Goal: Task Accomplishment & Management: Use online tool/utility

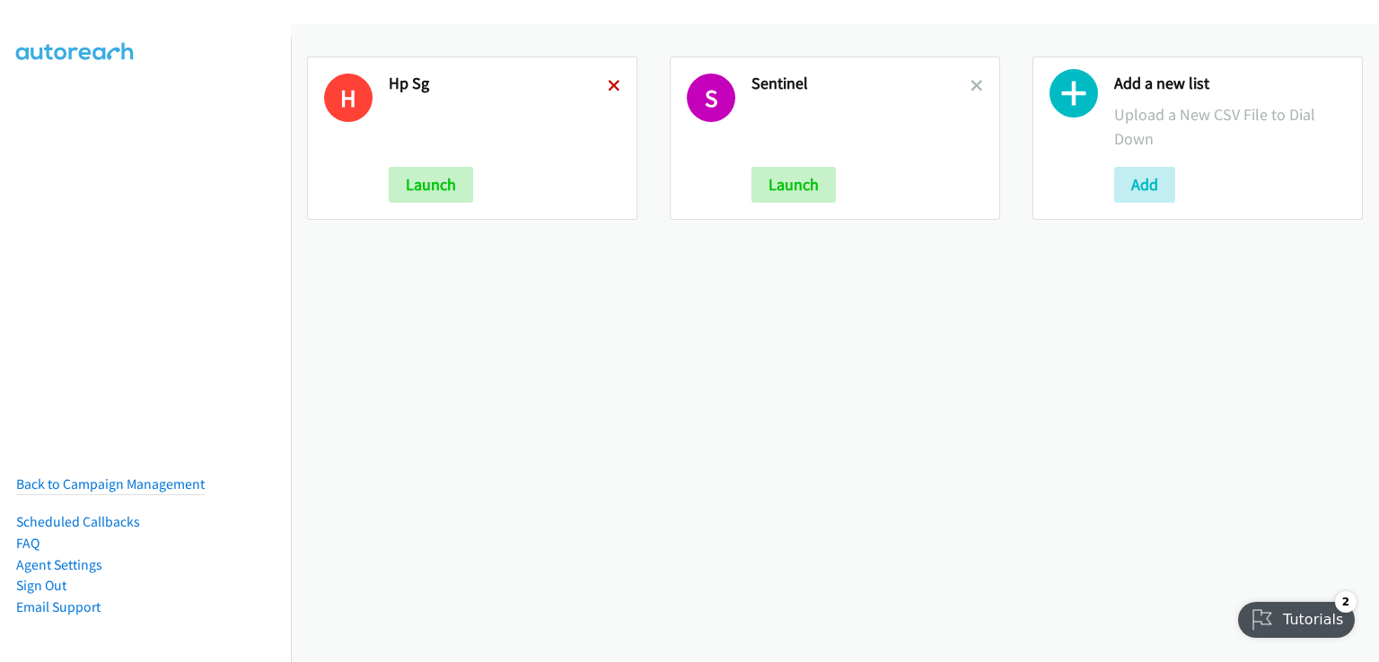
click at [611, 85] on icon at bounding box center [614, 87] width 13 height 13
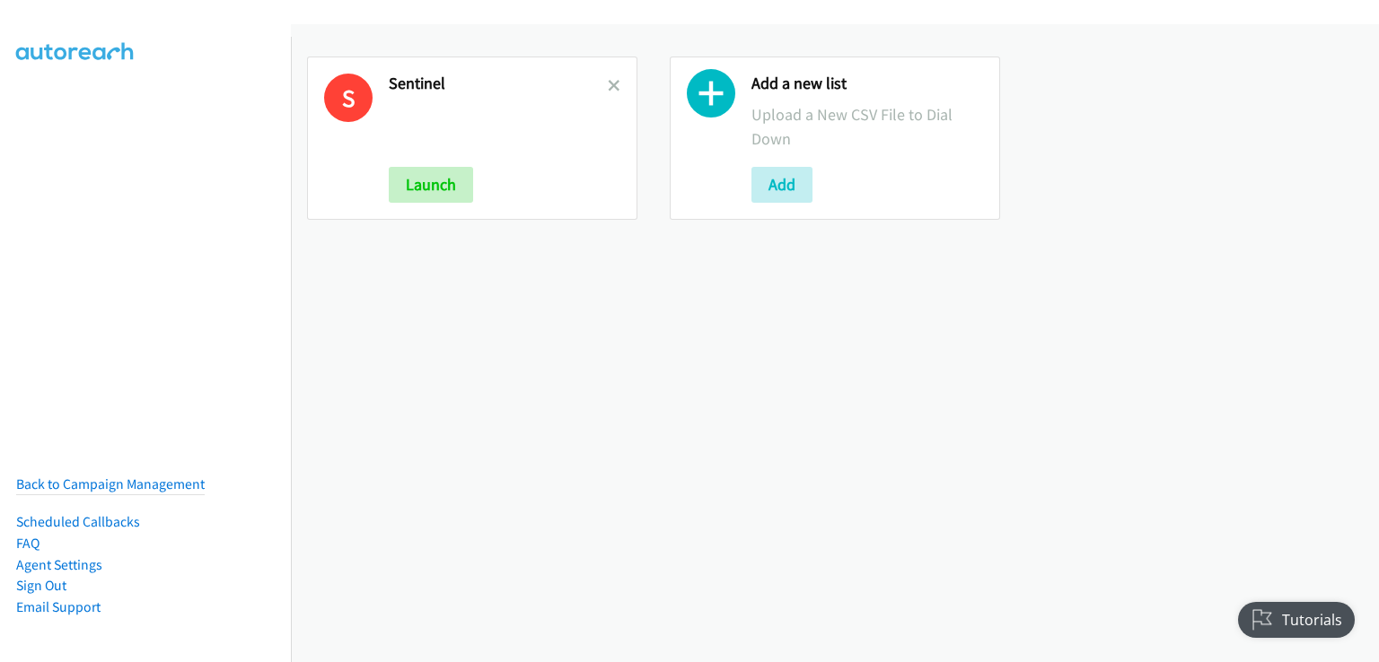
click at [600, 83] on h2 "Sentinel" at bounding box center [498, 84] width 219 height 21
click at [608, 90] on icon at bounding box center [614, 87] width 13 height 13
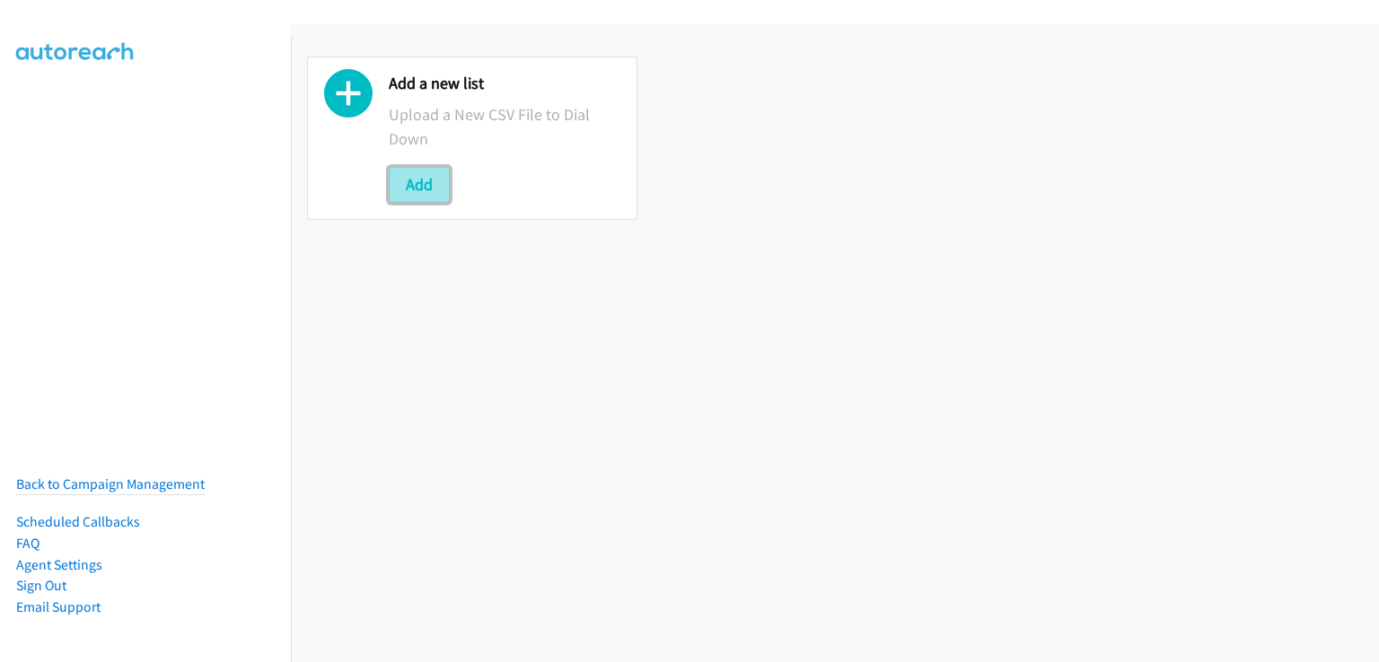
click at [425, 189] on button "Add" at bounding box center [419, 185] width 61 height 36
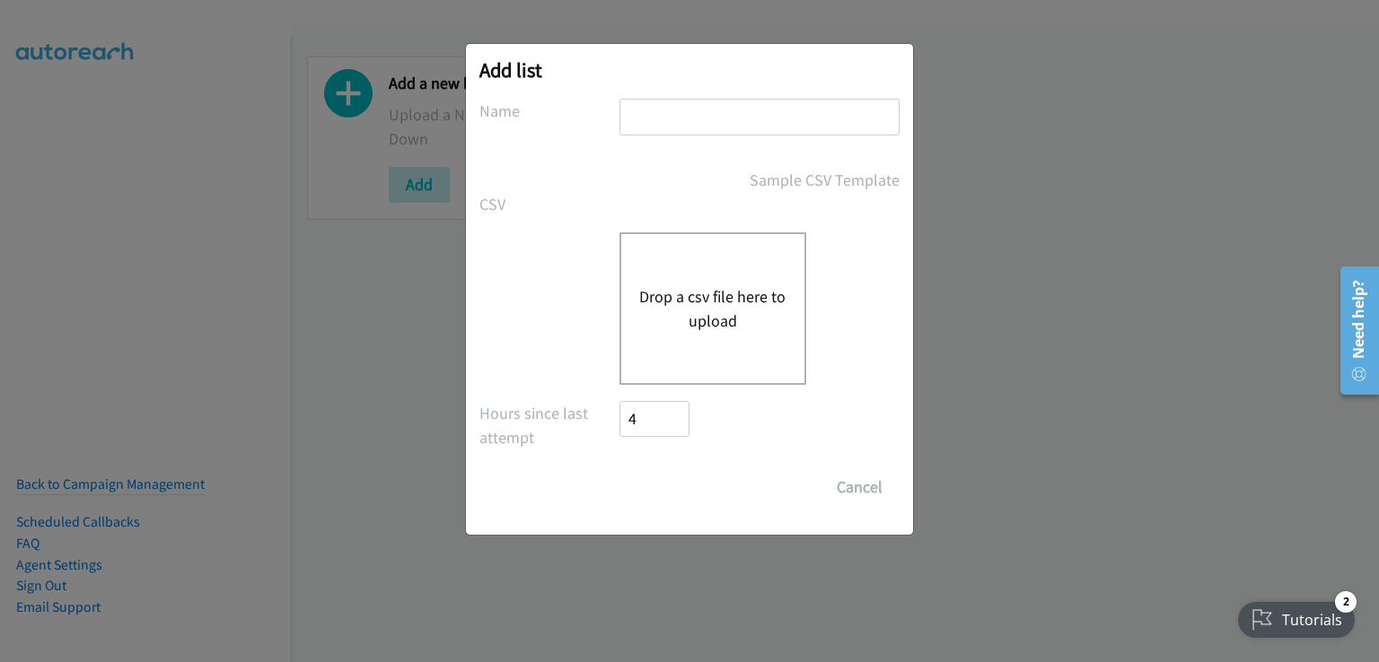
click at [724, 299] on button "Drop a csv file here to upload" at bounding box center [712, 309] width 147 height 48
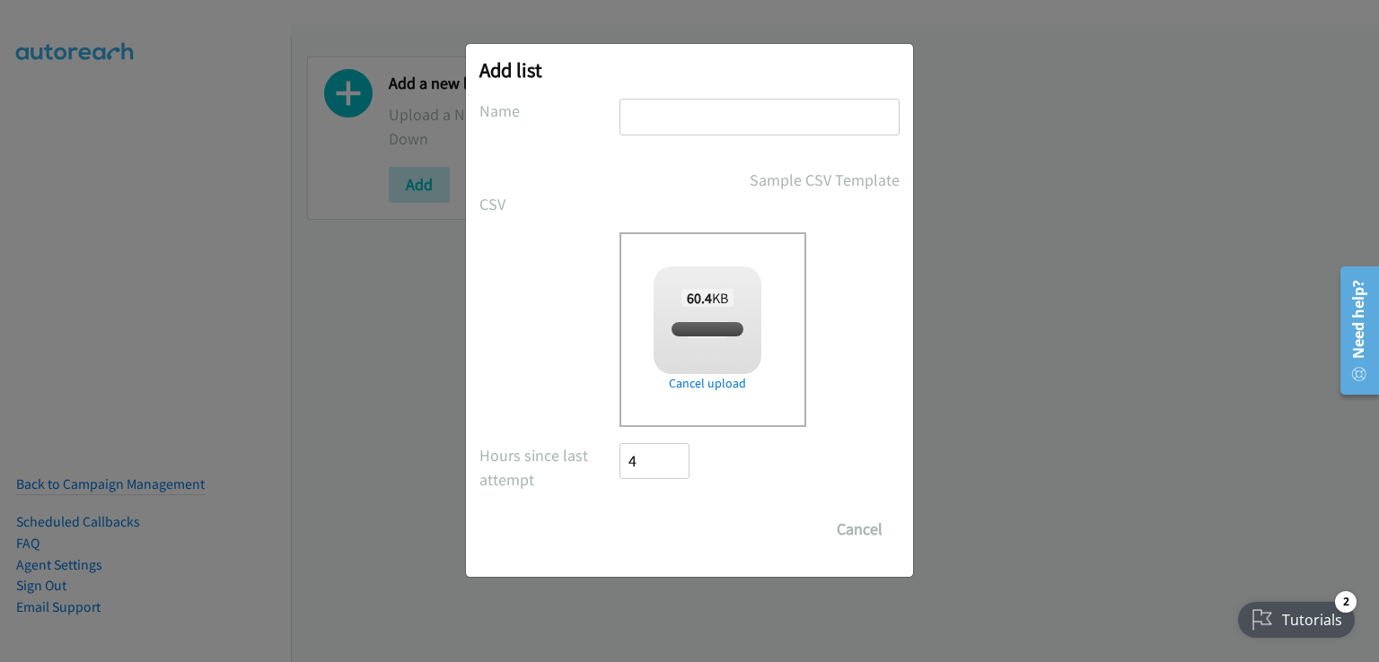
checkbox input "true"
click at [654, 121] on input "text" at bounding box center [759, 117] width 280 height 37
type input "HP SG"
click at [673, 521] on input "Save List" at bounding box center [666, 530] width 94 height 36
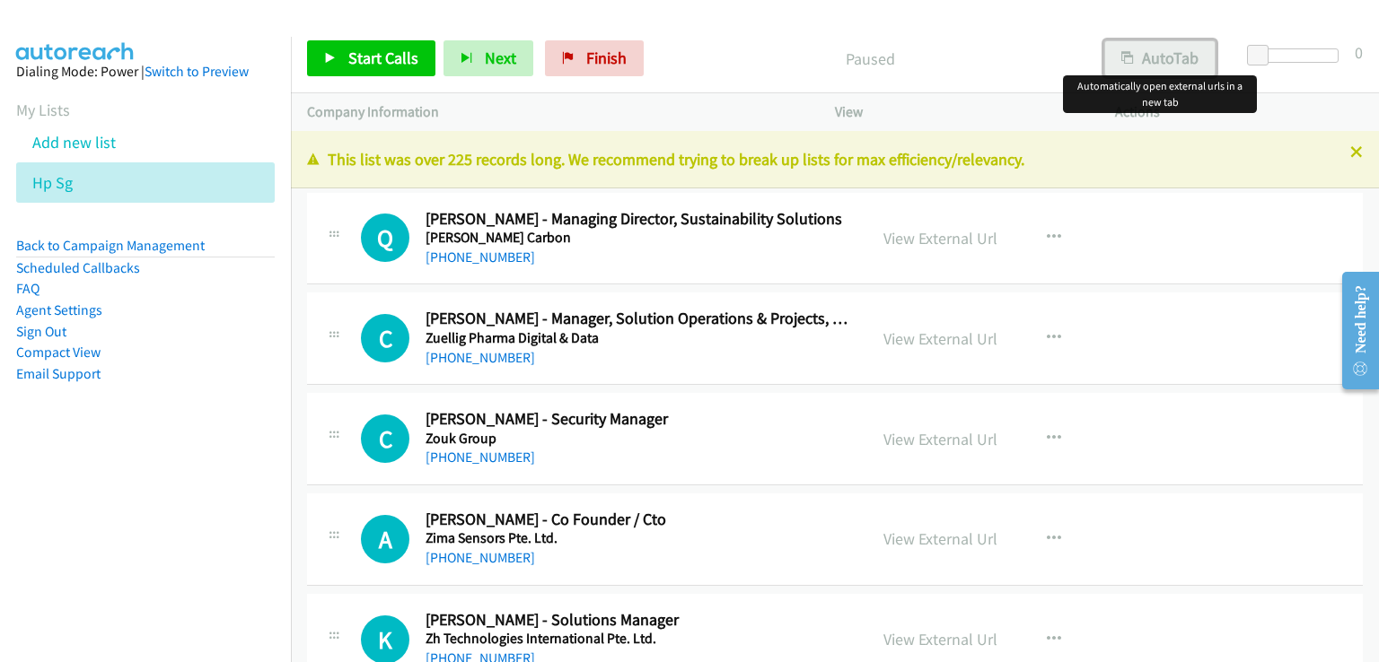
click at [1181, 51] on button "AutoTab" at bounding box center [1159, 58] width 111 height 36
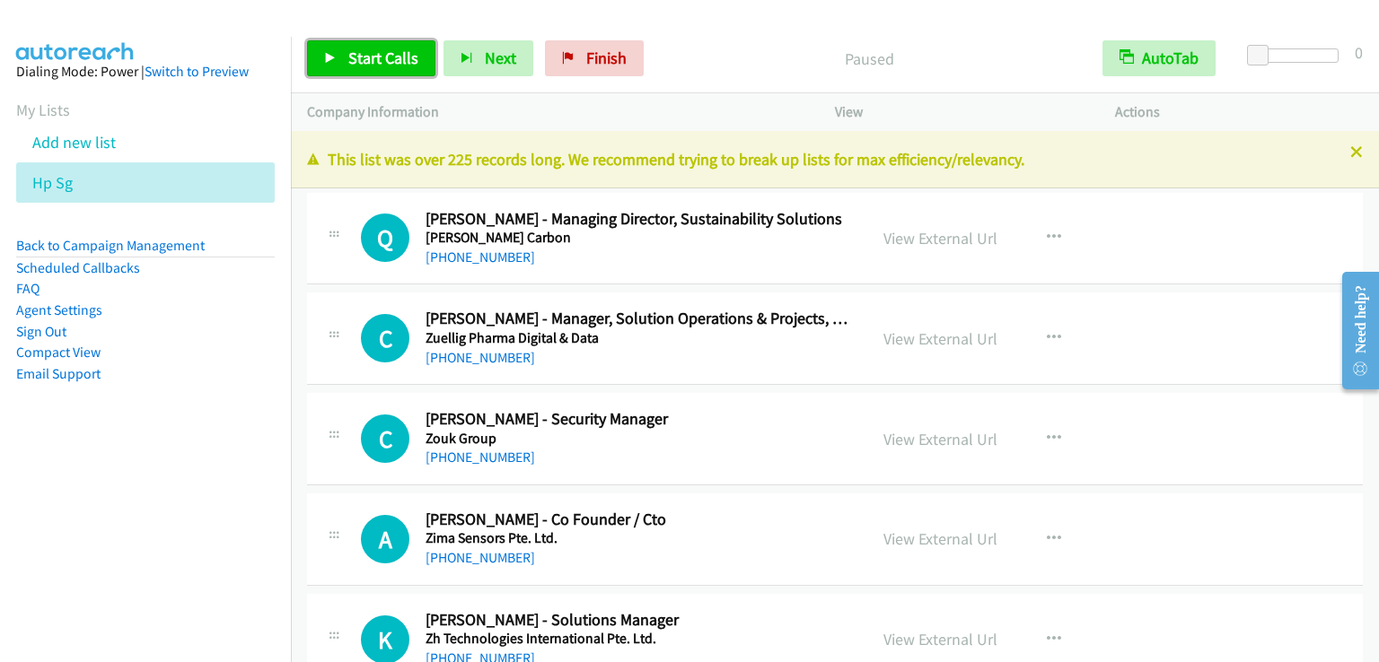
click at [335, 62] on link "Start Calls" at bounding box center [371, 58] width 128 height 36
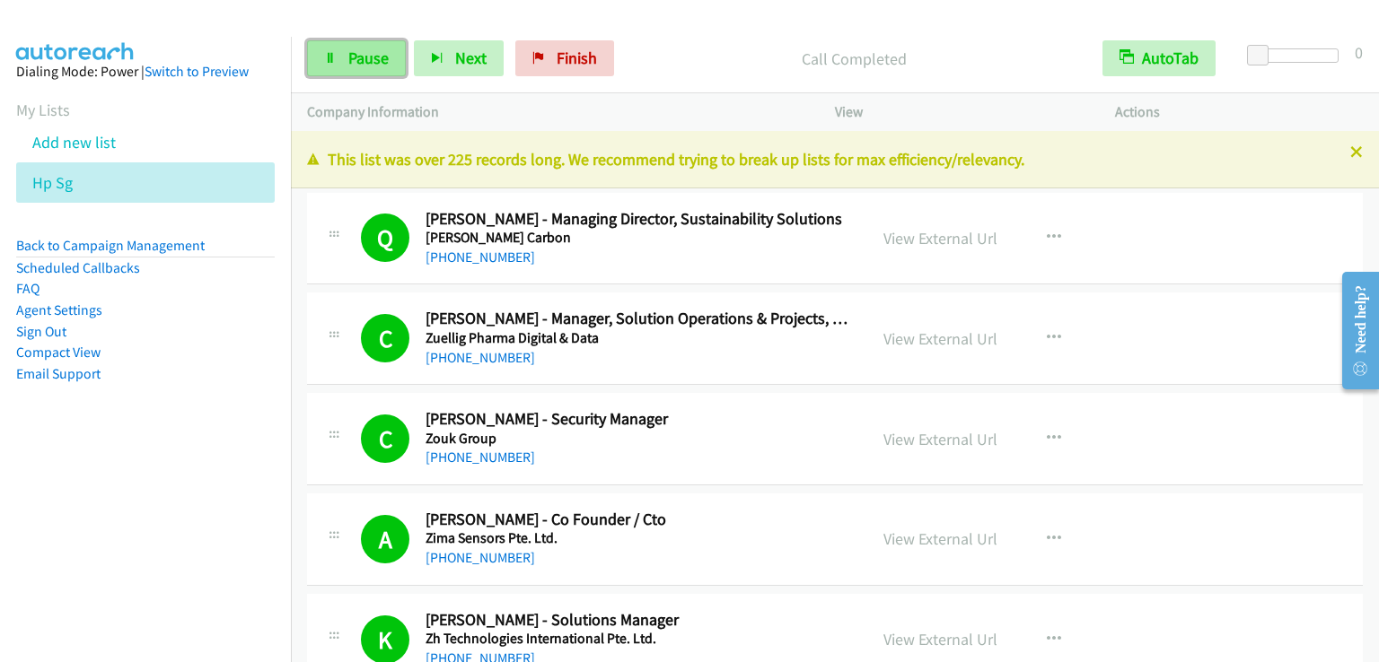
click at [377, 62] on span "Pause" at bounding box center [368, 58] width 40 height 21
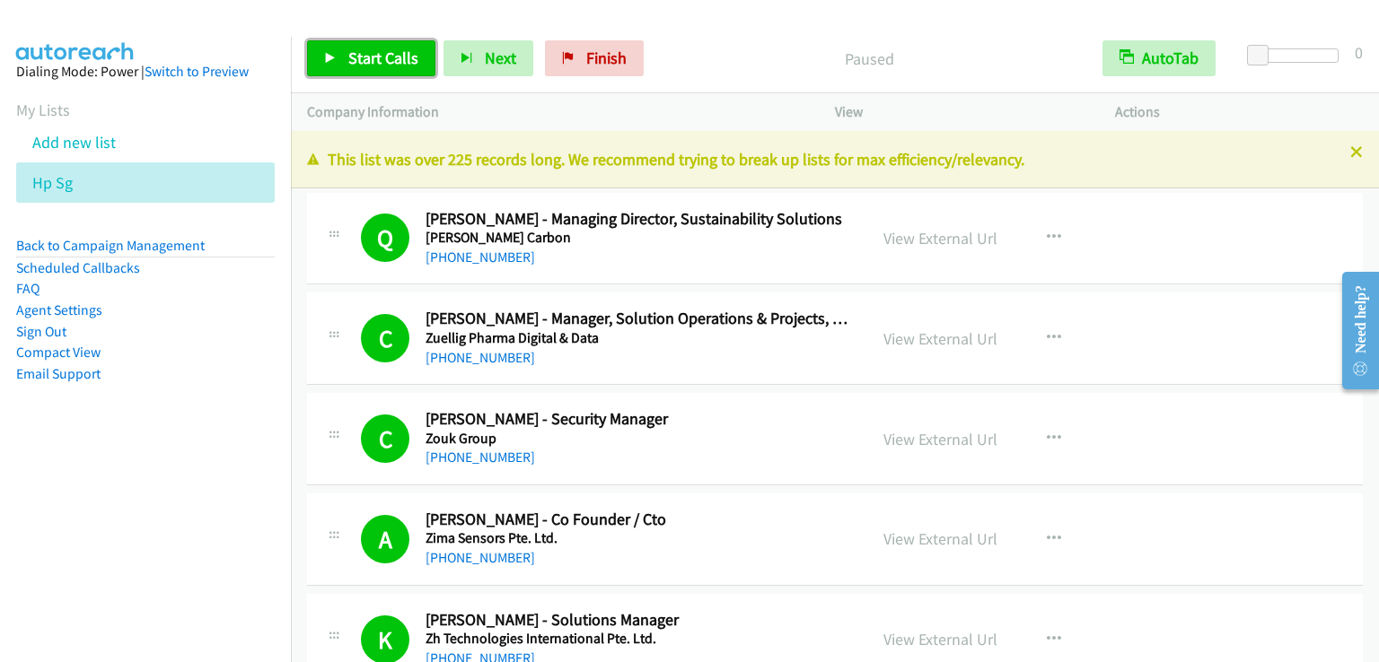
click at [377, 62] on span "Start Calls" at bounding box center [383, 58] width 70 height 21
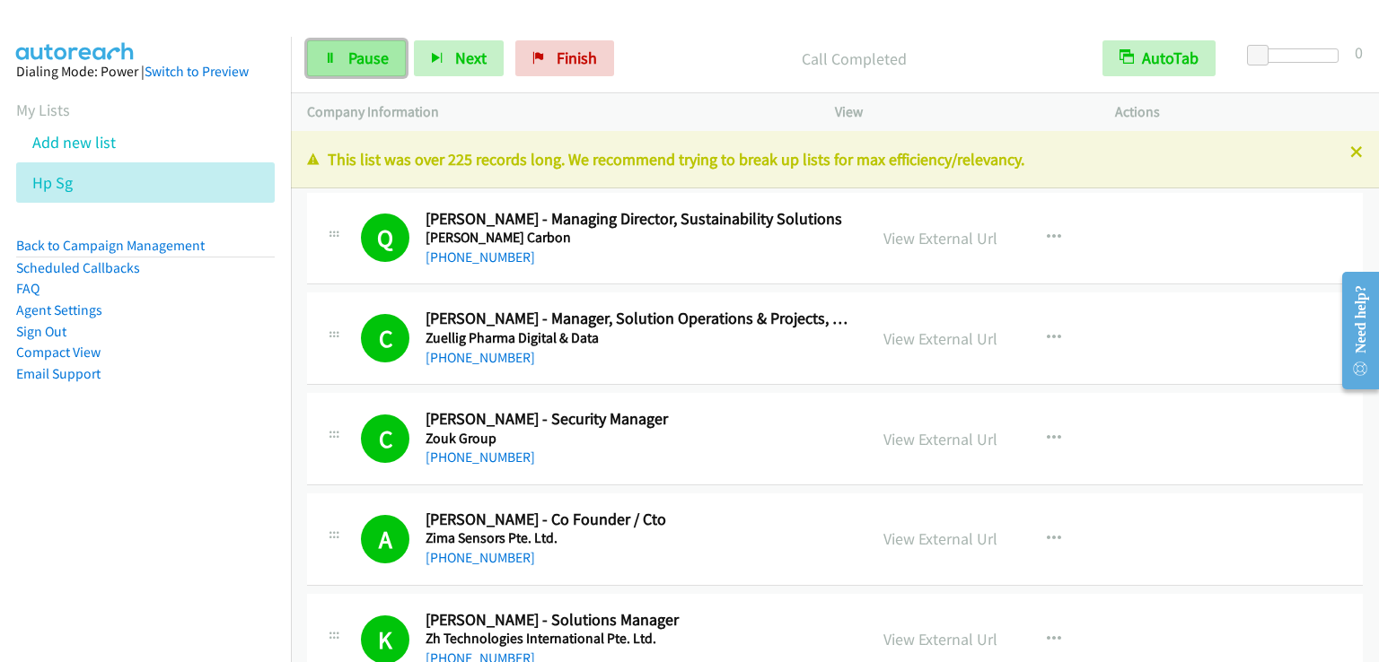
click at [360, 72] on link "Pause" at bounding box center [356, 58] width 99 height 36
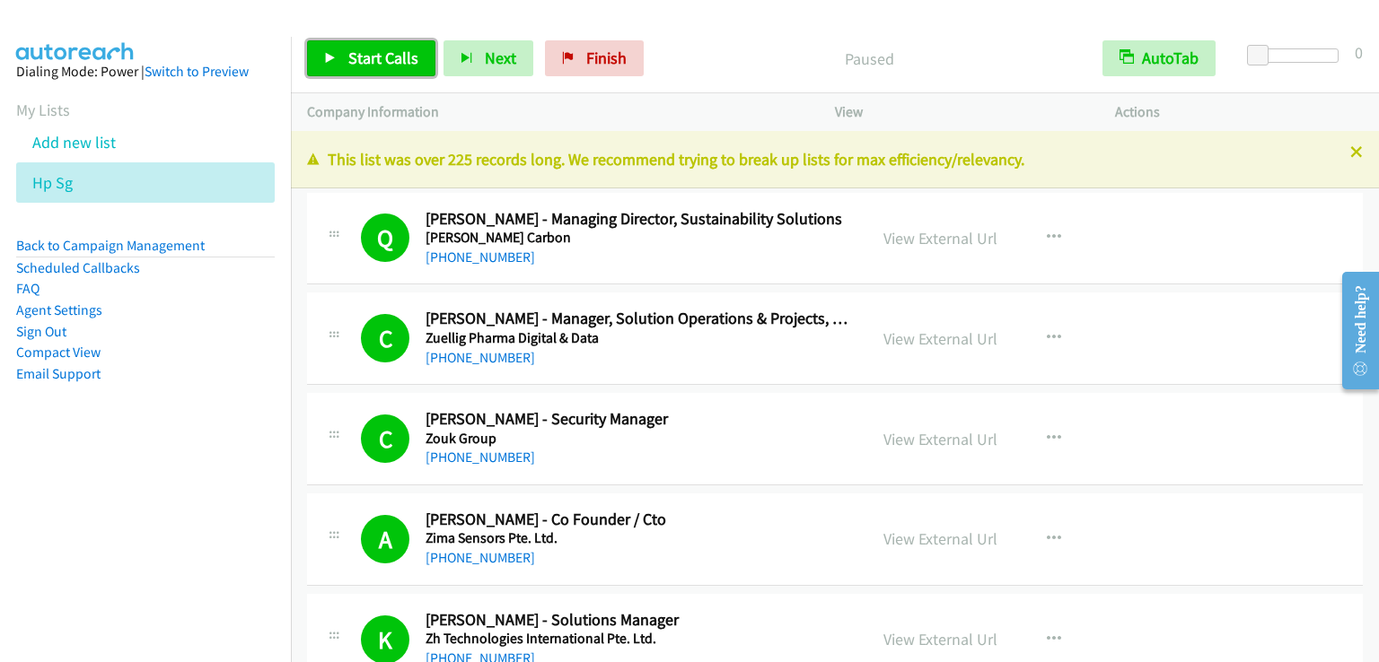
click at [365, 57] on span "Start Calls" at bounding box center [383, 58] width 70 height 21
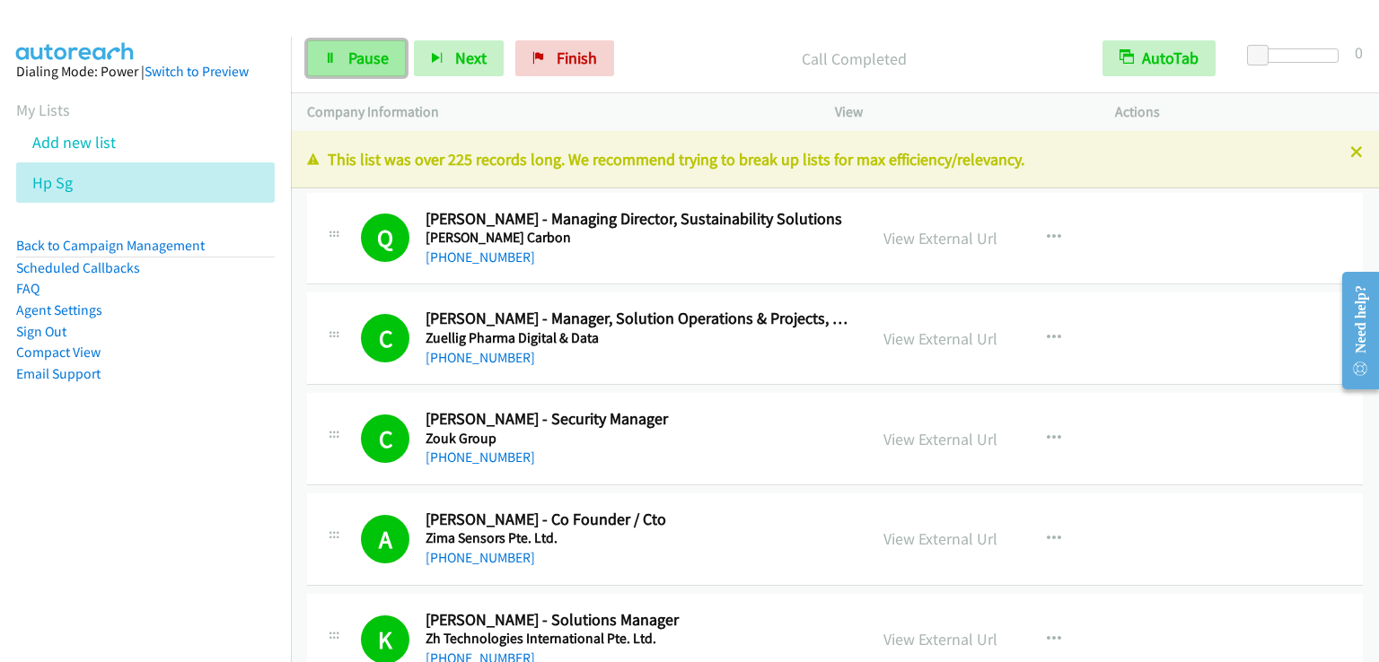
click at [380, 52] on span "Pause" at bounding box center [368, 58] width 40 height 21
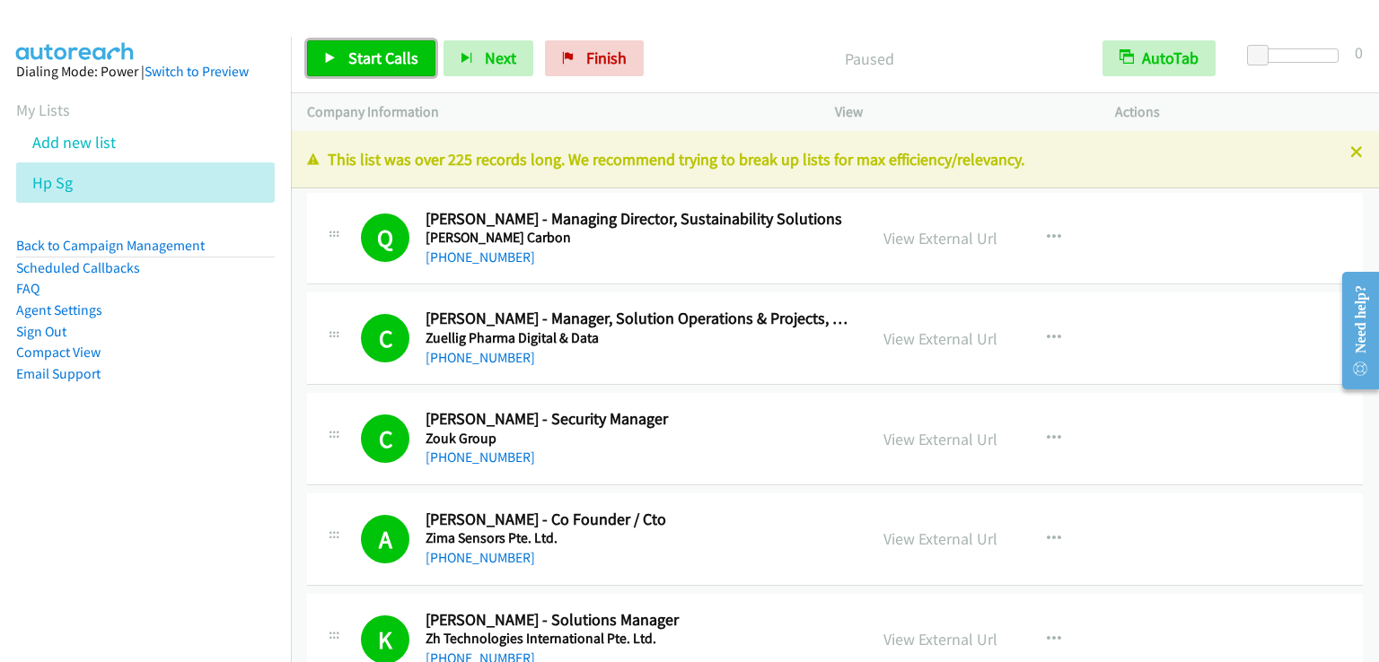
click at [381, 53] on span "Start Calls" at bounding box center [383, 58] width 70 height 21
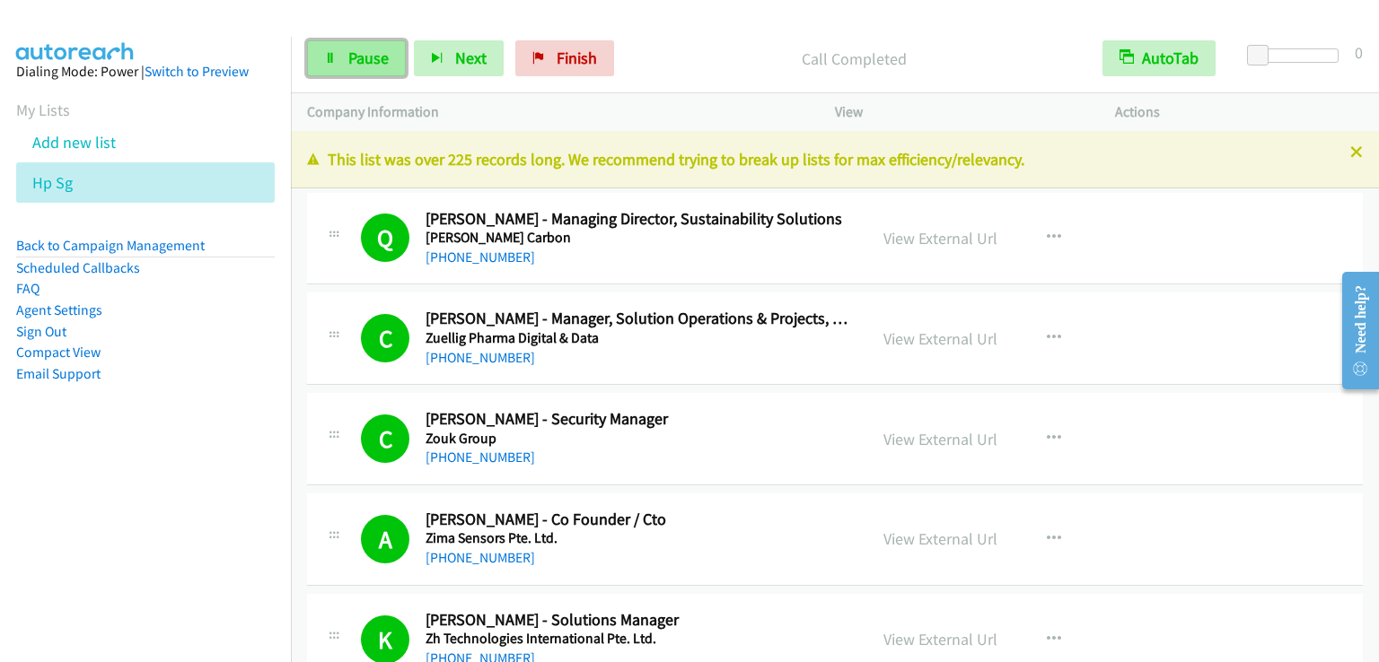
click at [363, 59] on span "Pause" at bounding box center [368, 58] width 40 height 21
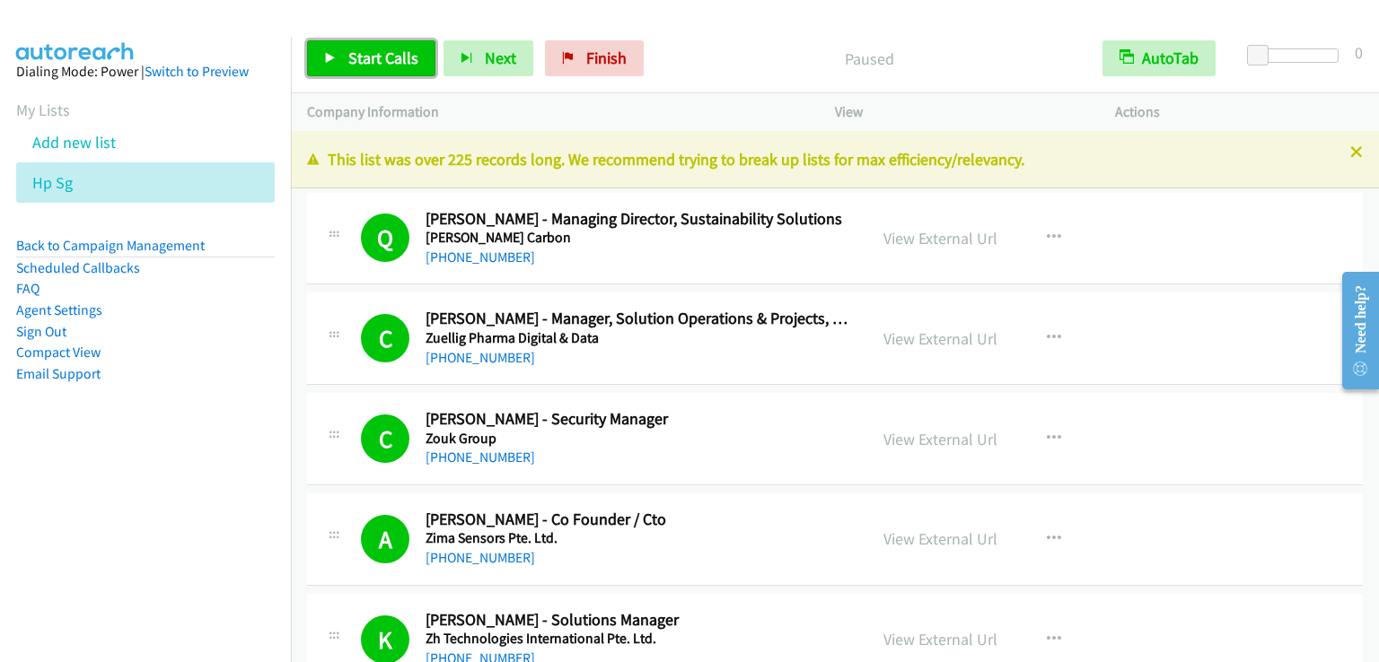
click at [363, 59] on span "Start Calls" at bounding box center [383, 58] width 70 height 21
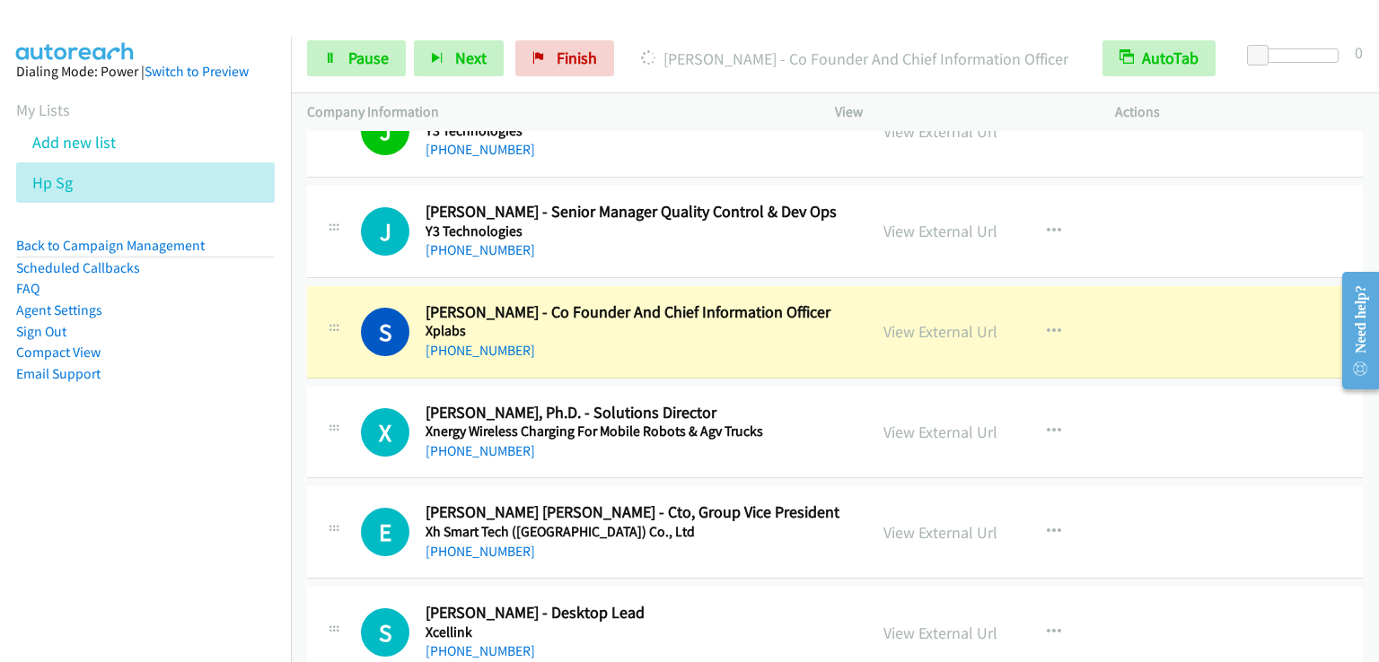
scroll to position [2423, 0]
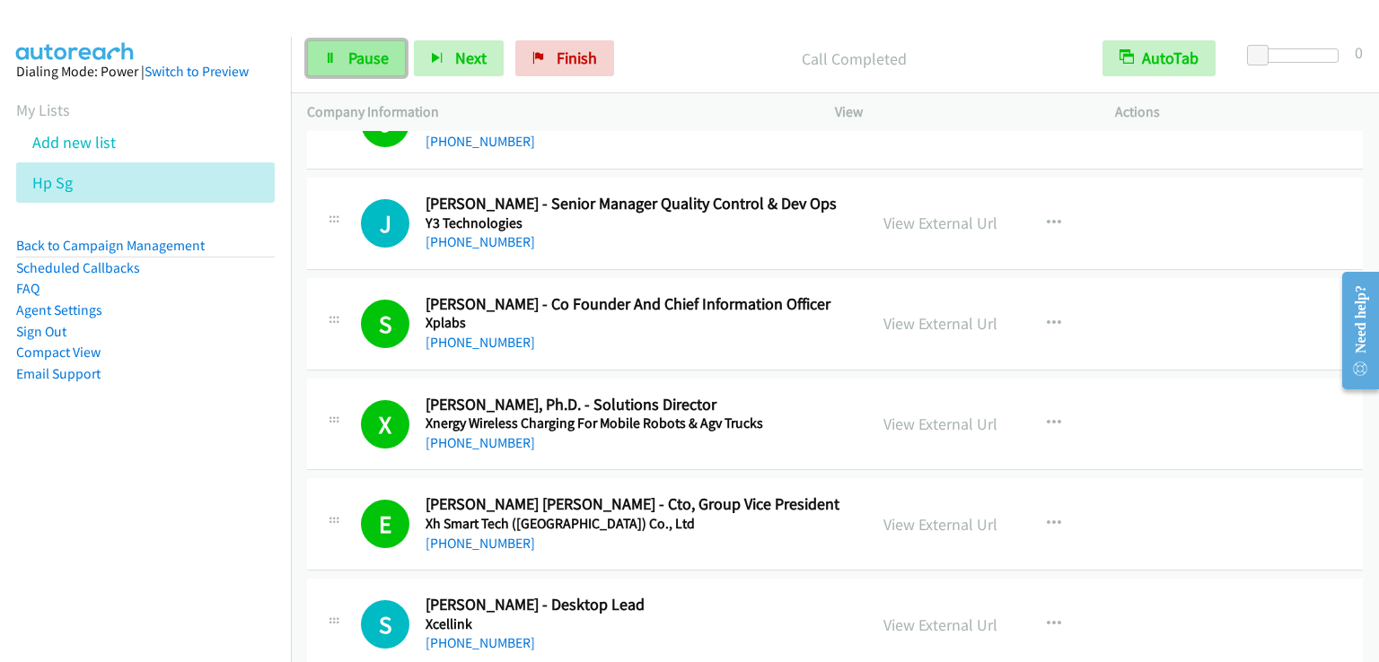
click at [375, 62] on span "Pause" at bounding box center [368, 58] width 40 height 21
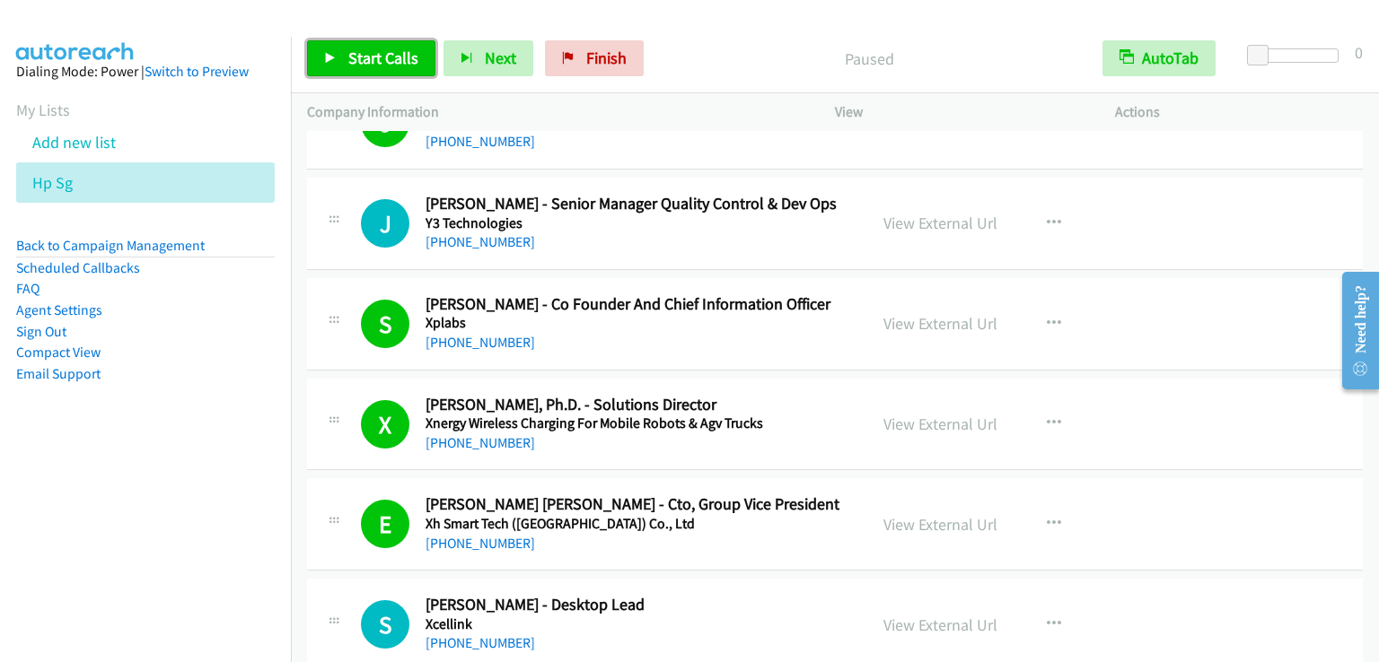
click at [375, 60] on span "Start Calls" at bounding box center [383, 58] width 70 height 21
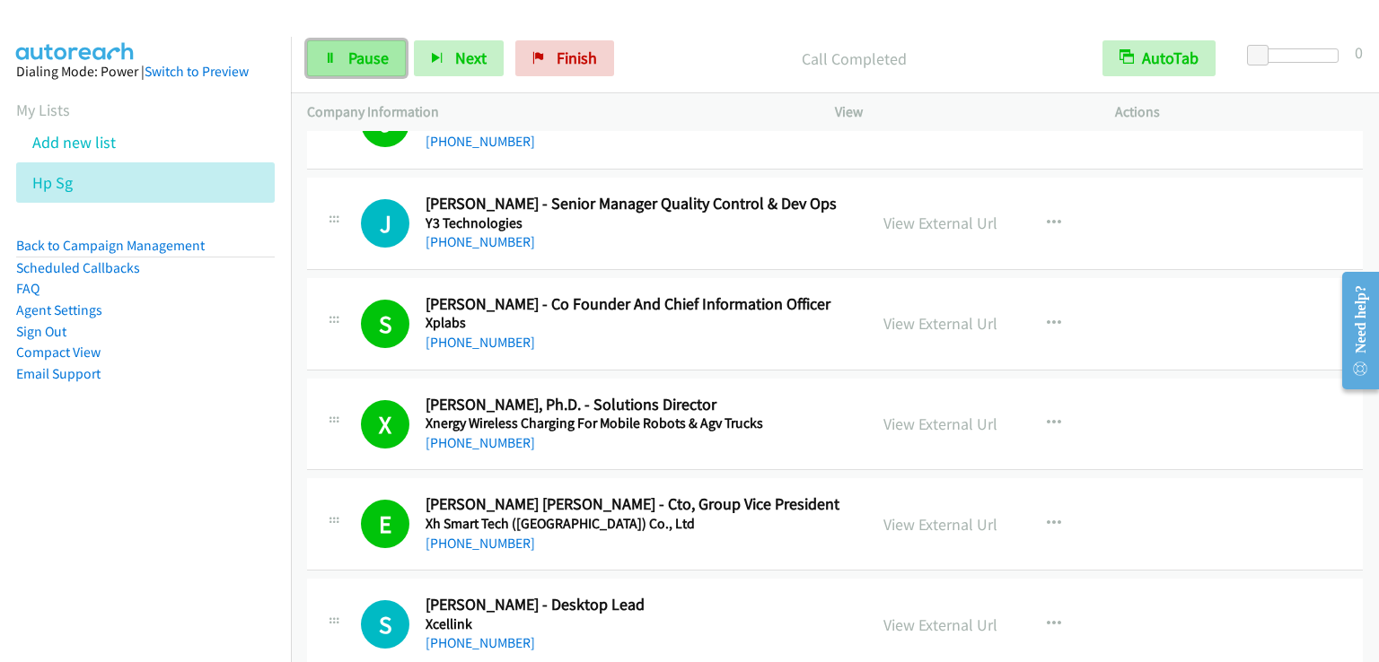
click at [373, 48] on span "Pause" at bounding box center [368, 58] width 40 height 21
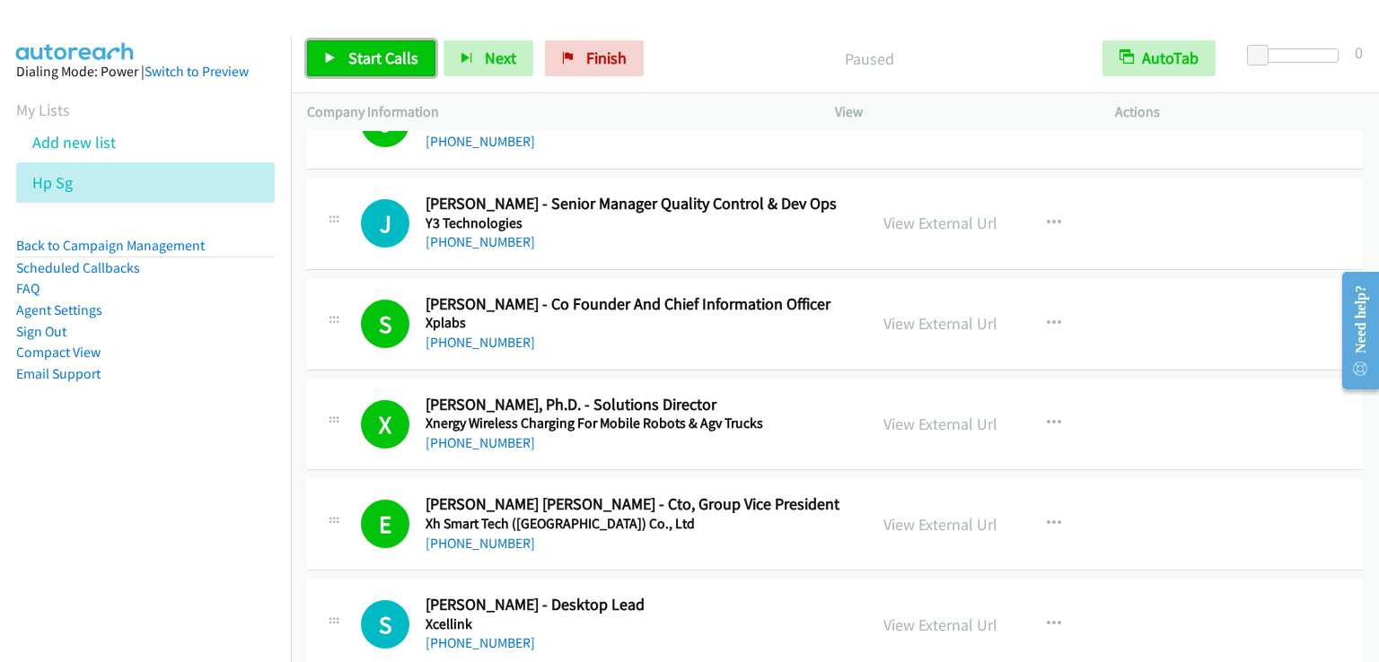
click at [373, 48] on span "Start Calls" at bounding box center [383, 58] width 70 height 21
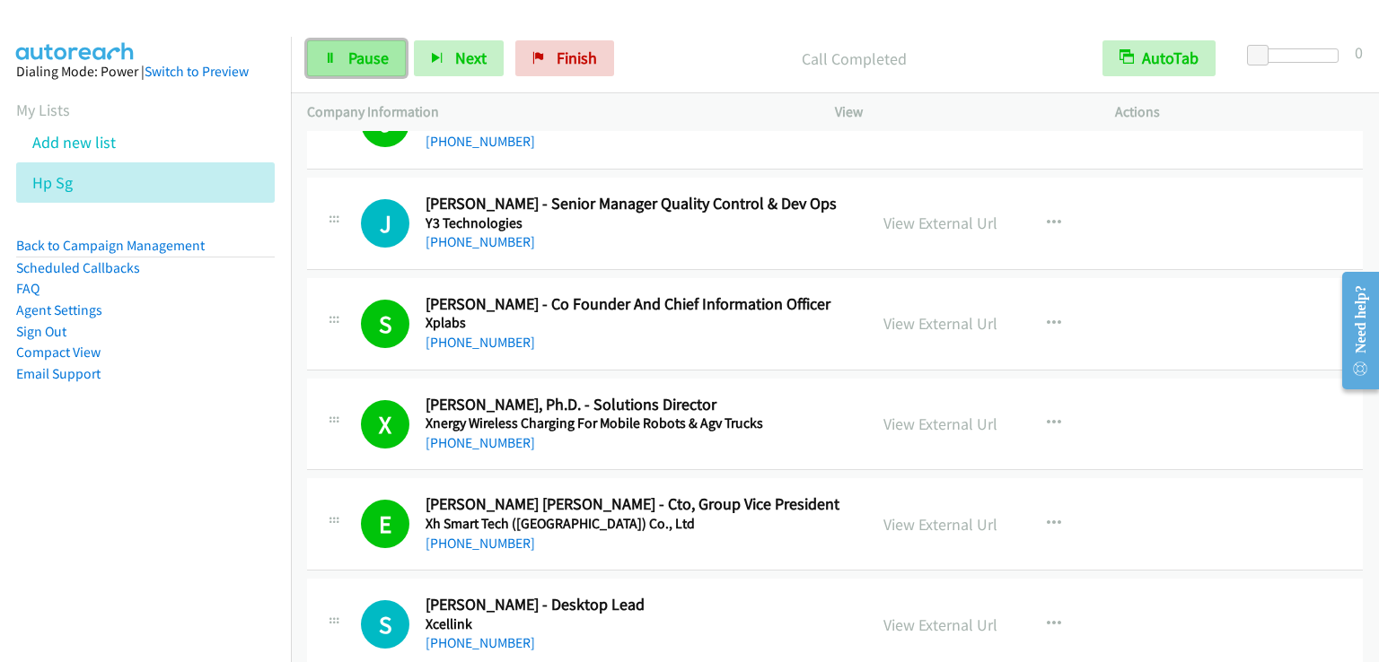
click at [365, 52] on span "Pause" at bounding box center [368, 58] width 40 height 21
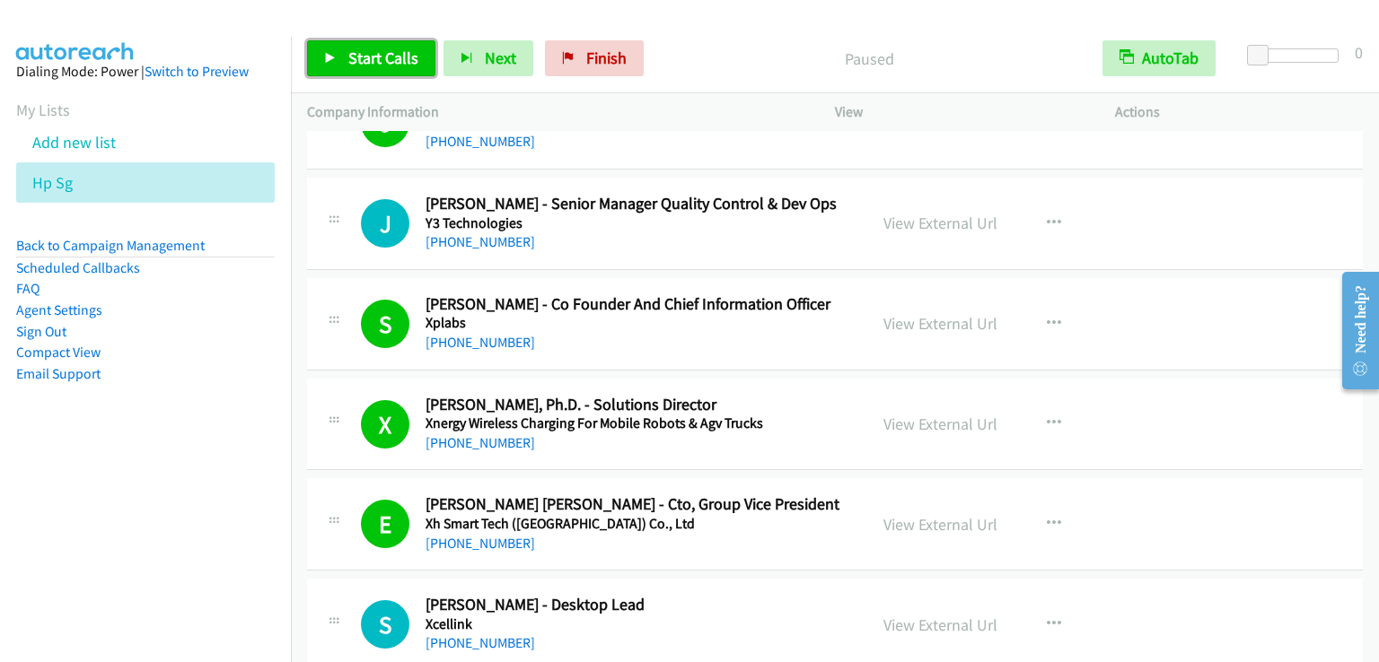
click at [365, 52] on span "Start Calls" at bounding box center [383, 58] width 70 height 21
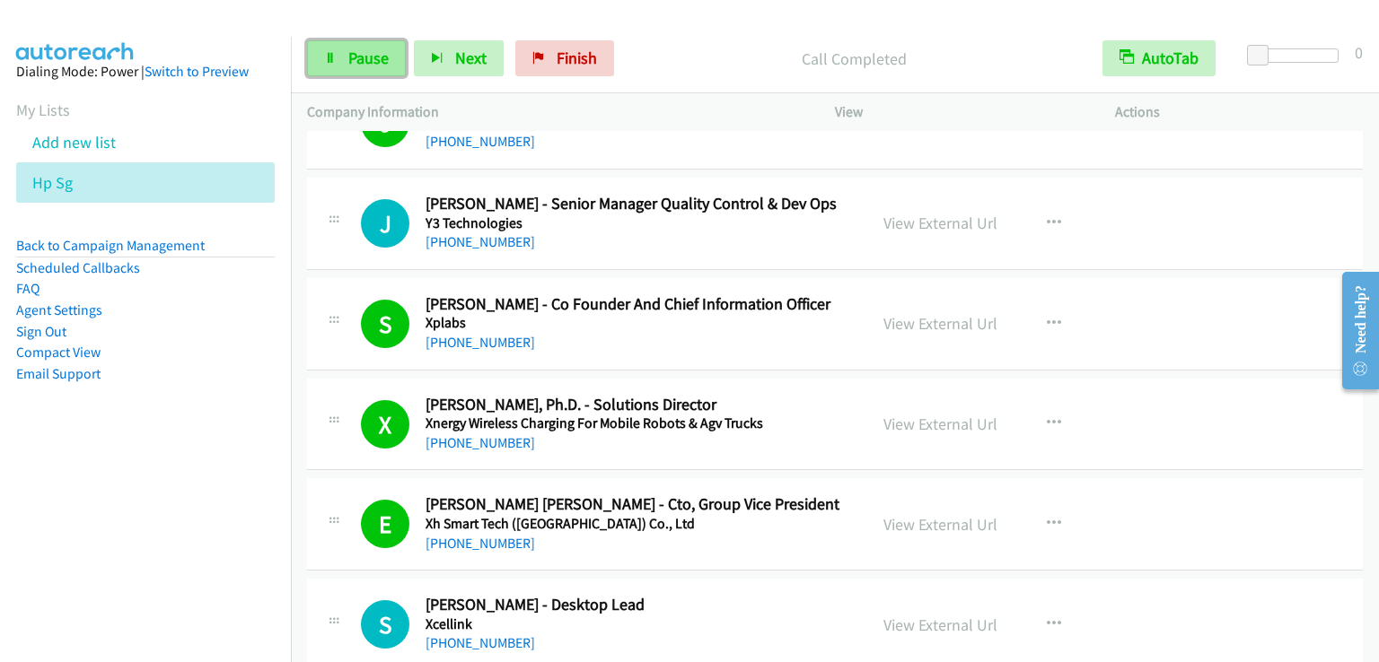
click at [362, 55] on span "Pause" at bounding box center [368, 58] width 40 height 21
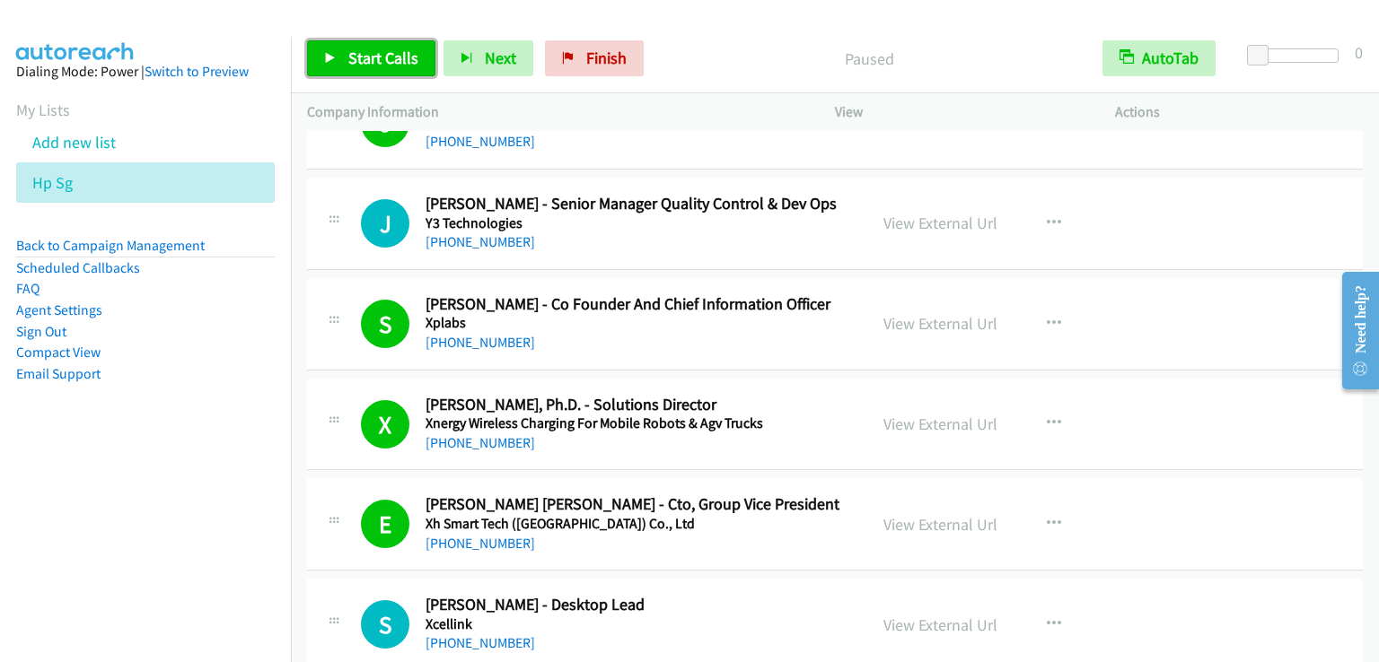
click at [362, 55] on span "Start Calls" at bounding box center [383, 58] width 70 height 21
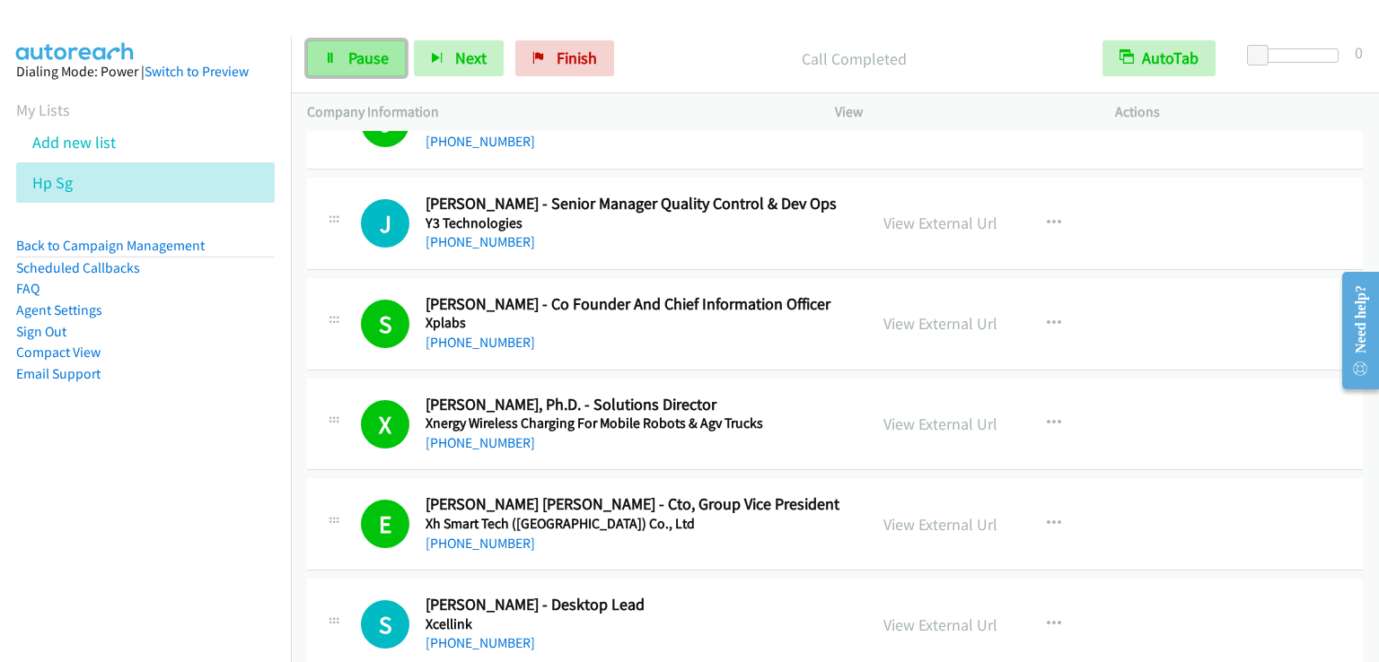
click at [352, 53] on span "Pause" at bounding box center [368, 58] width 40 height 21
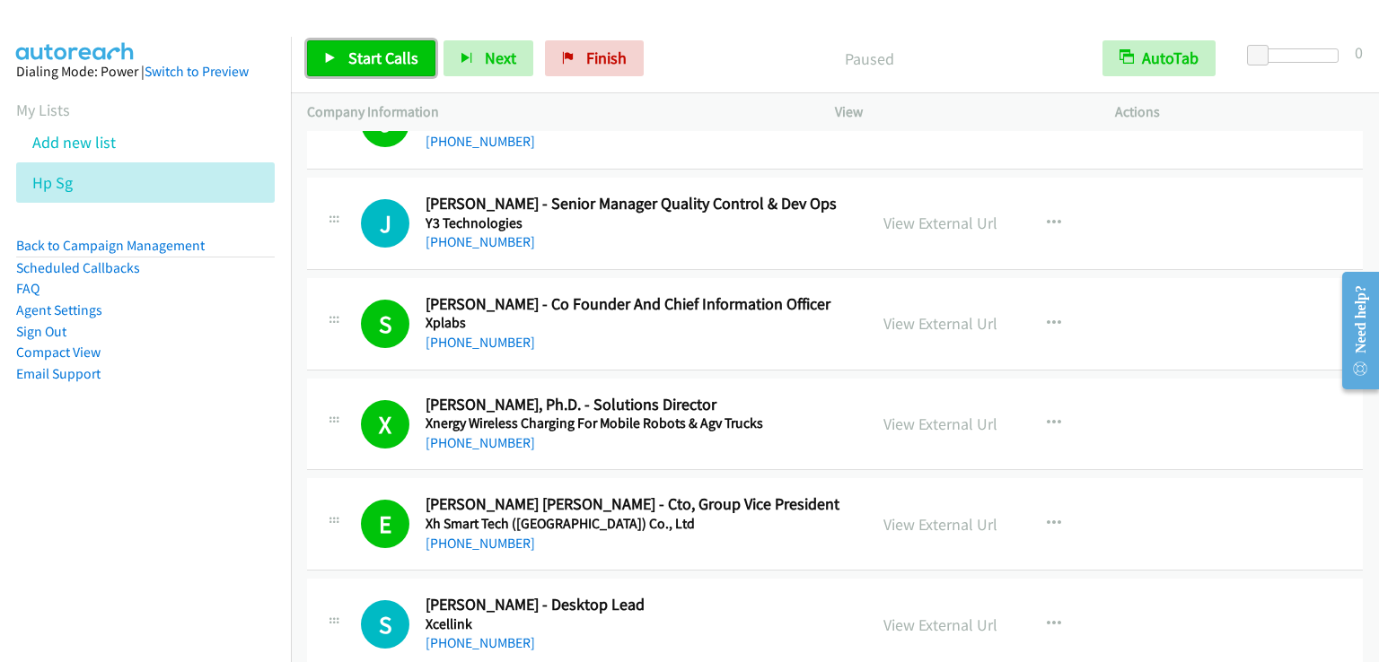
click at [352, 53] on span "Start Calls" at bounding box center [383, 58] width 70 height 21
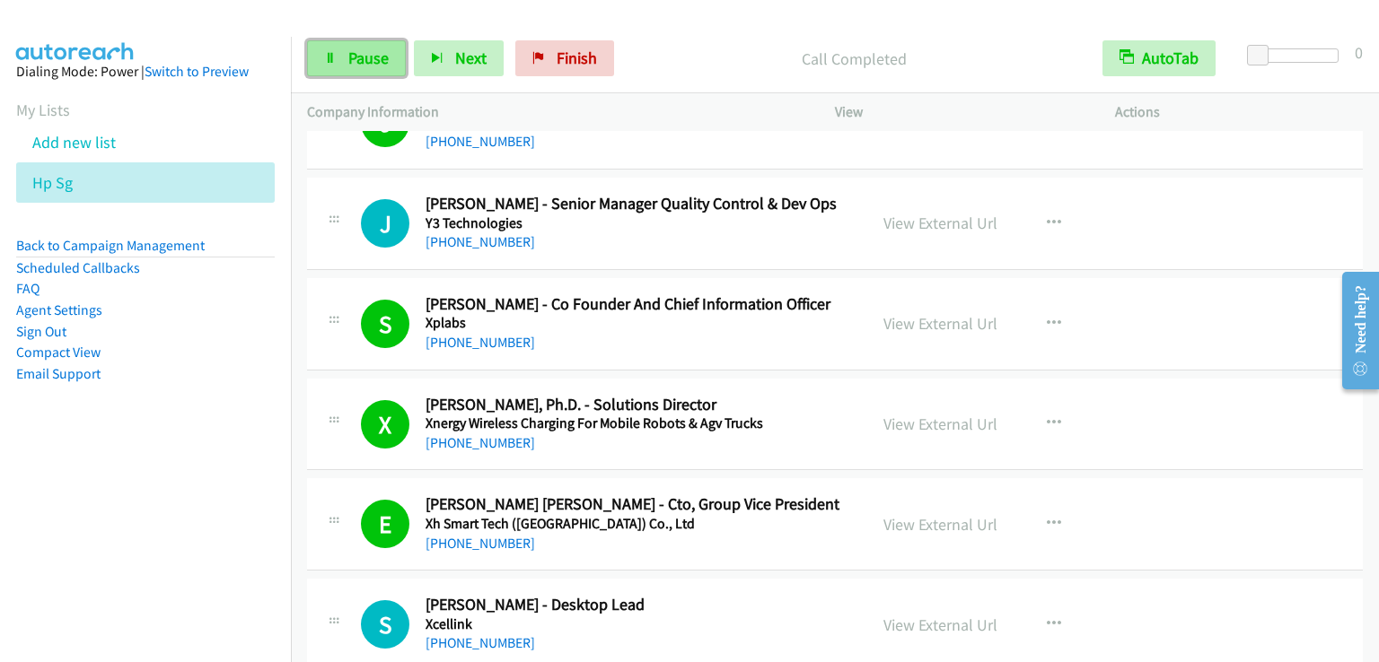
click at [386, 59] on span "Pause" at bounding box center [368, 58] width 40 height 21
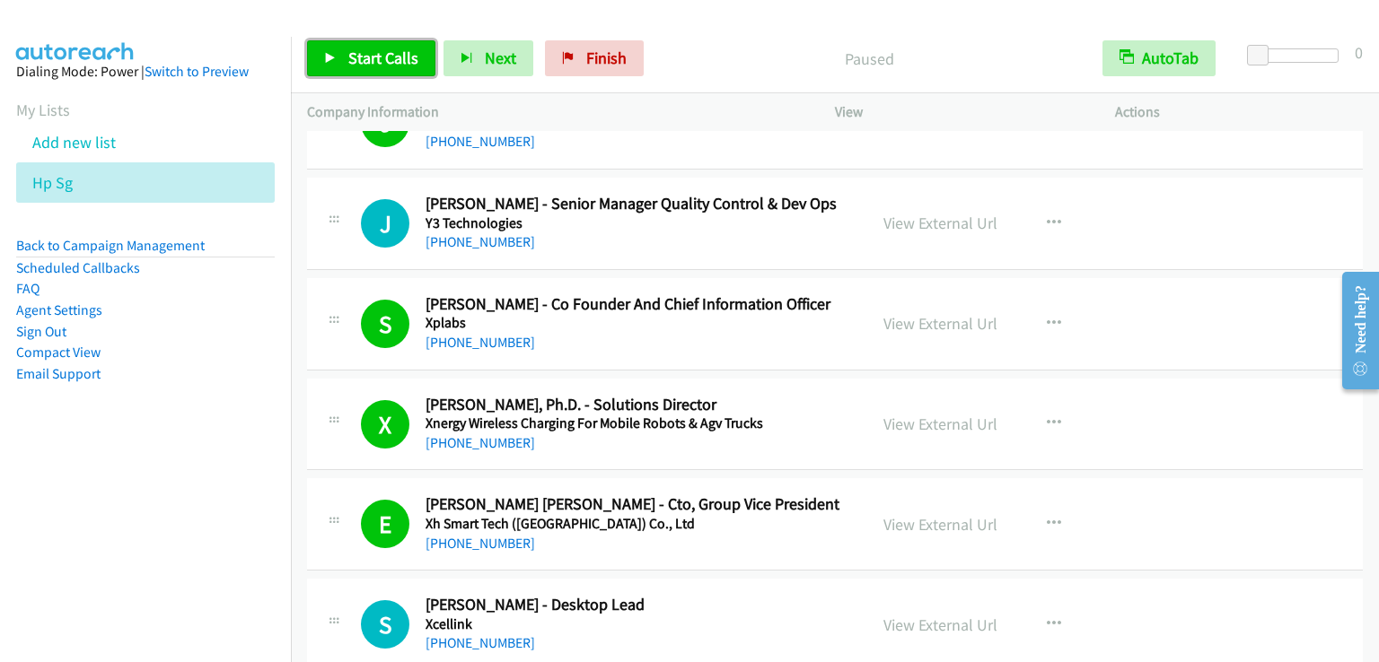
click at [386, 59] on span "Start Calls" at bounding box center [383, 58] width 70 height 21
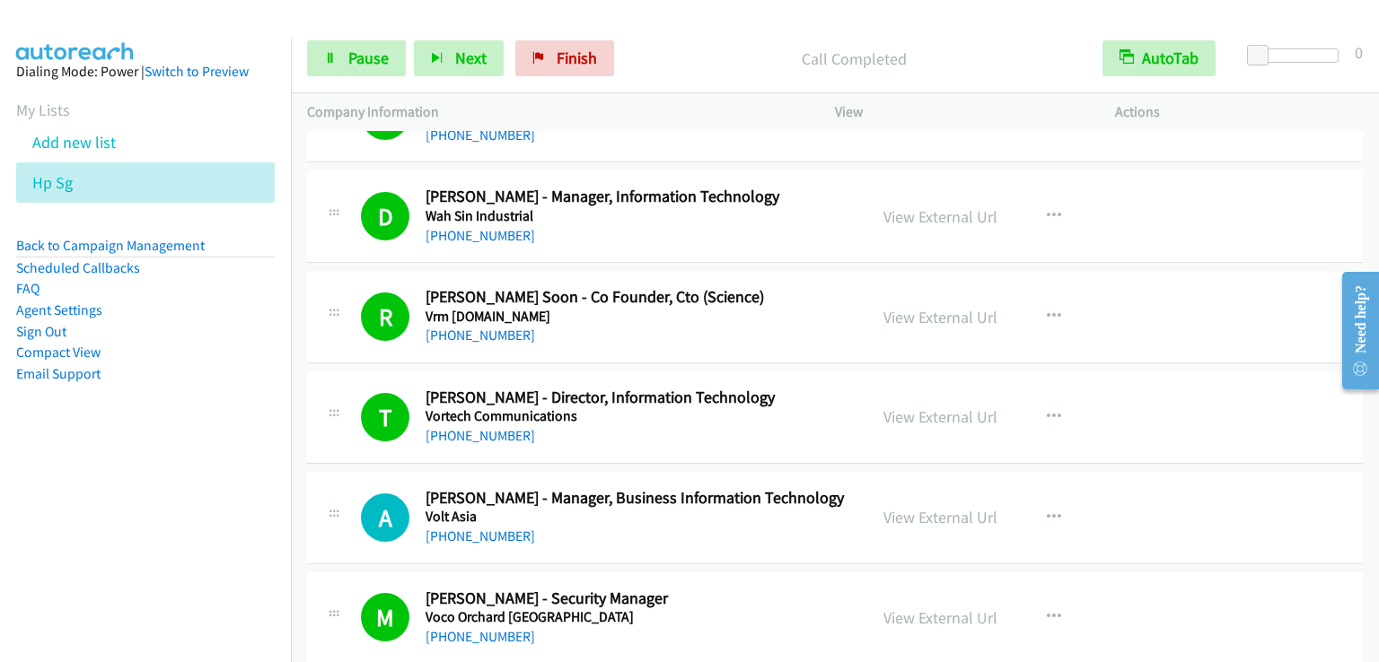
scroll to position [5206, 0]
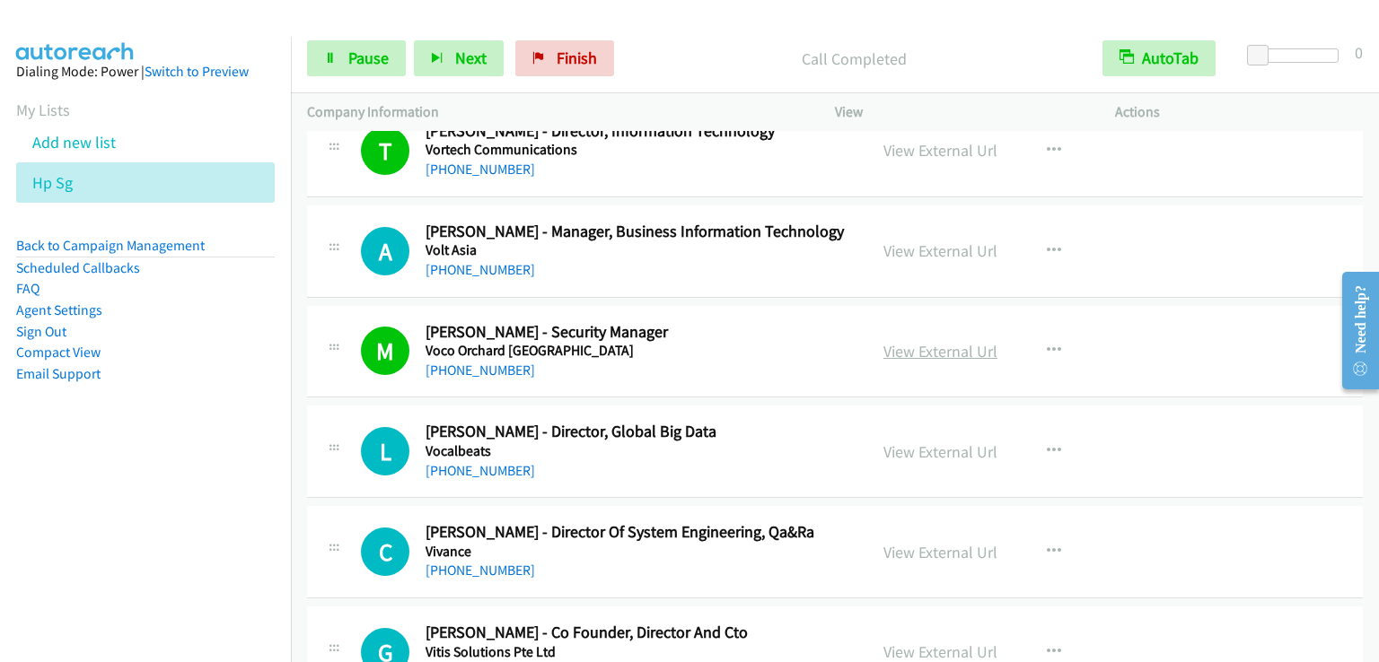
click at [928, 342] on link "View External Url" at bounding box center [940, 351] width 114 height 21
click at [368, 58] on span "Pause" at bounding box center [368, 58] width 40 height 21
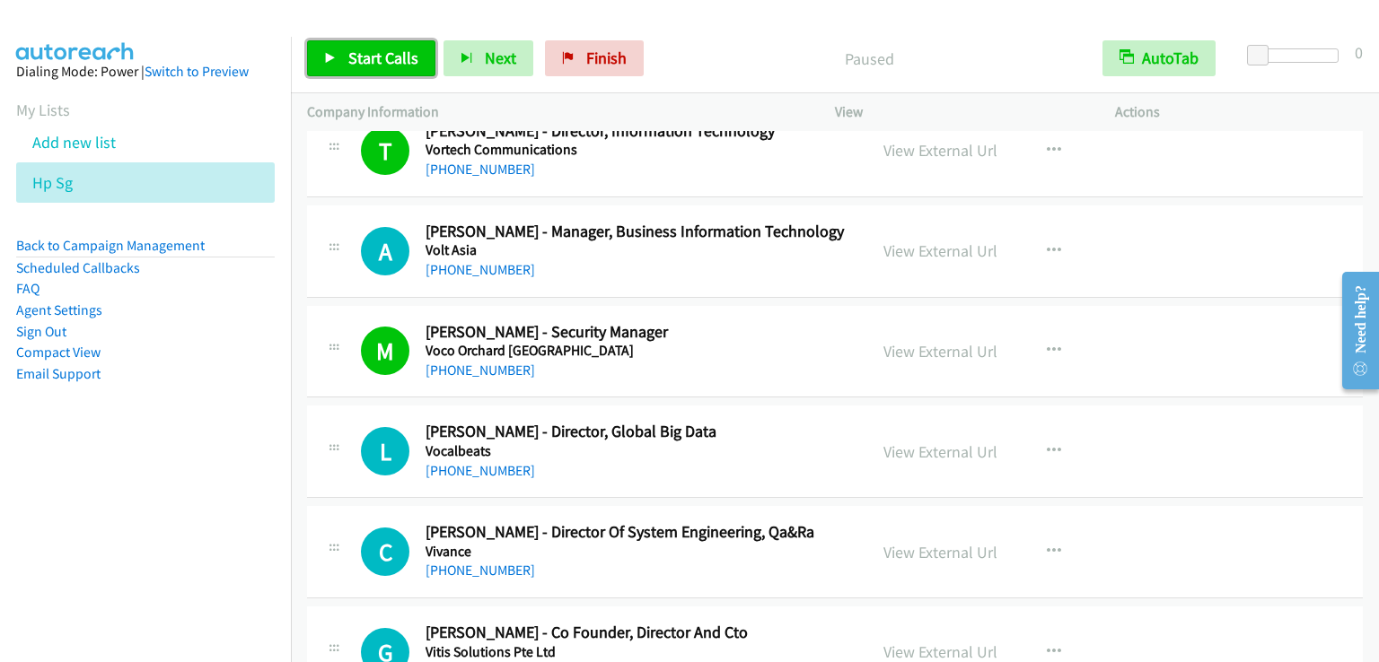
click at [368, 58] on span "Start Calls" at bounding box center [383, 58] width 70 height 21
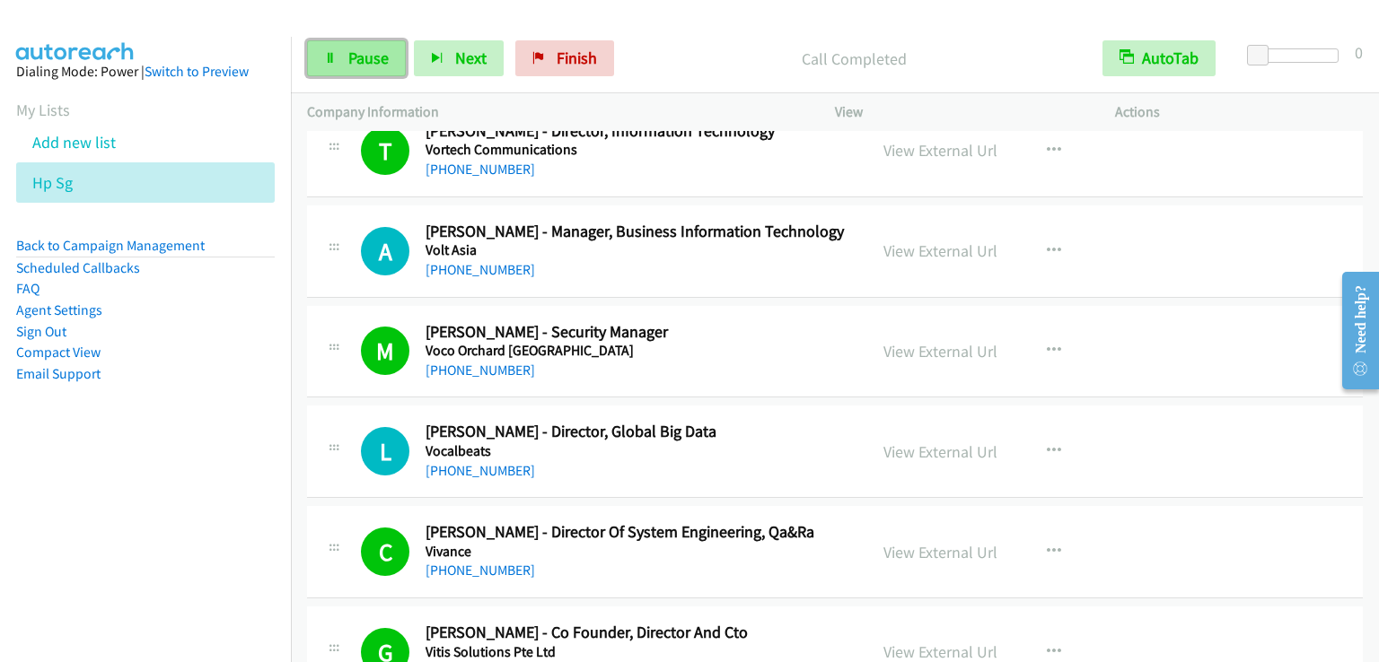
click at [365, 59] on span "Pause" at bounding box center [368, 58] width 40 height 21
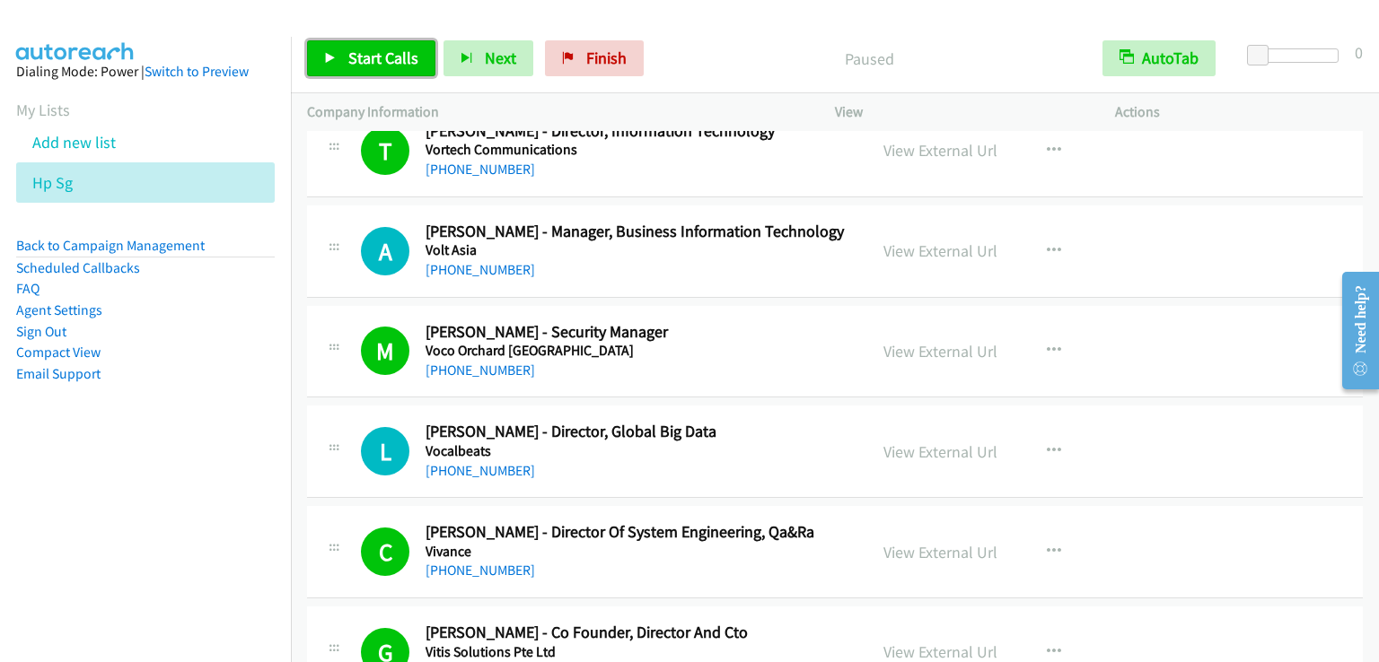
click at [365, 60] on span "Start Calls" at bounding box center [383, 58] width 70 height 21
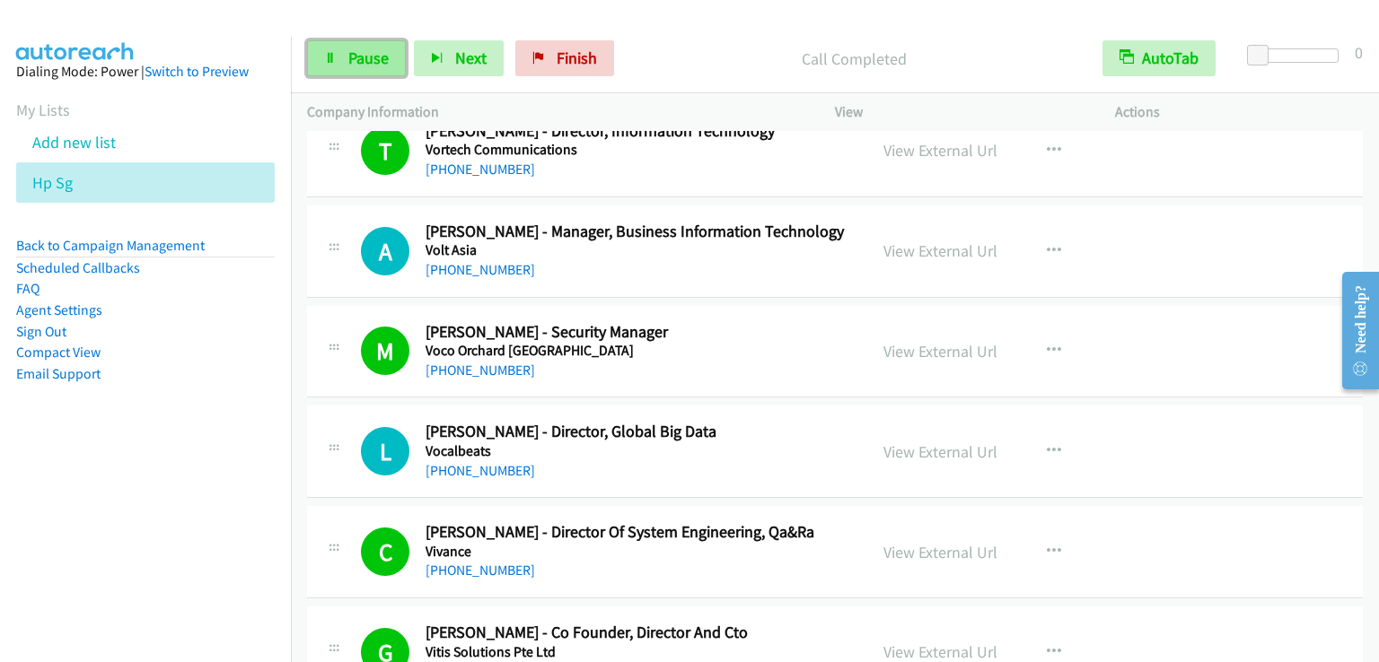
click at [367, 56] on span "Pause" at bounding box center [368, 58] width 40 height 21
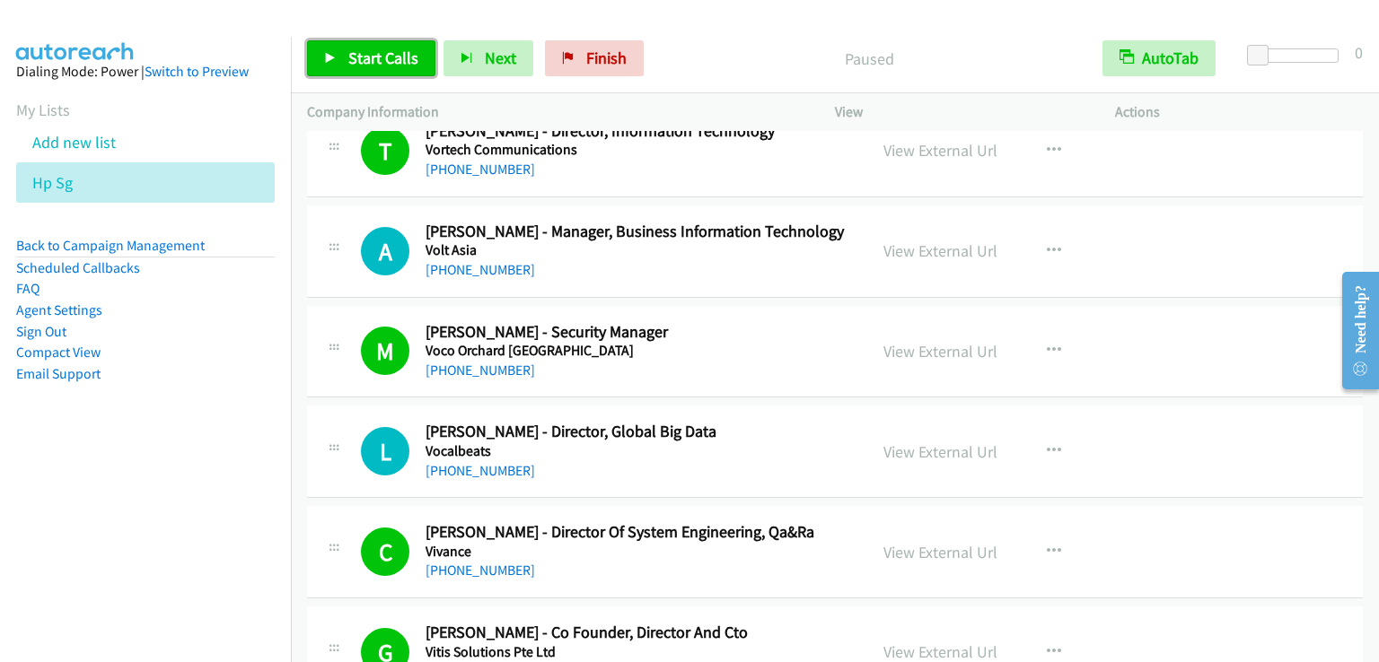
click at [367, 56] on span "Start Calls" at bounding box center [383, 58] width 70 height 21
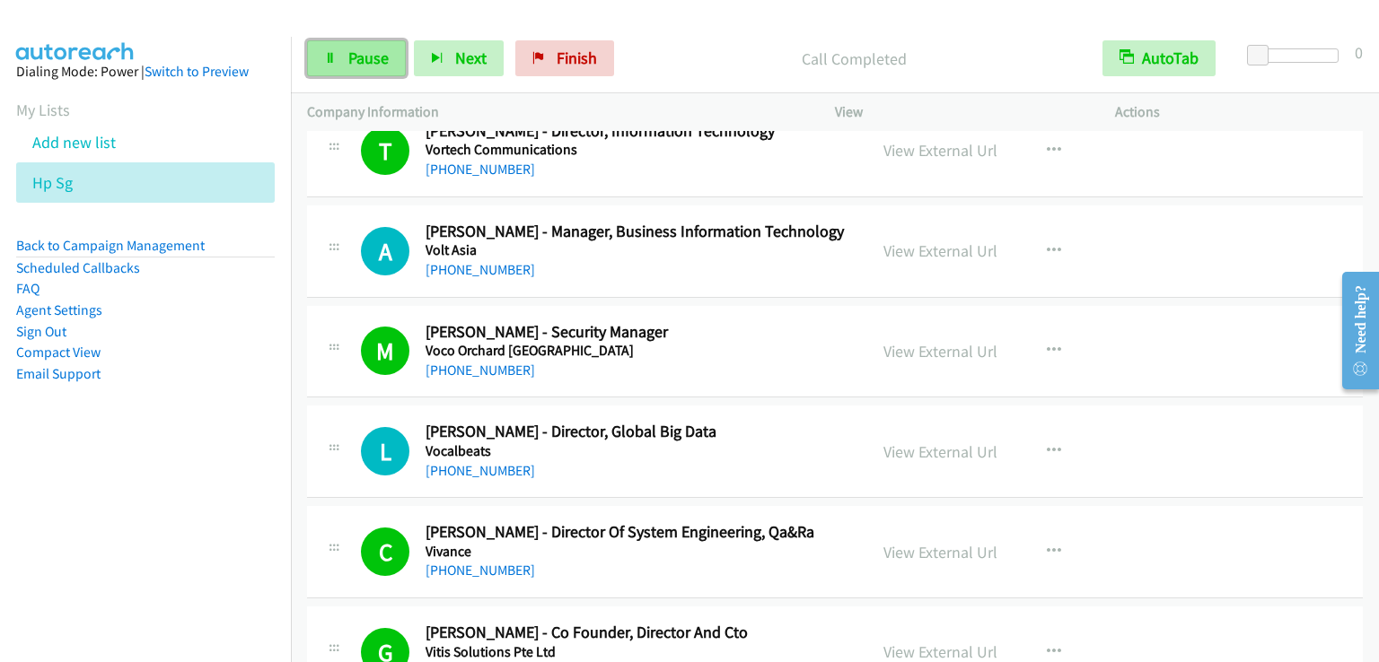
click at [359, 59] on span "Pause" at bounding box center [368, 58] width 40 height 21
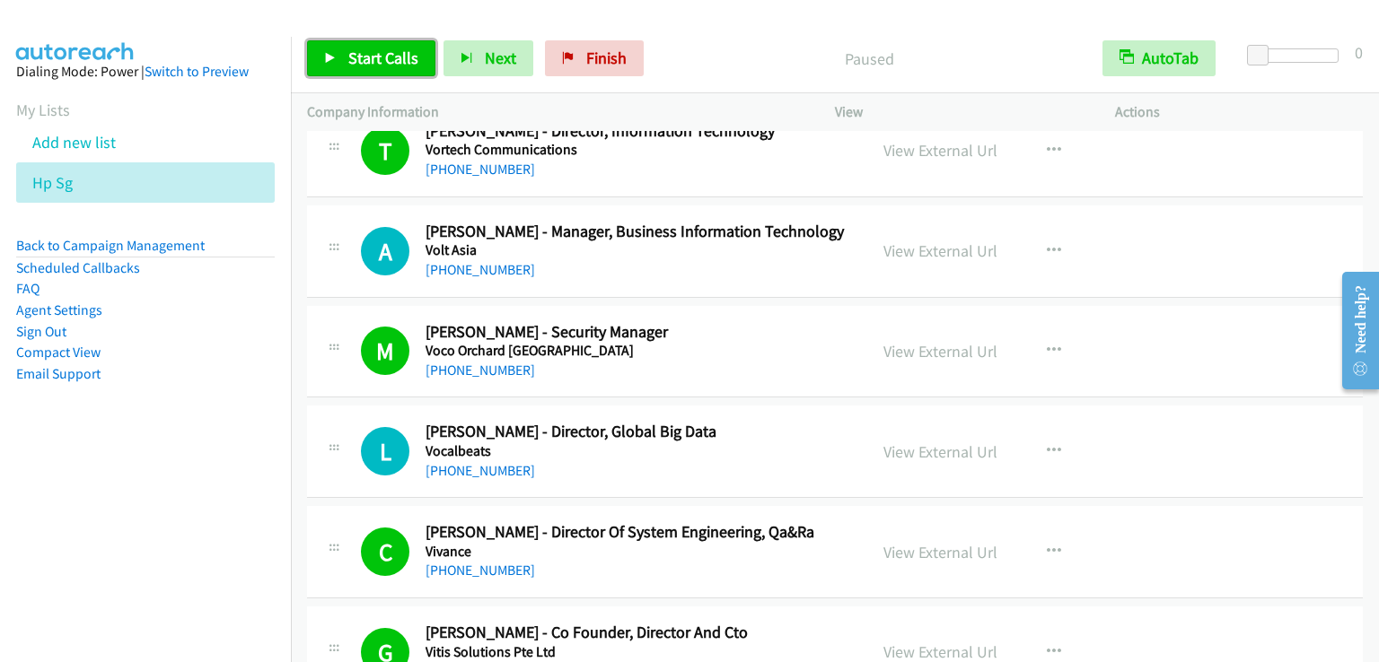
click at [359, 59] on span "Start Calls" at bounding box center [383, 58] width 70 height 21
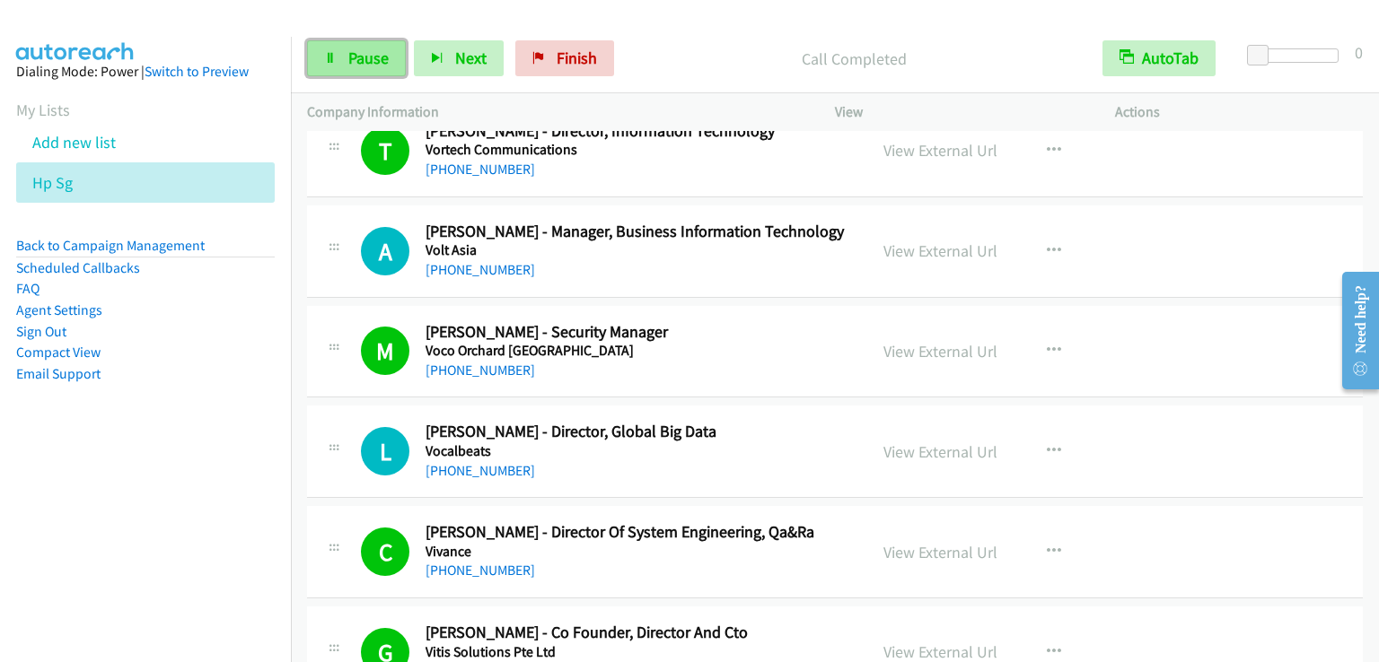
click at [374, 54] on span "Pause" at bounding box center [368, 58] width 40 height 21
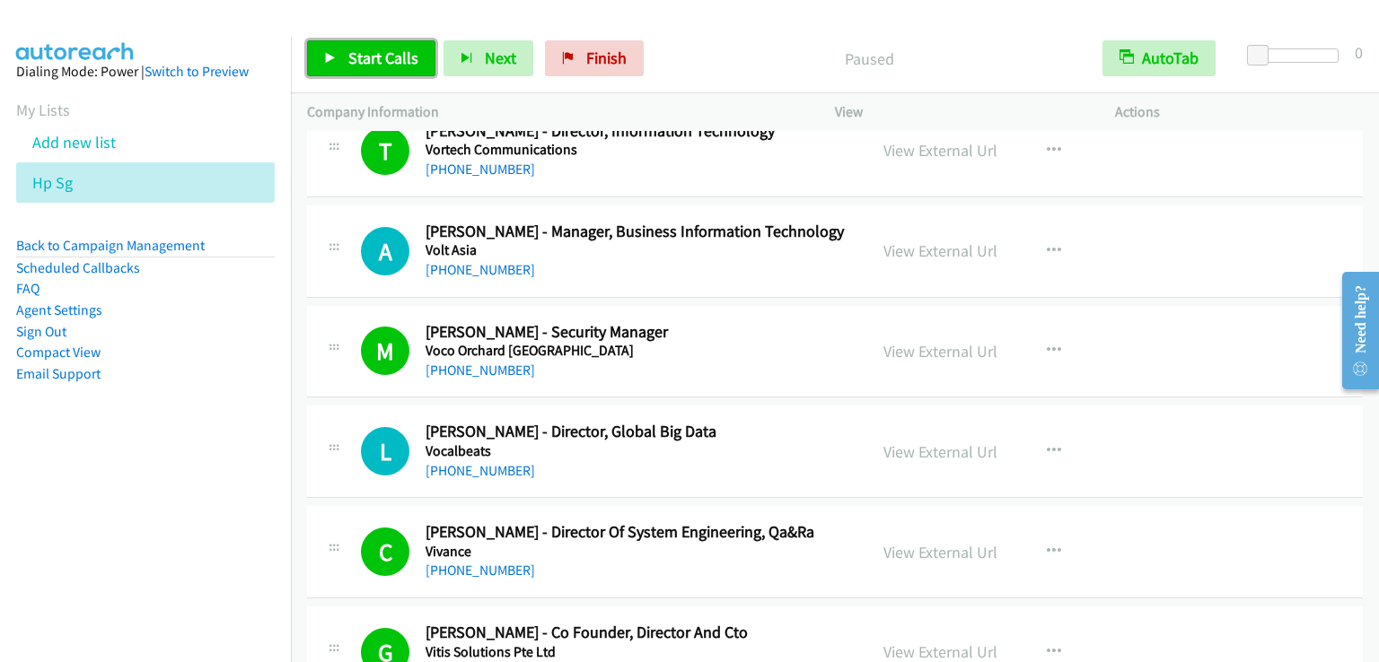
click at [374, 54] on span "Start Calls" at bounding box center [383, 58] width 70 height 21
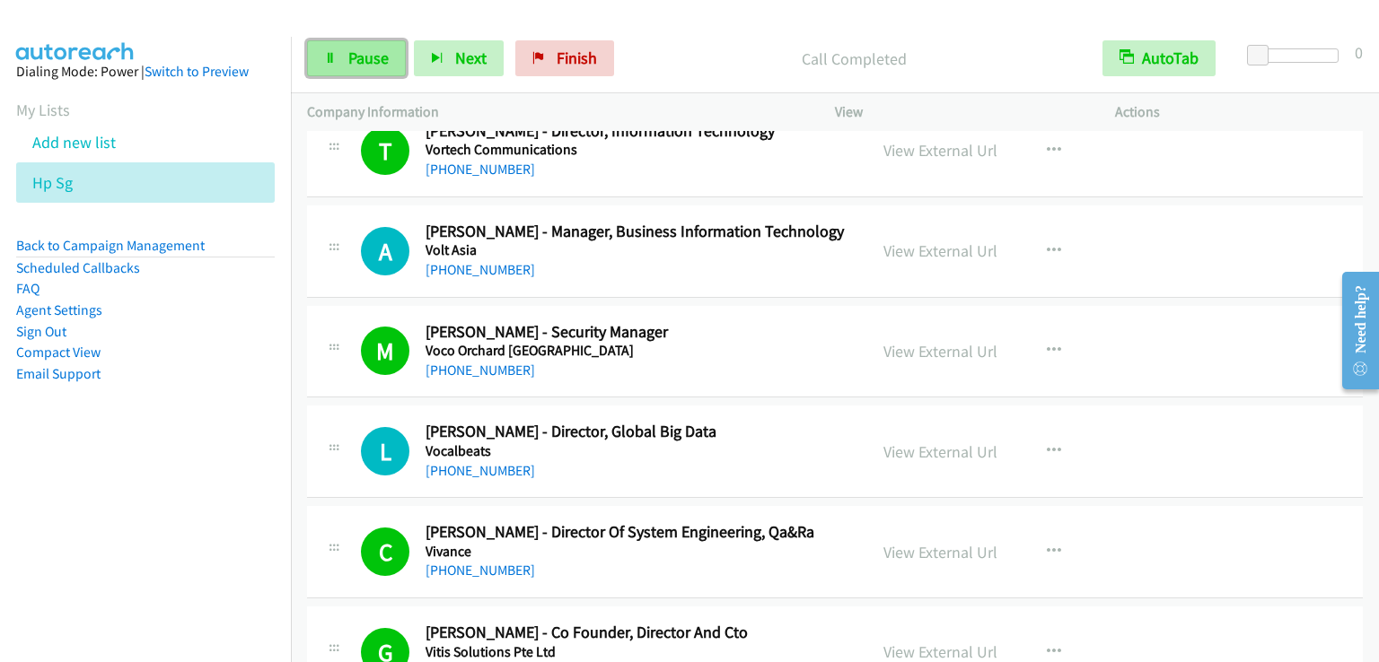
click at [356, 48] on span "Pause" at bounding box center [368, 58] width 40 height 21
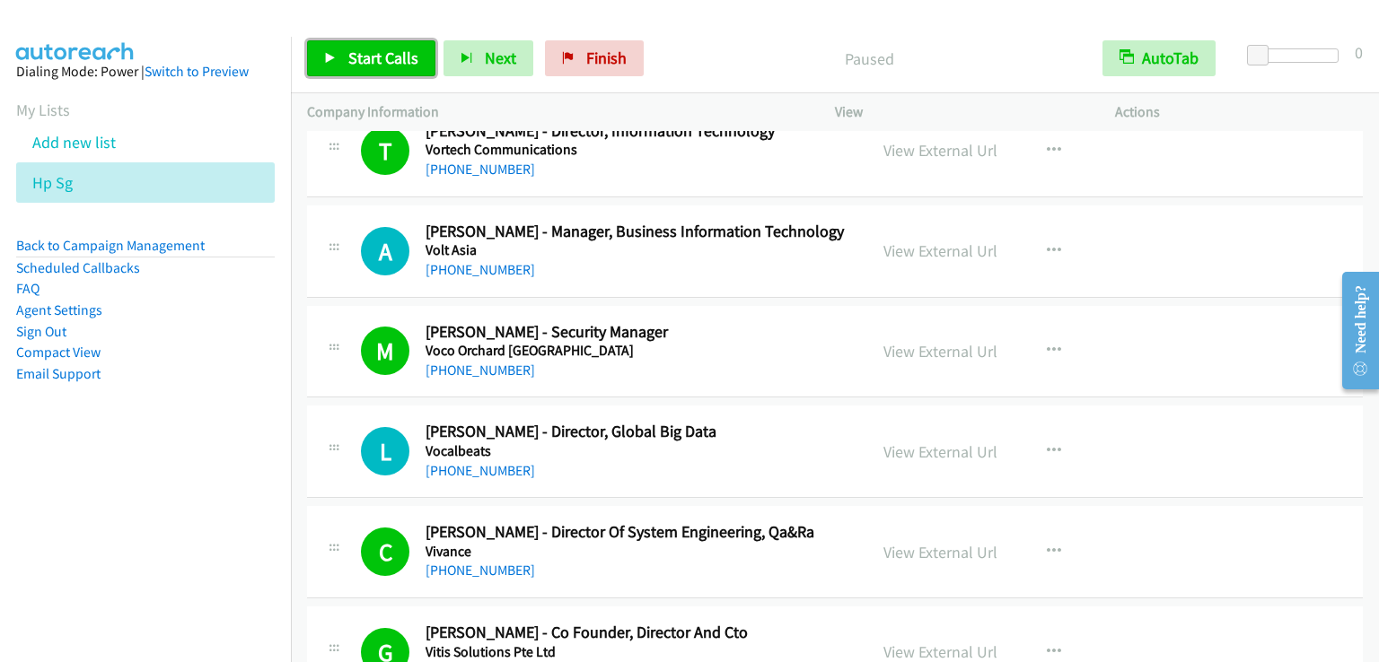
click at [356, 48] on span "Start Calls" at bounding box center [383, 58] width 70 height 21
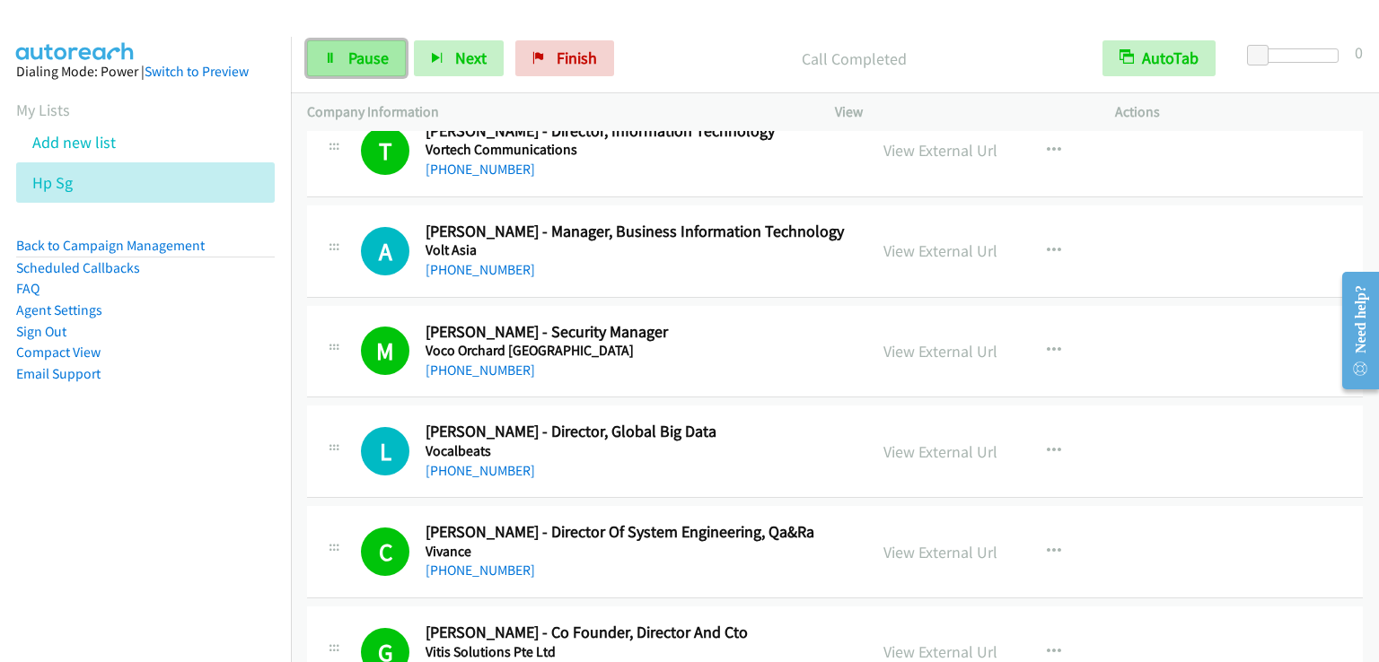
click at [375, 51] on span "Pause" at bounding box center [368, 58] width 40 height 21
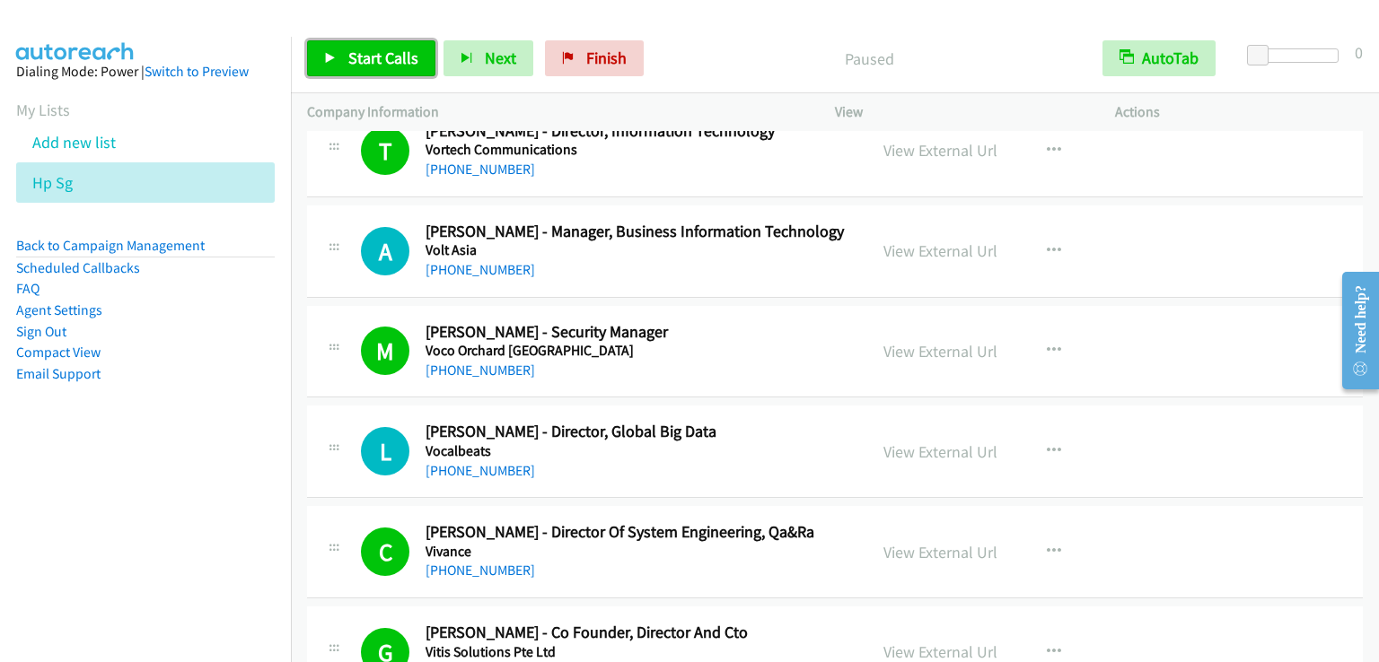
click at [375, 51] on span "Start Calls" at bounding box center [383, 58] width 70 height 21
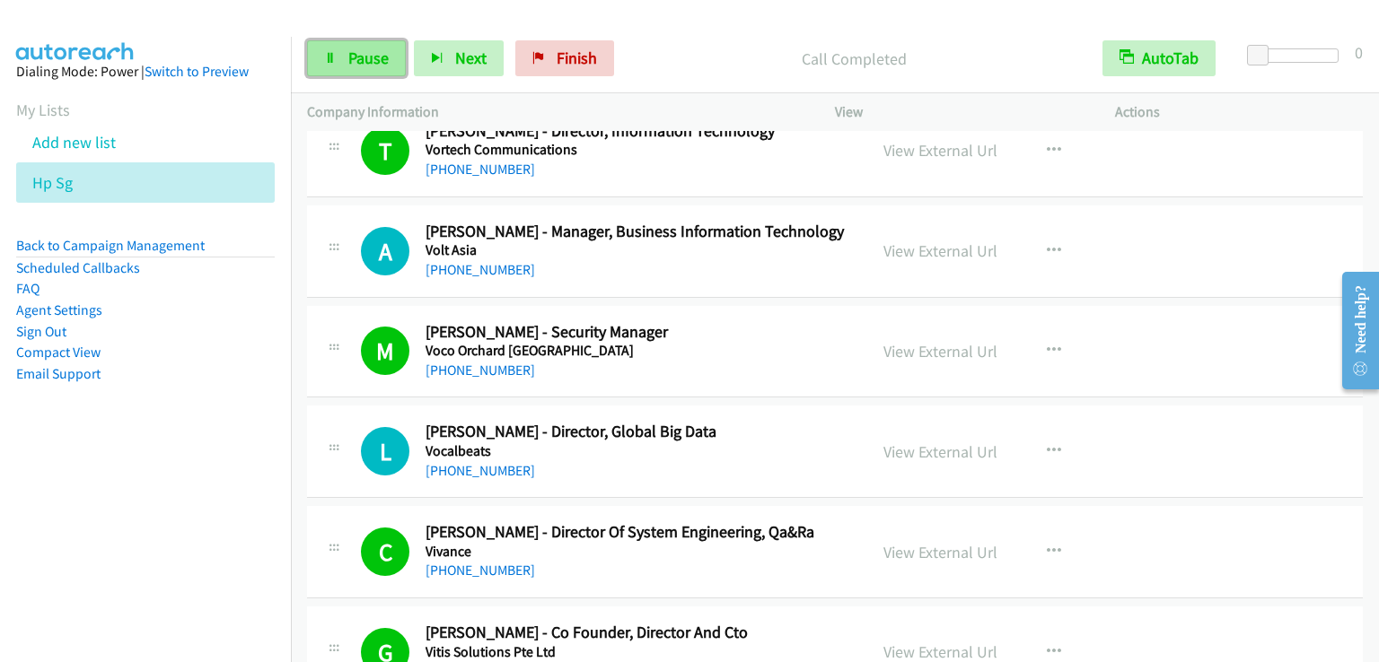
click at [349, 49] on span "Pause" at bounding box center [368, 58] width 40 height 21
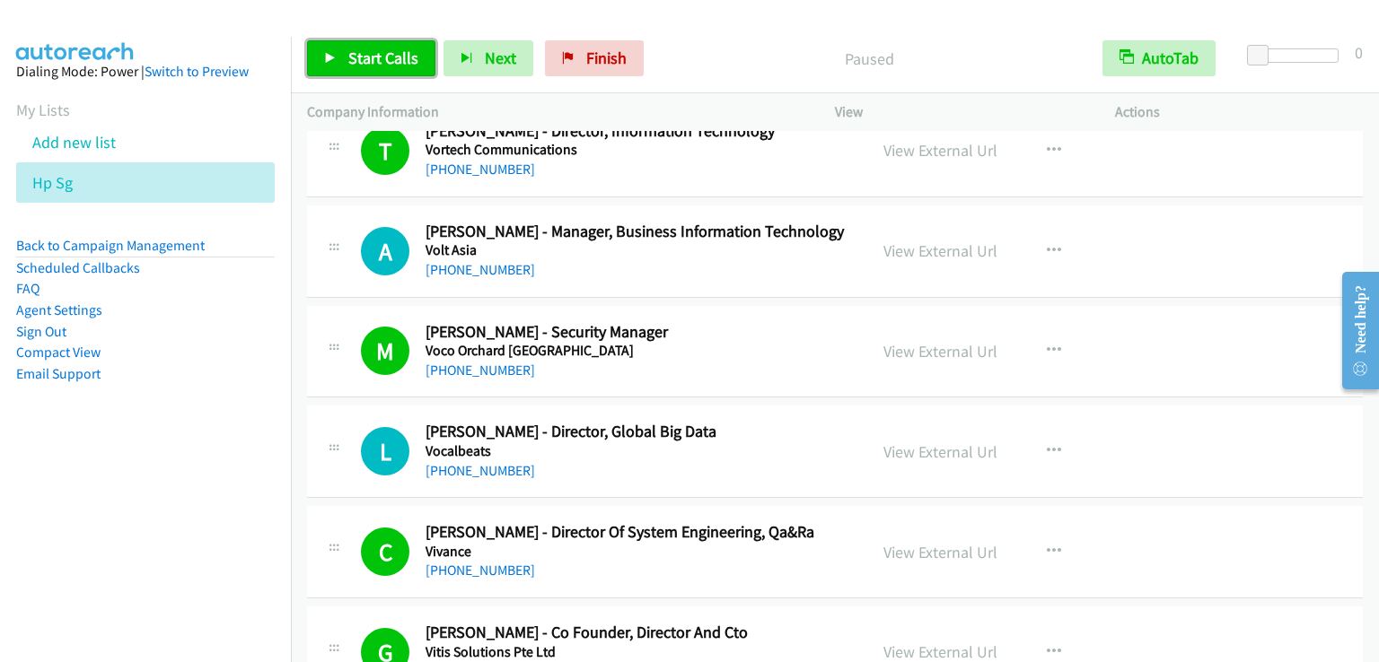
click at [349, 49] on span "Start Calls" at bounding box center [383, 58] width 70 height 21
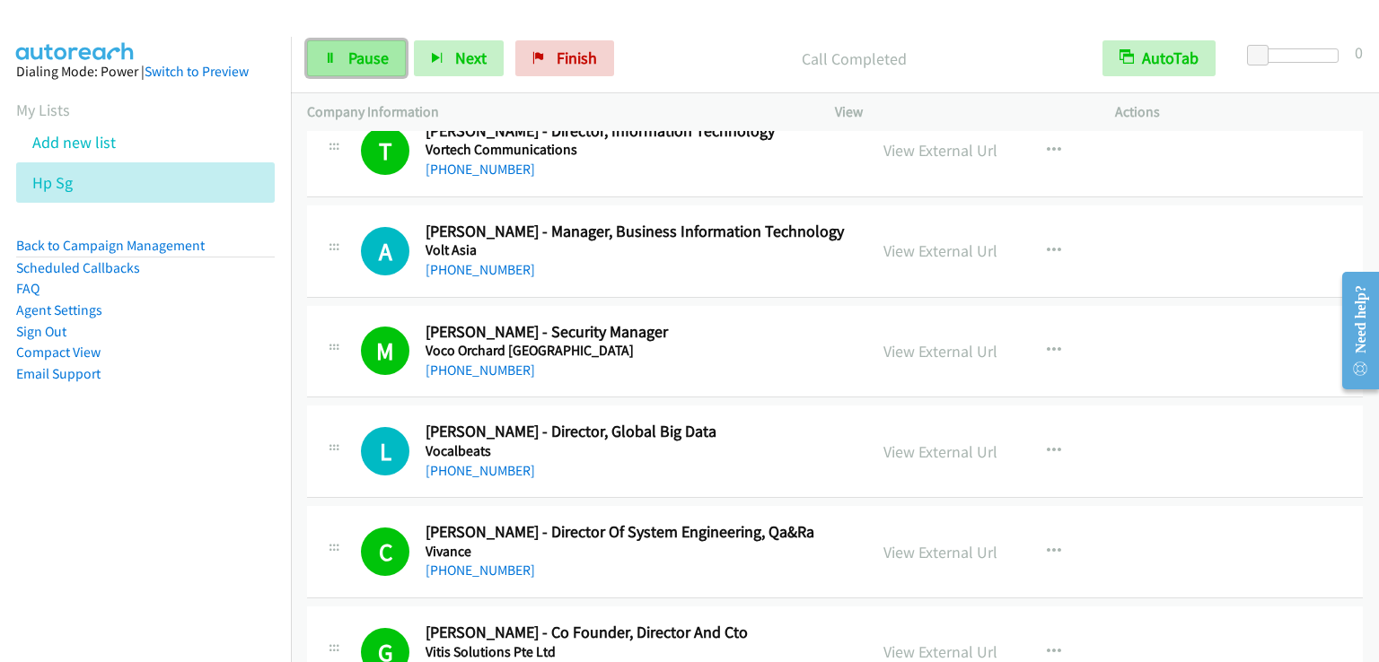
click at [380, 56] on span "Pause" at bounding box center [368, 58] width 40 height 21
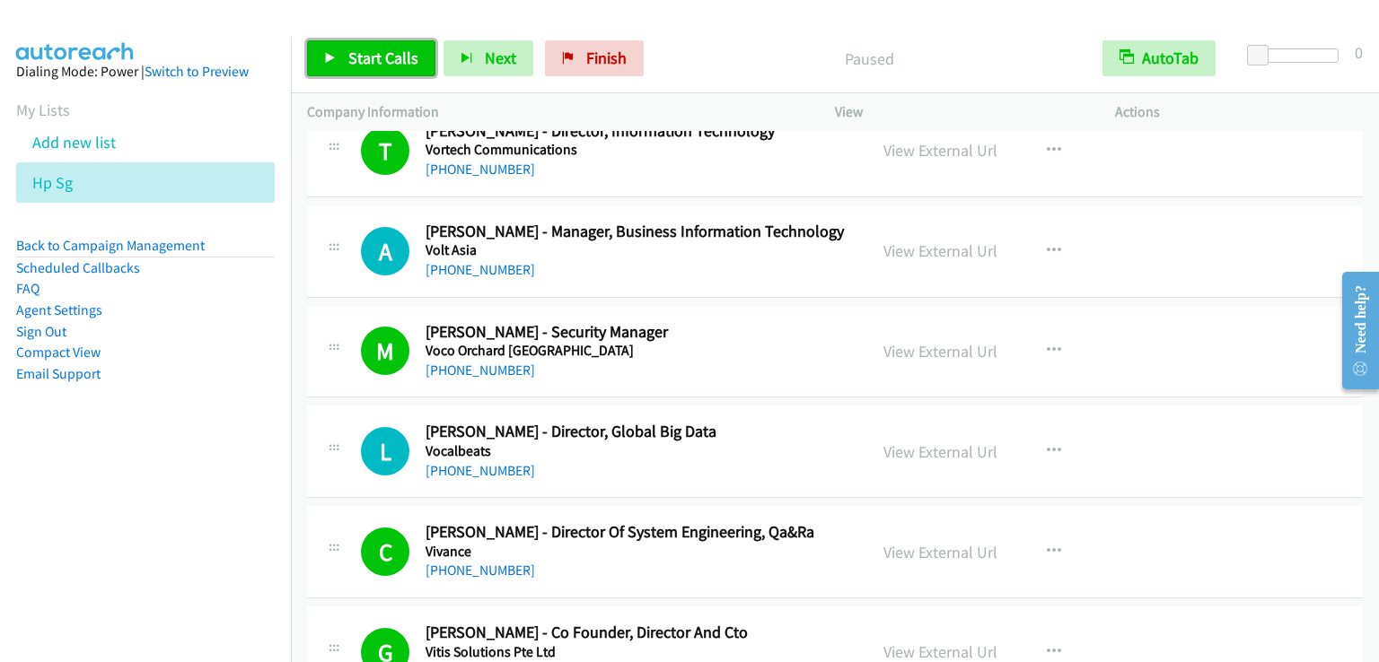
click at [379, 56] on span "Start Calls" at bounding box center [383, 58] width 70 height 21
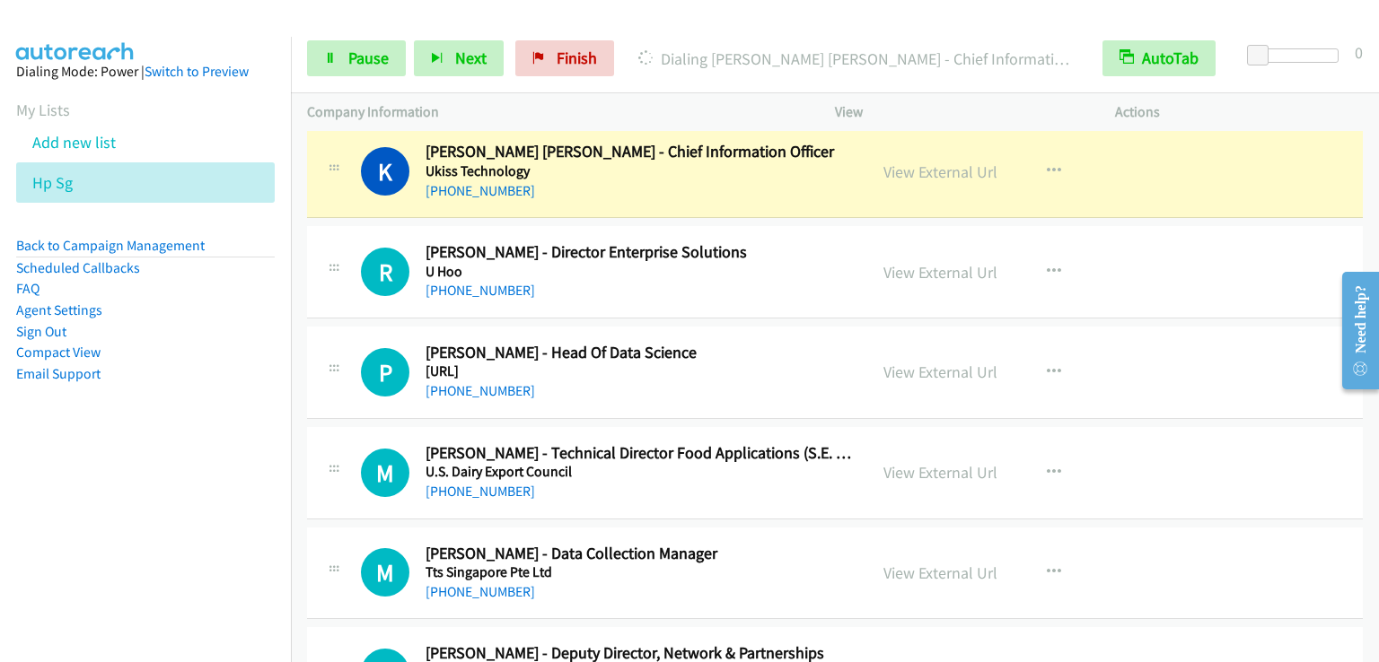
scroll to position [9783, 0]
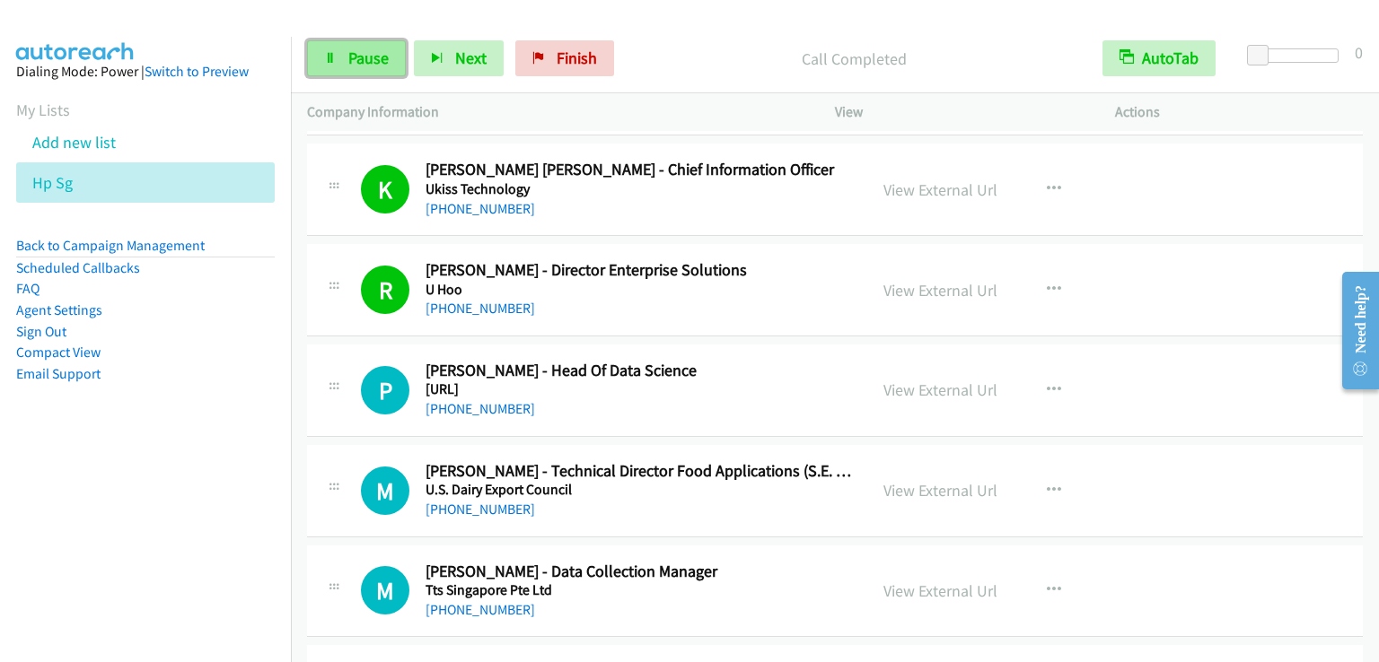
click at [370, 65] on span "Pause" at bounding box center [368, 58] width 40 height 21
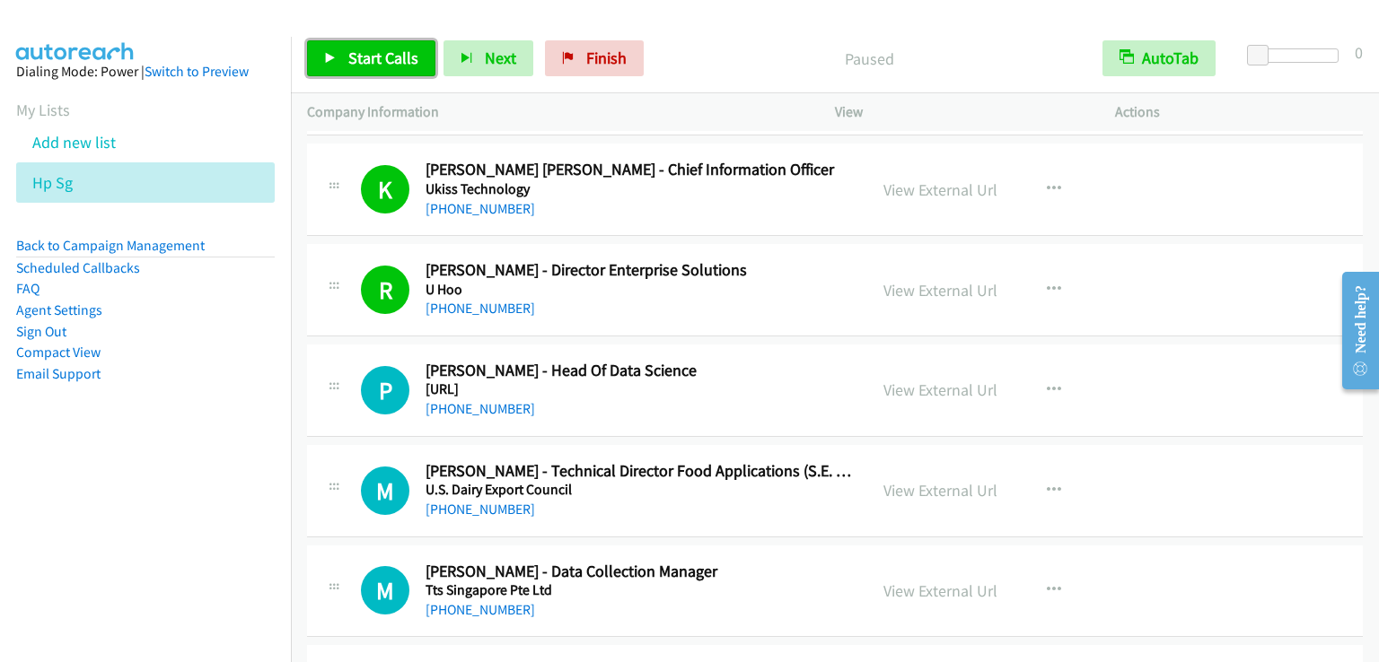
click at [370, 65] on span "Start Calls" at bounding box center [383, 58] width 70 height 21
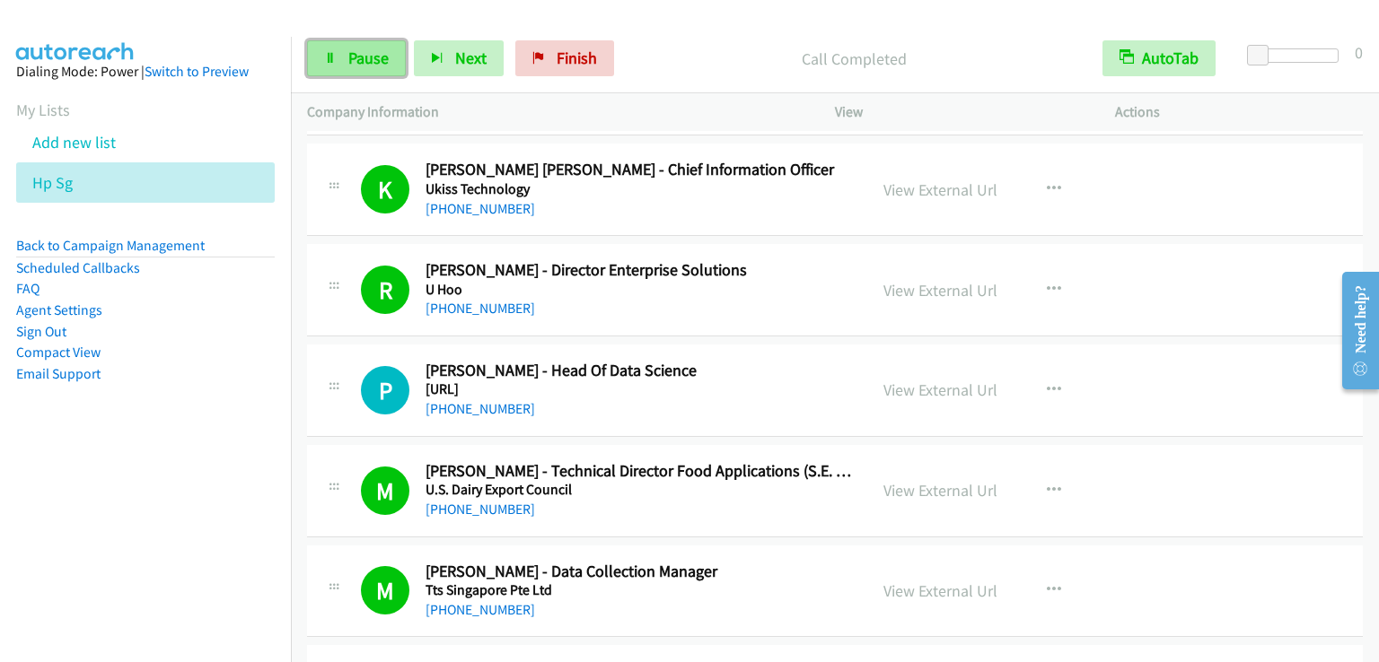
click at [374, 70] on link "Pause" at bounding box center [356, 58] width 99 height 36
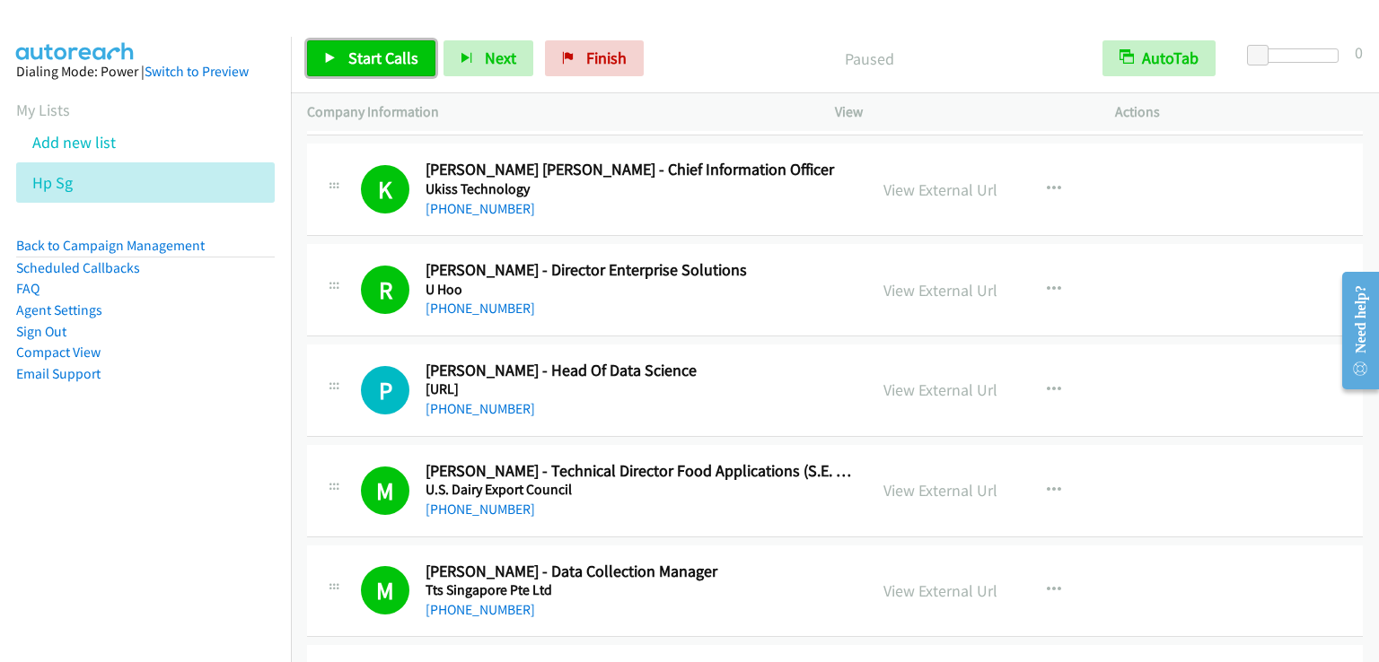
click at [376, 66] on span "Start Calls" at bounding box center [383, 58] width 70 height 21
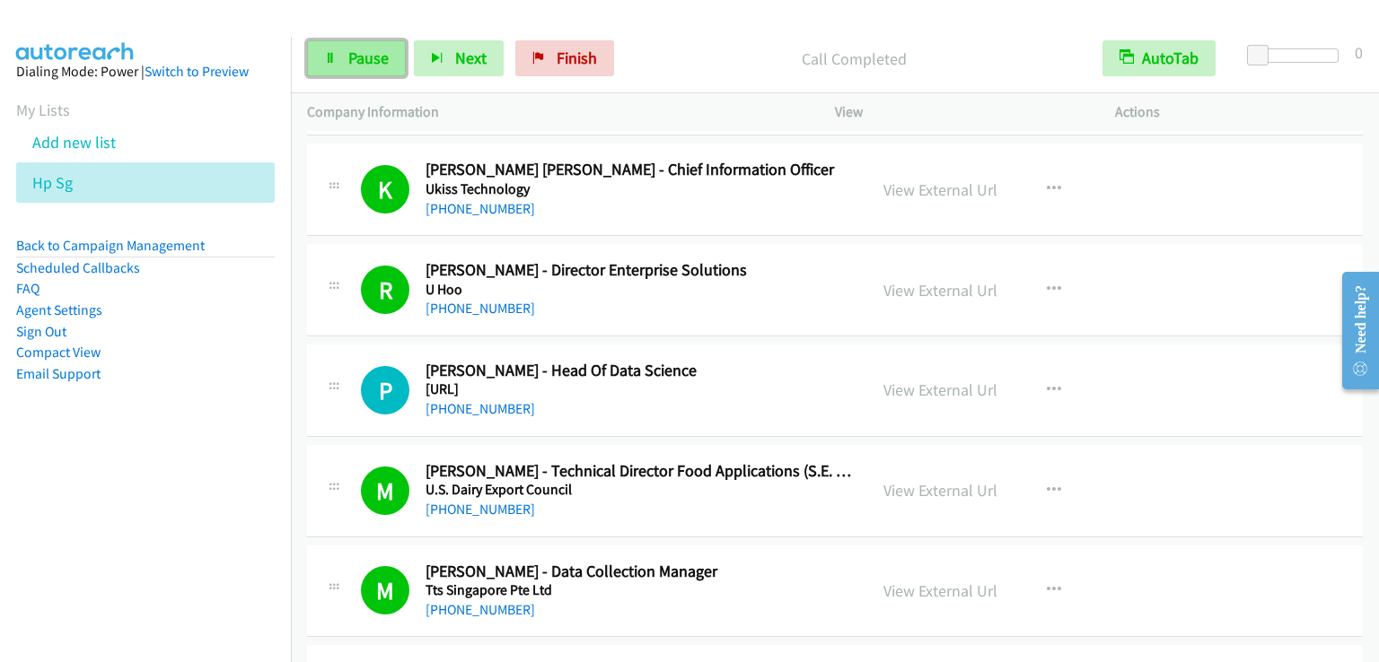
click at [366, 59] on span "Pause" at bounding box center [368, 58] width 40 height 21
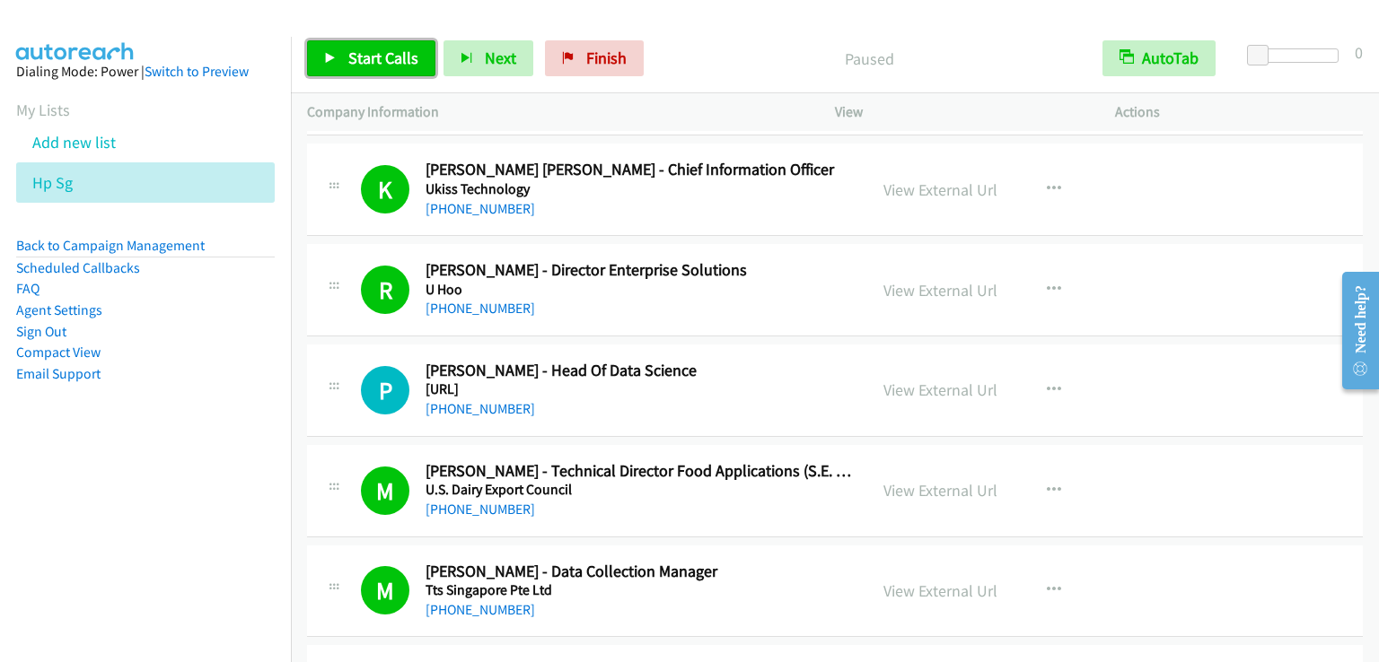
click at [366, 59] on span "Start Calls" at bounding box center [383, 58] width 70 height 21
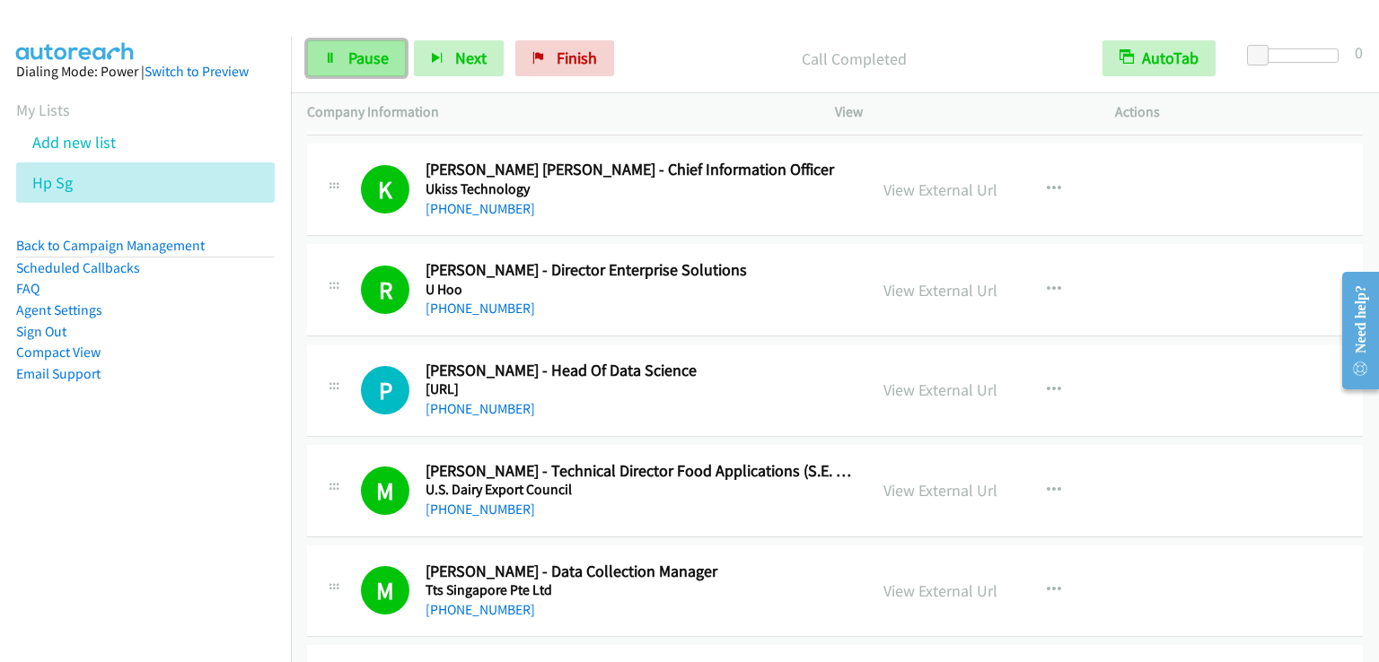
click at [373, 64] on span "Pause" at bounding box center [368, 58] width 40 height 21
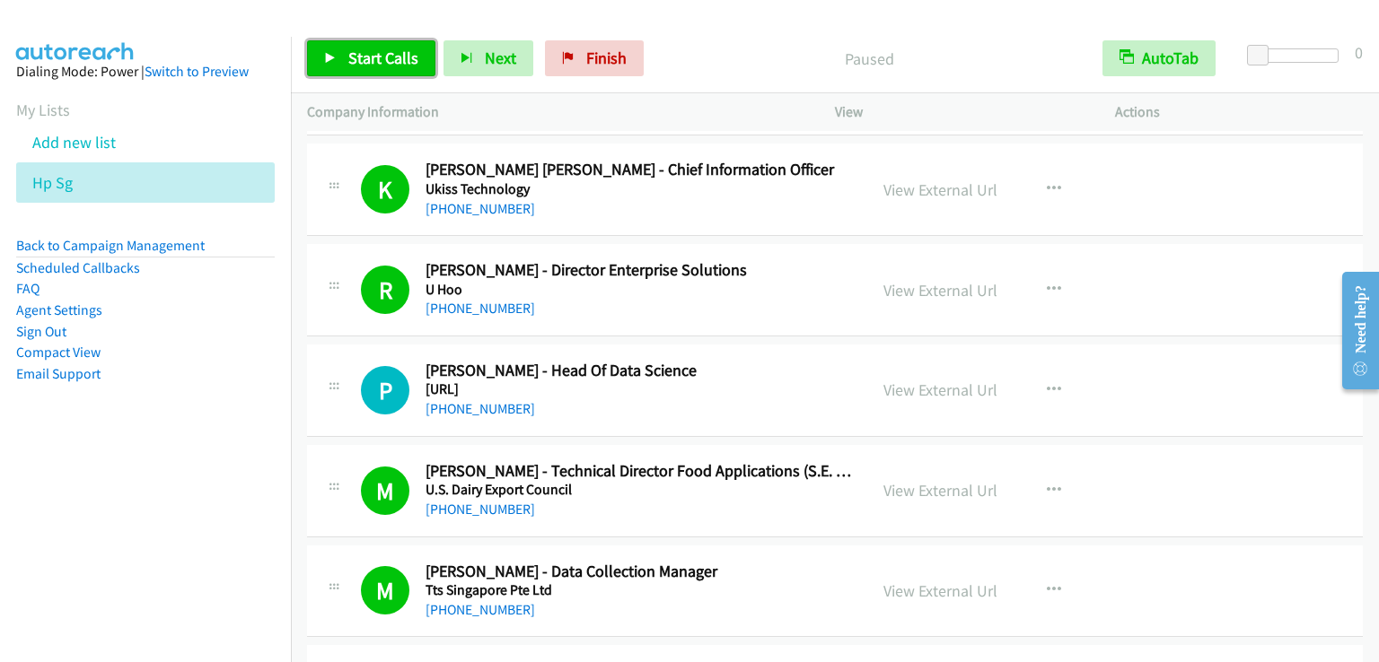
click at [373, 64] on span "Start Calls" at bounding box center [383, 58] width 70 height 21
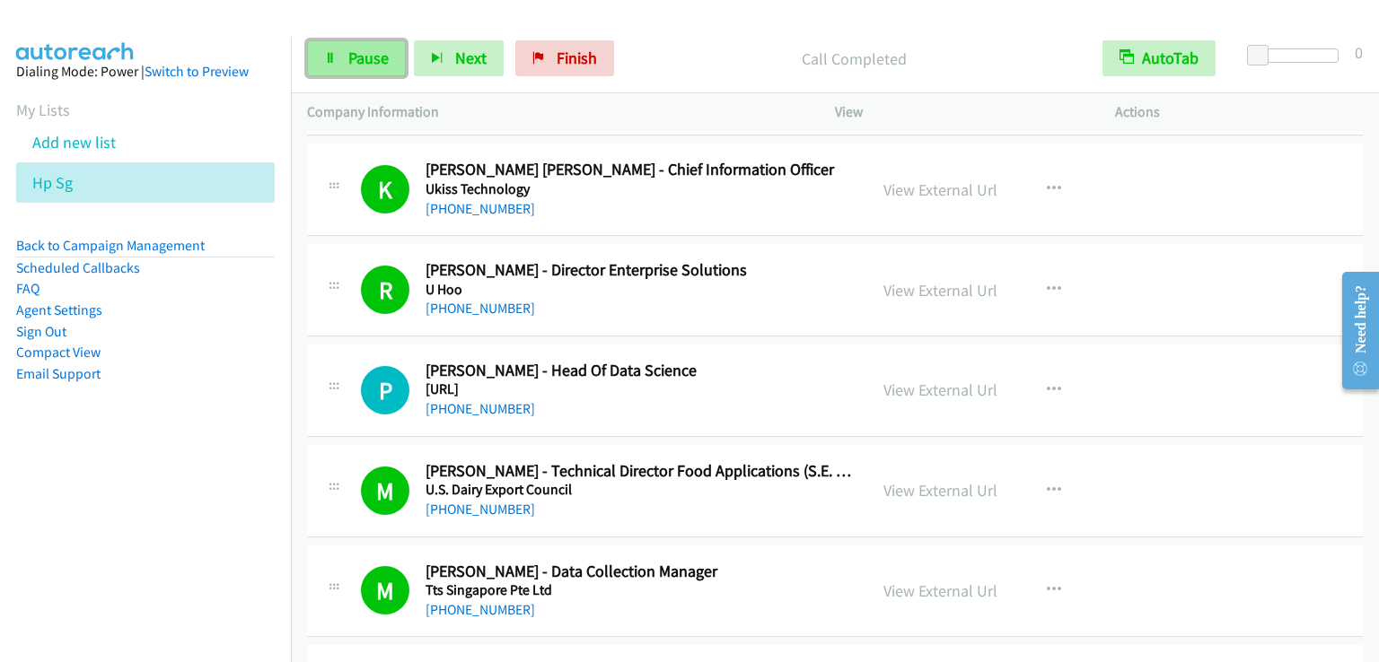
click at [355, 56] on span "Pause" at bounding box center [368, 58] width 40 height 21
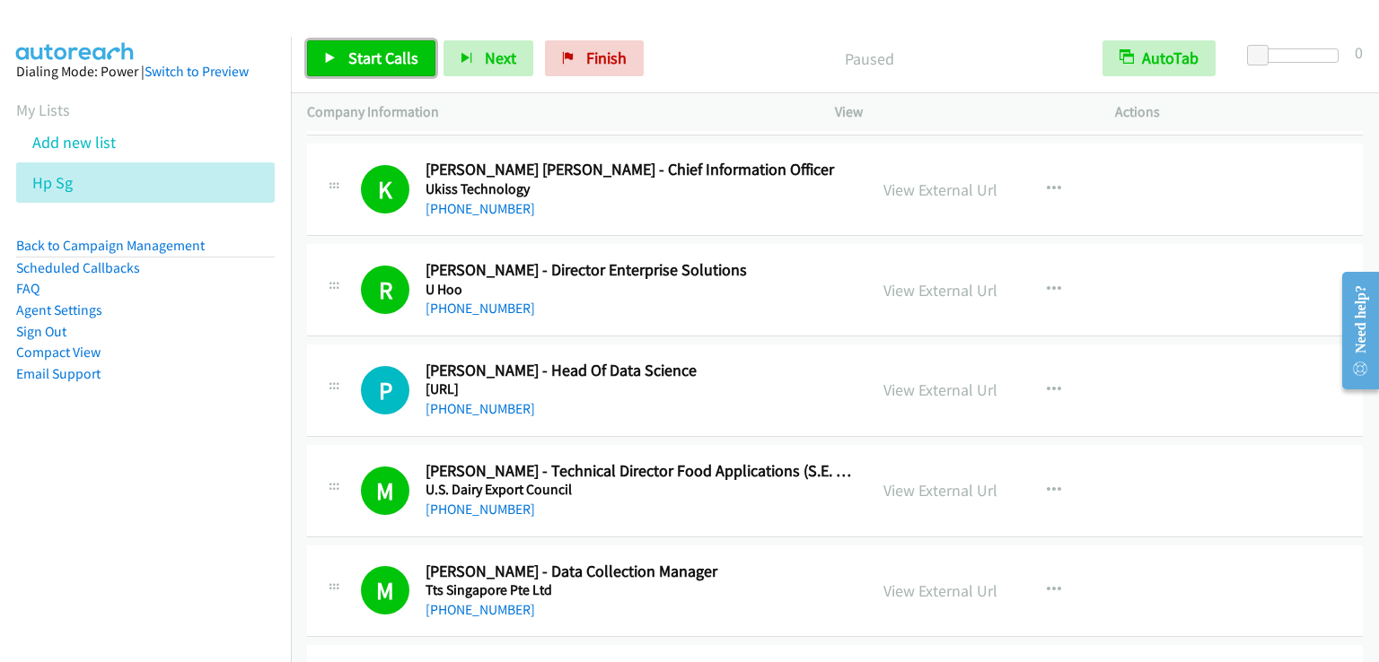
click at [355, 56] on span "Start Calls" at bounding box center [383, 58] width 70 height 21
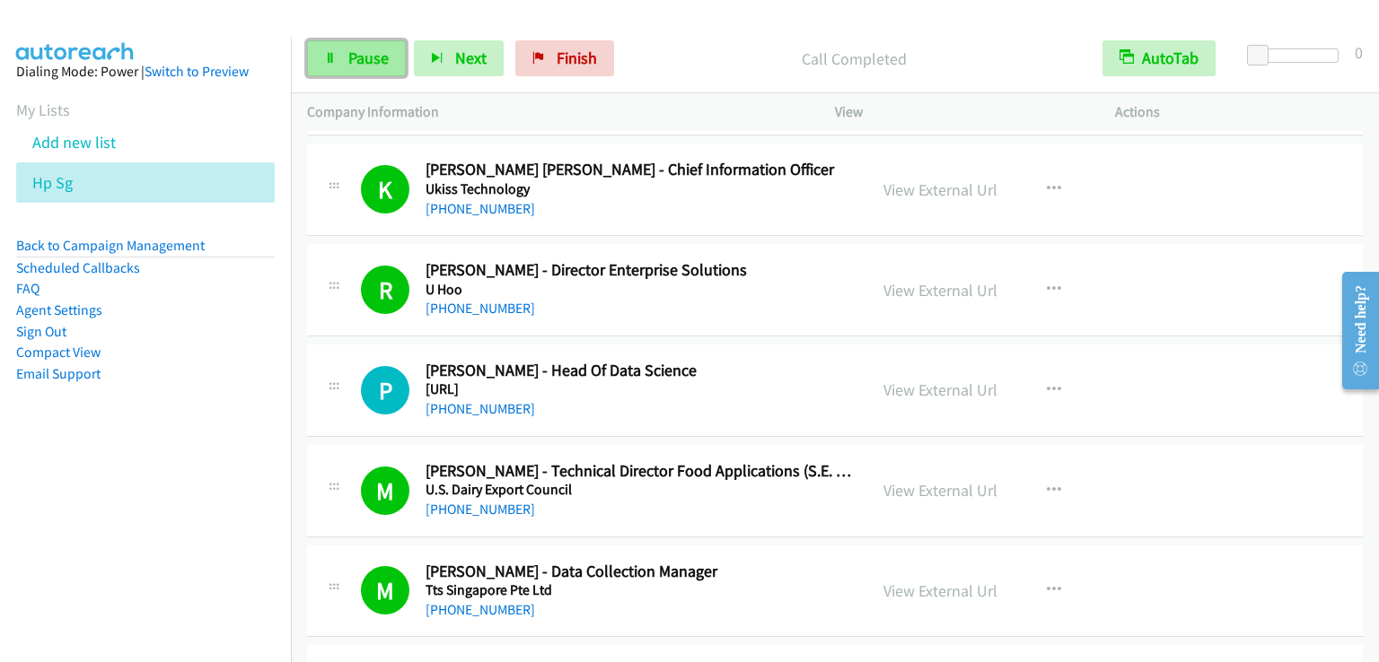
click at [367, 66] on span "Pause" at bounding box center [368, 58] width 40 height 21
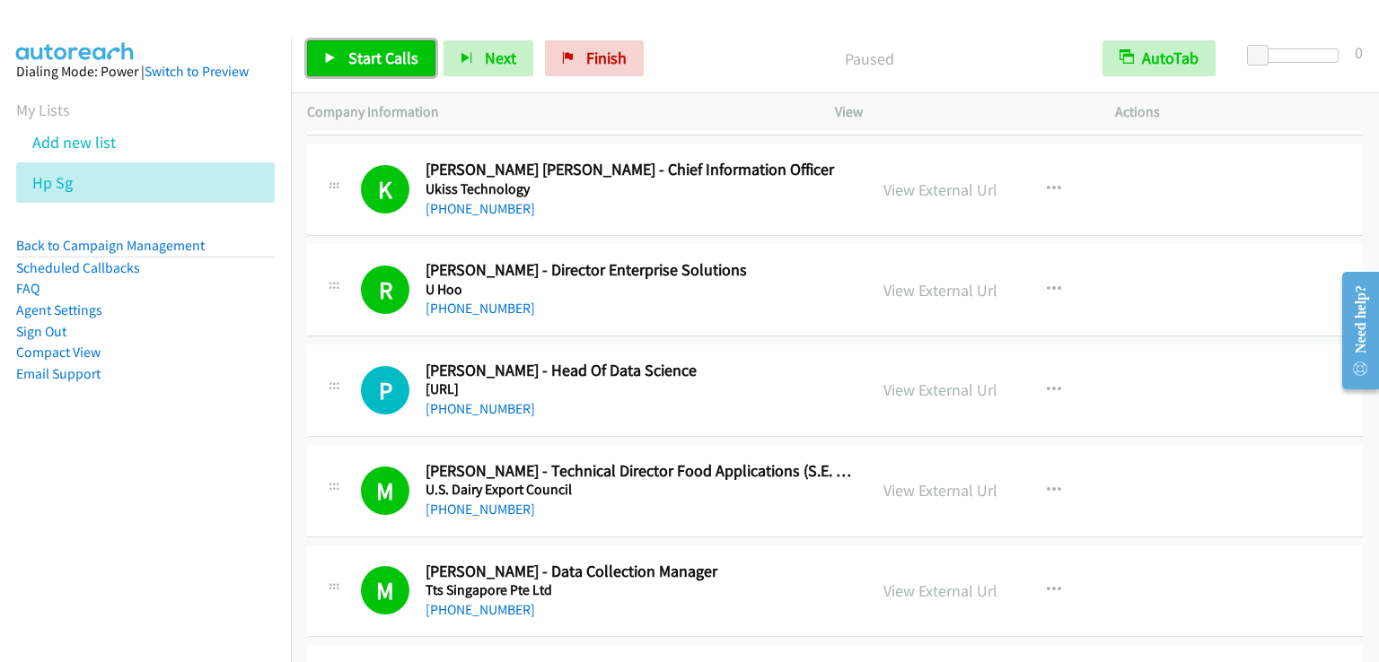
click at [367, 66] on span "Start Calls" at bounding box center [383, 58] width 70 height 21
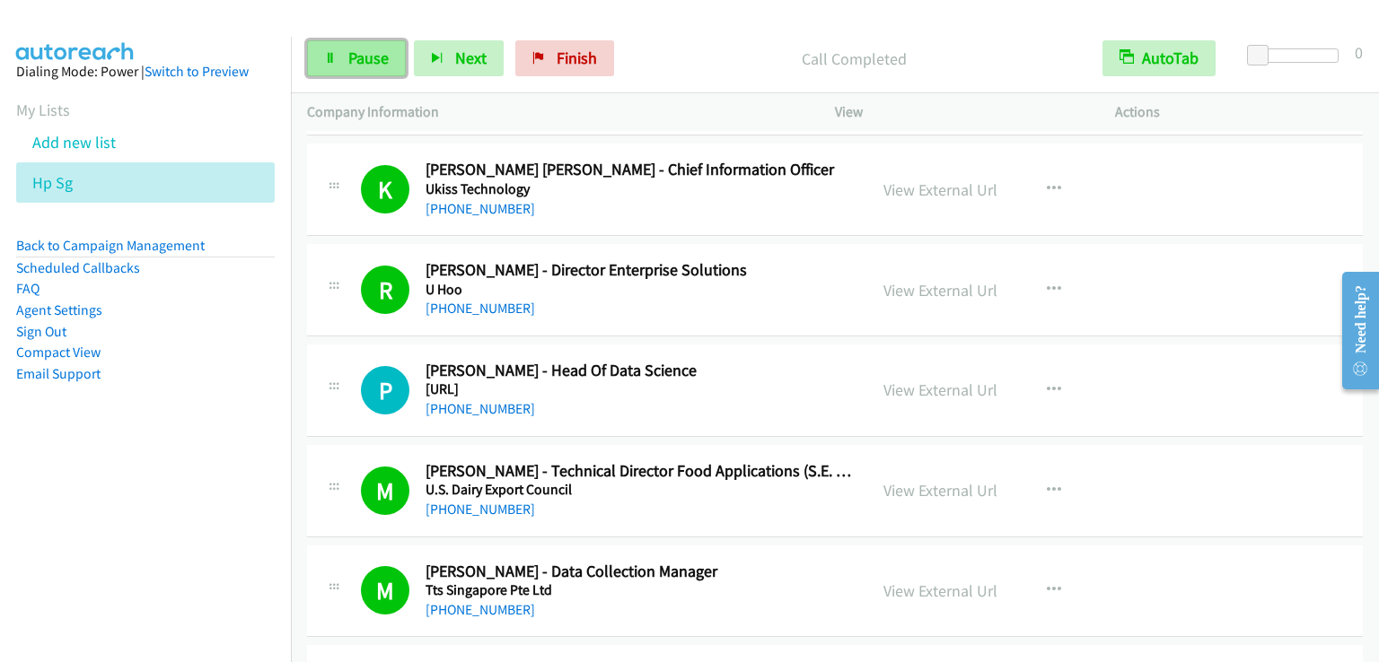
click at [383, 66] on span "Pause" at bounding box center [368, 58] width 40 height 21
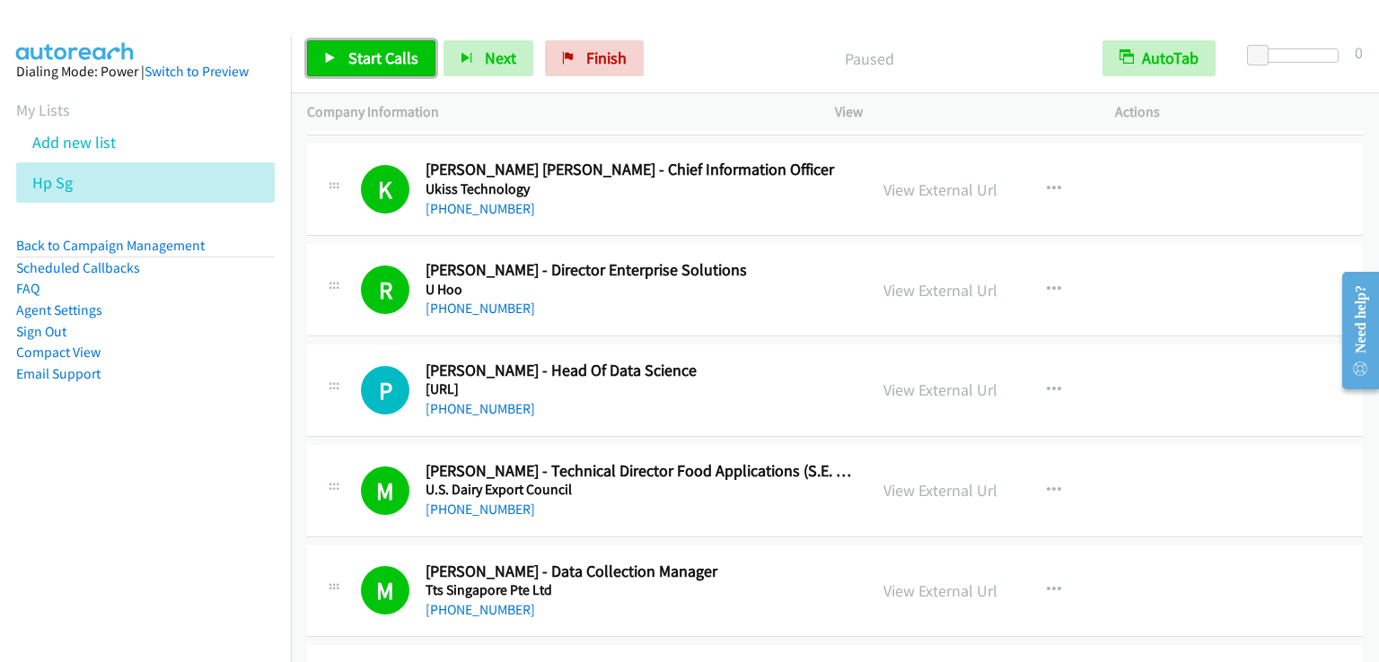
click at [383, 66] on span "Start Calls" at bounding box center [383, 58] width 70 height 21
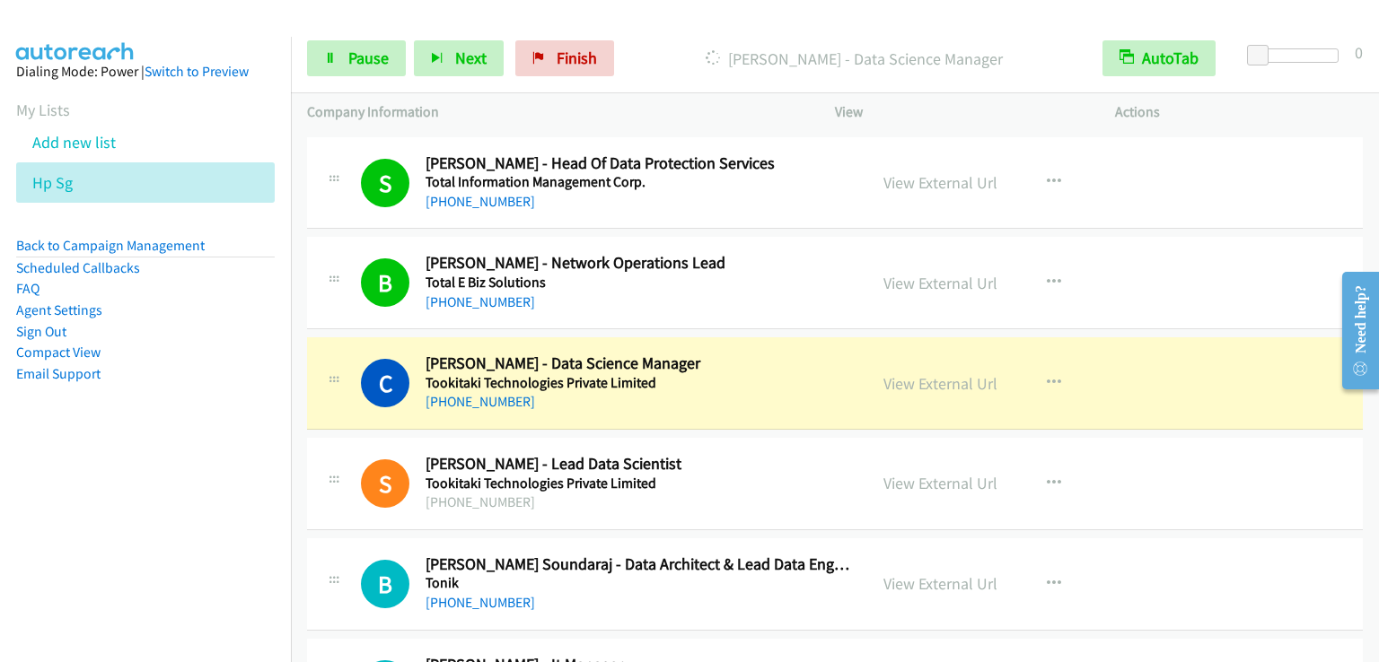
scroll to position [12296, 0]
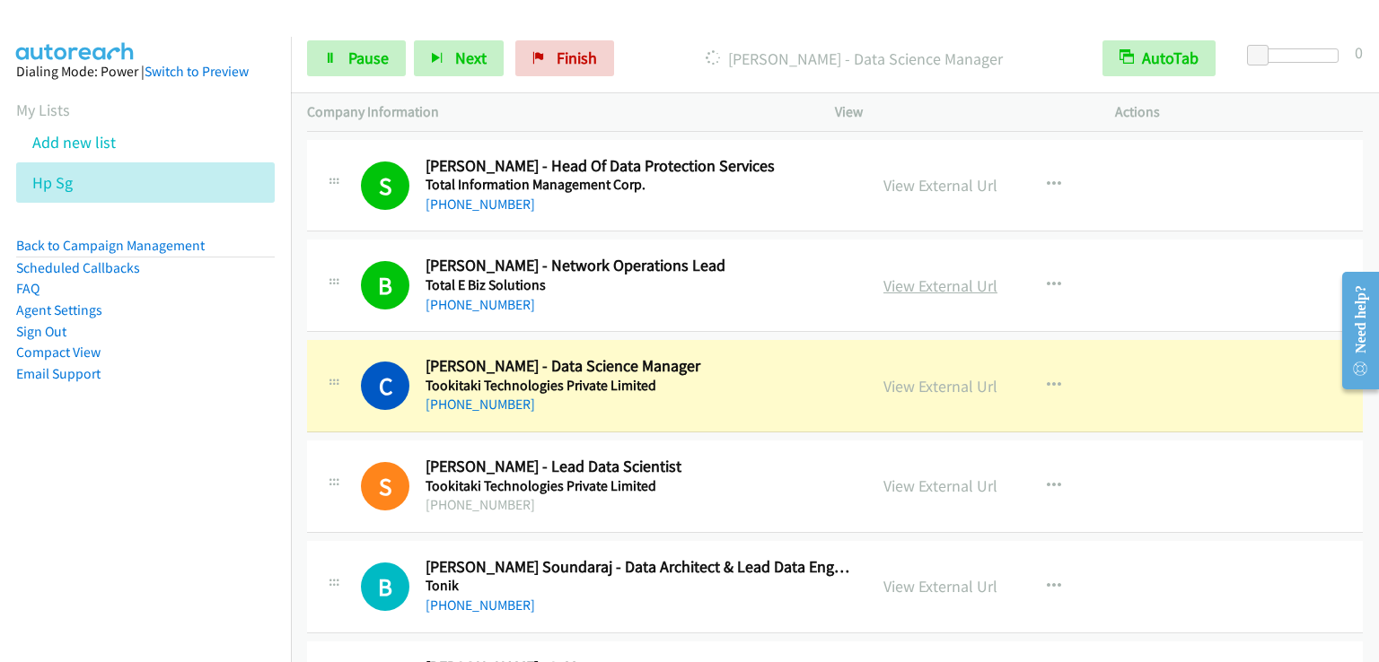
click at [897, 276] on link "View External Url" at bounding box center [940, 286] width 114 height 21
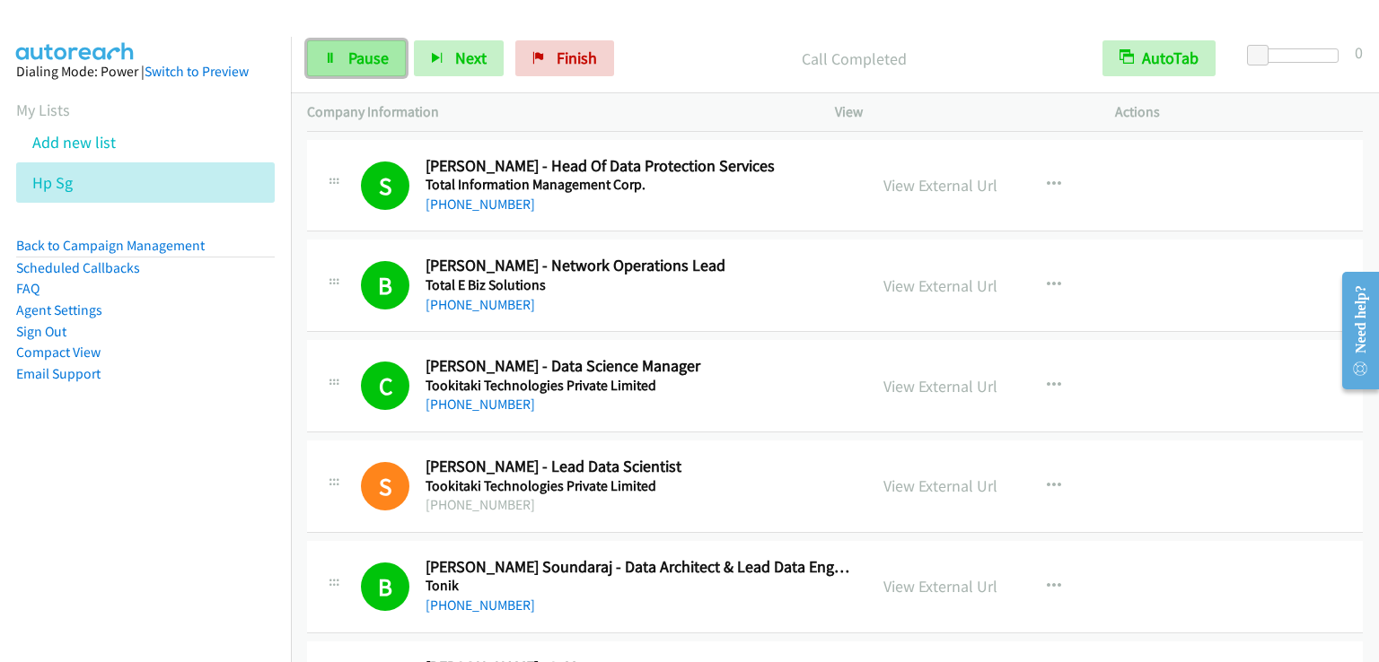
click at [387, 66] on span "Pause" at bounding box center [368, 58] width 40 height 21
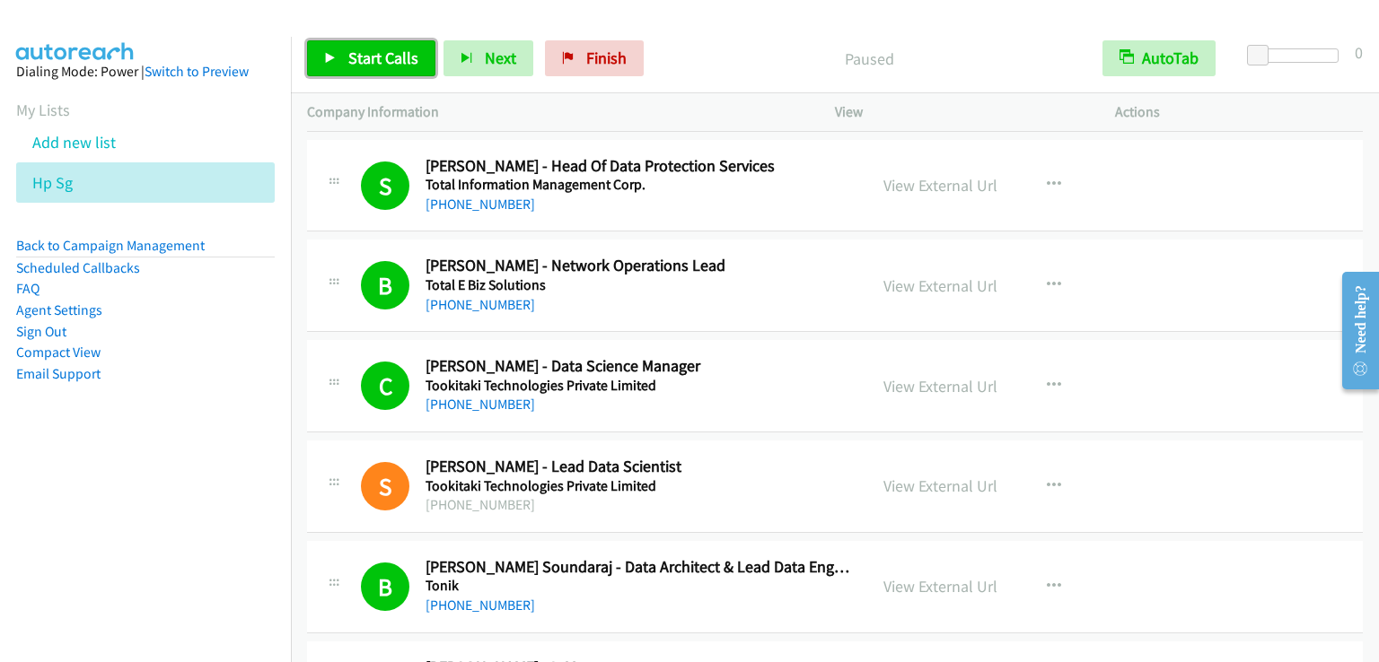
click at [387, 66] on span "Start Calls" at bounding box center [383, 58] width 70 height 21
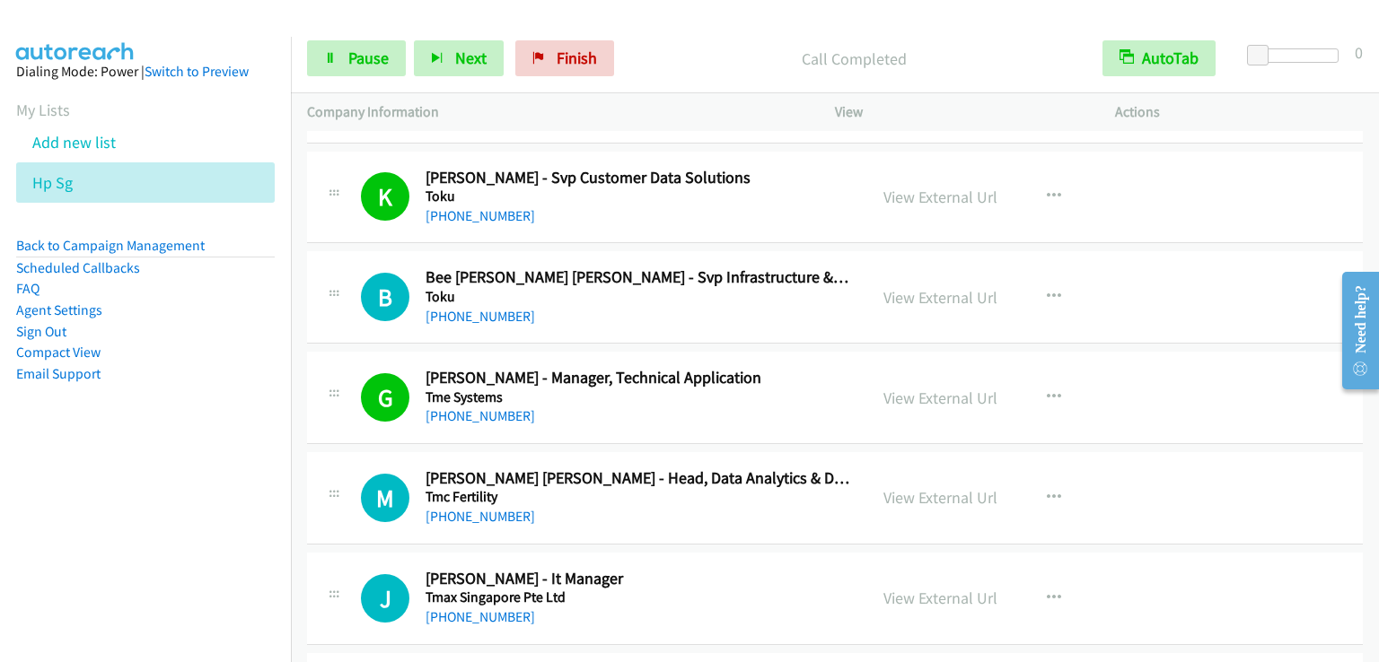
scroll to position [12834, 0]
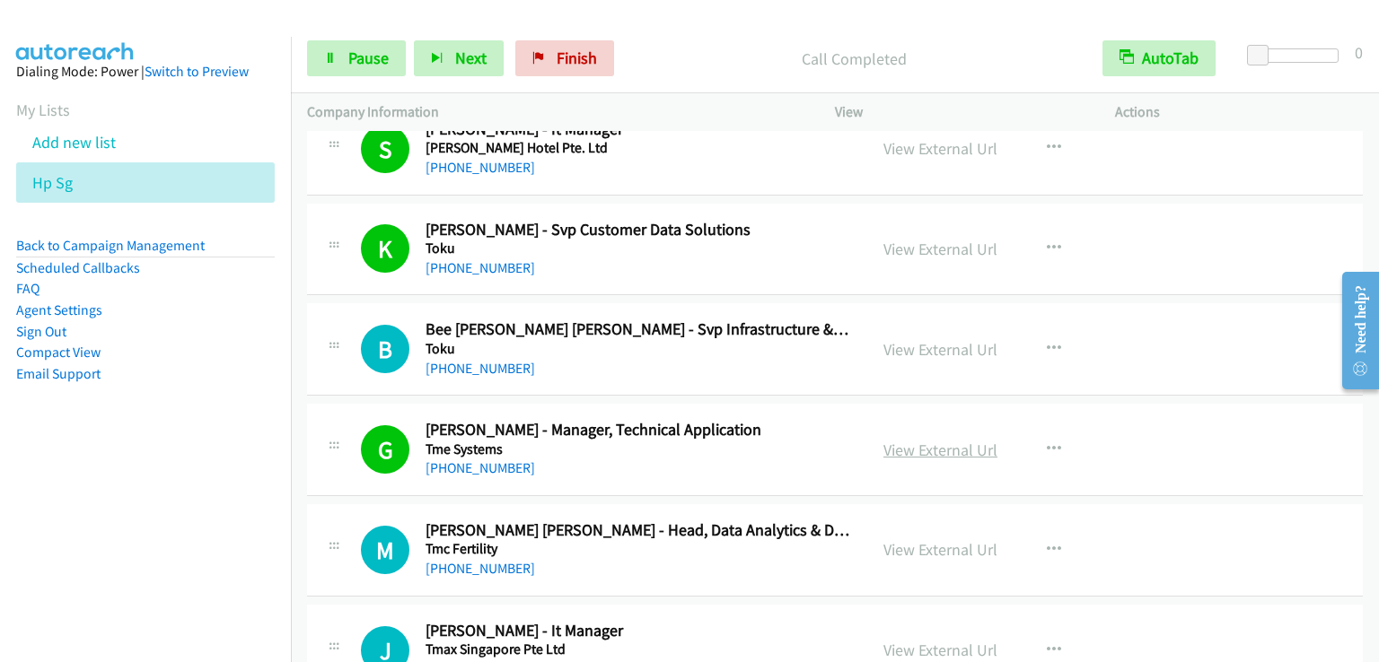
click at [933, 440] on link "View External Url" at bounding box center [940, 450] width 114 height 21
click at [366, 64] on span "Pause" at bounding box center [368, 58] width 40 height 21
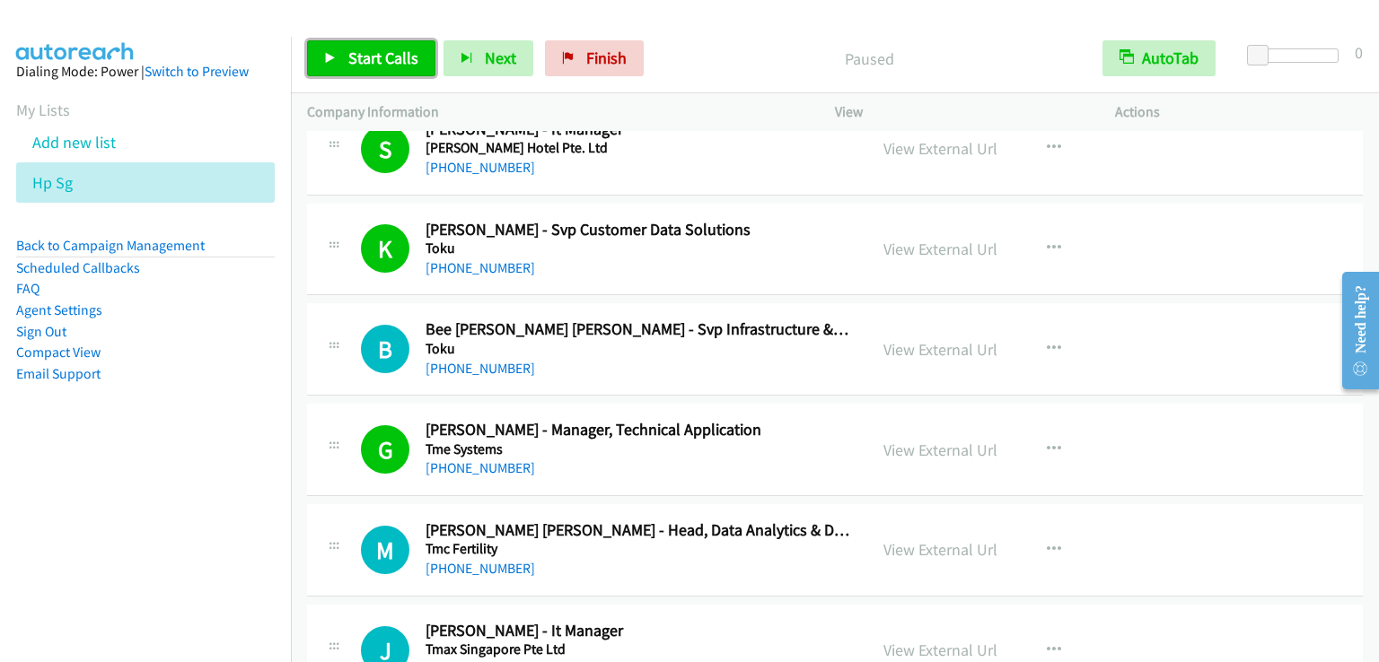
click at [366, 64] on span "Start Calls" at bounding box center [383, 58] width 70 height 21
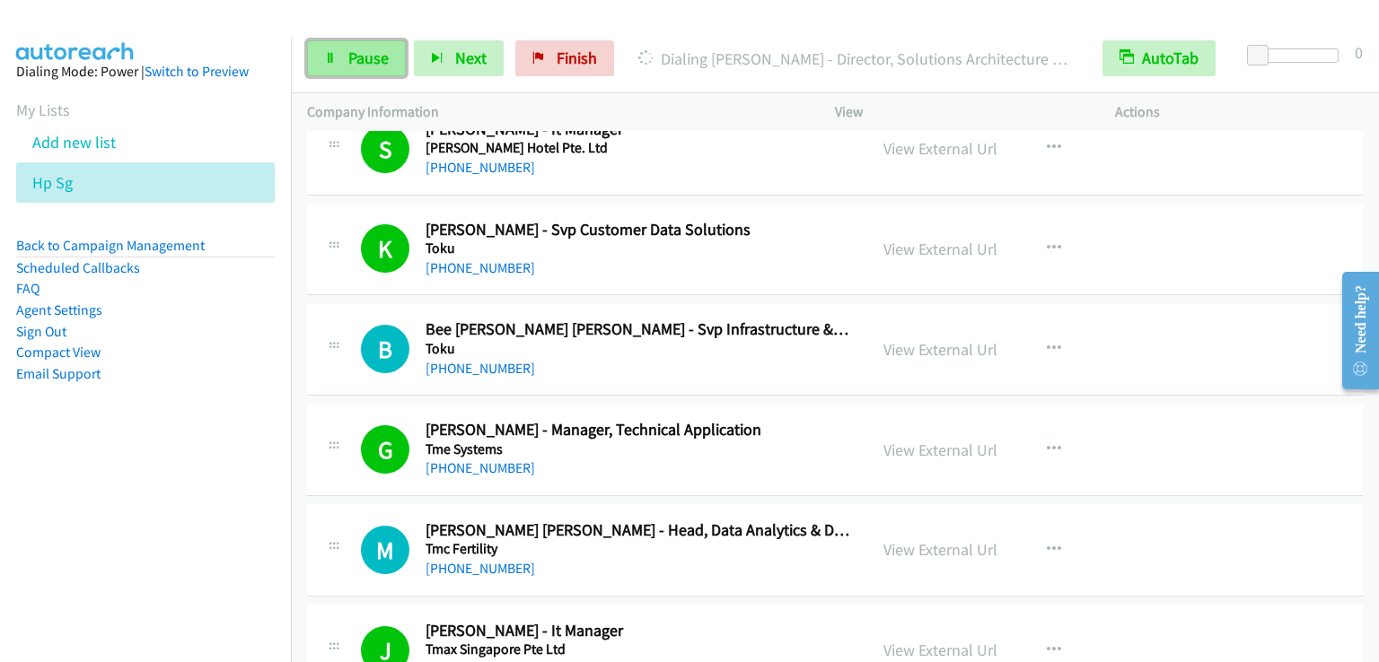
click at [379, 62] on span "Pause" at bounding box center [368, 58] width 40 height 21
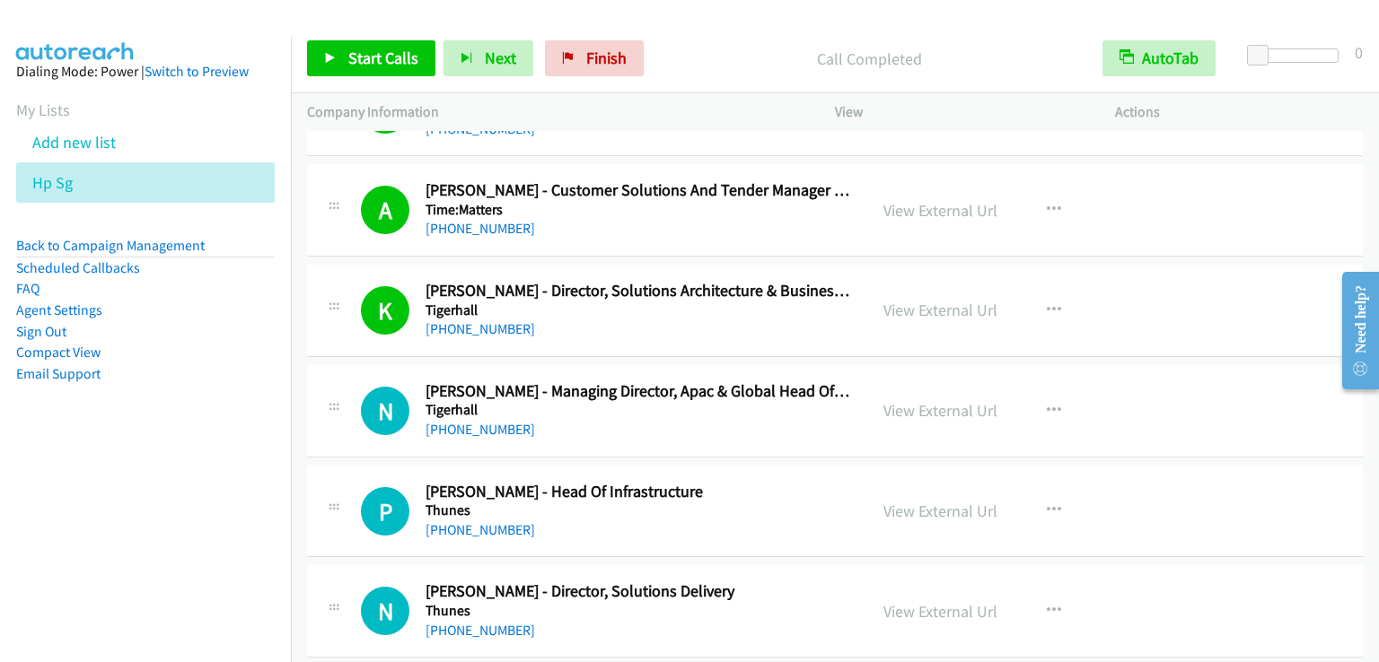
scroll to position [13642, 0]
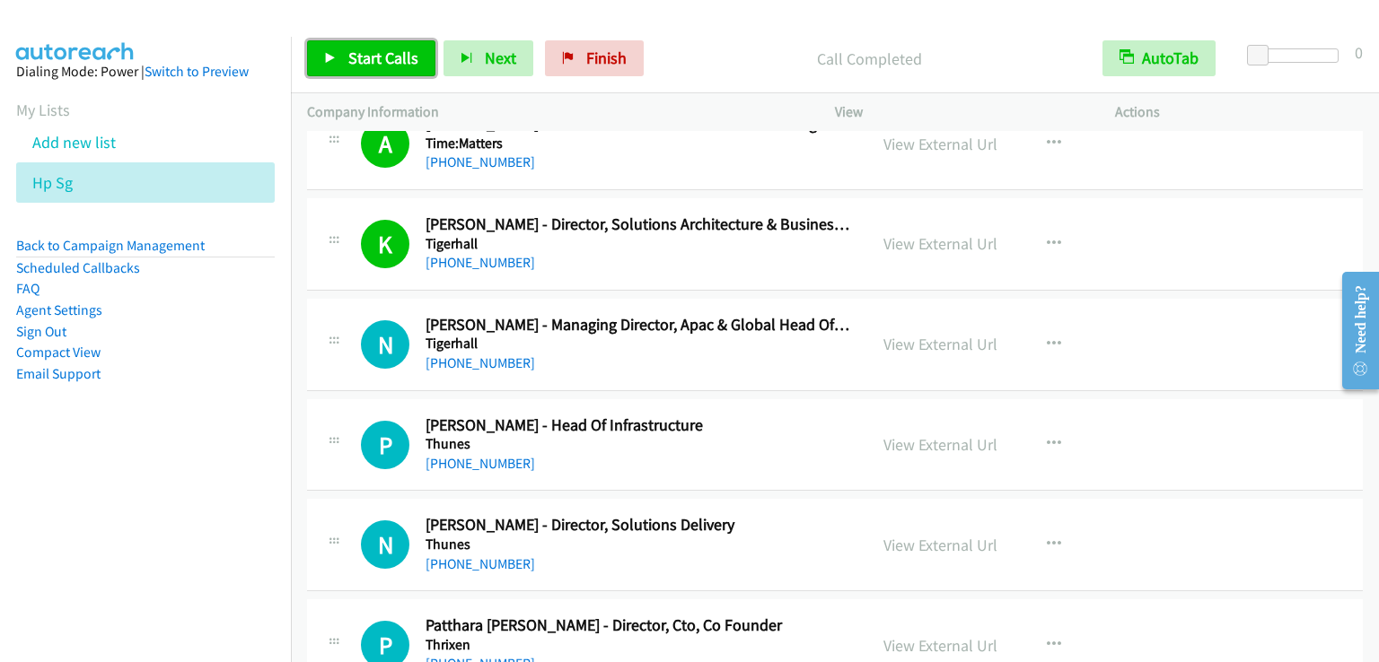
click at [372, 57] on span "Start Calls" at bounding box center [383, 58] width 70 height 21
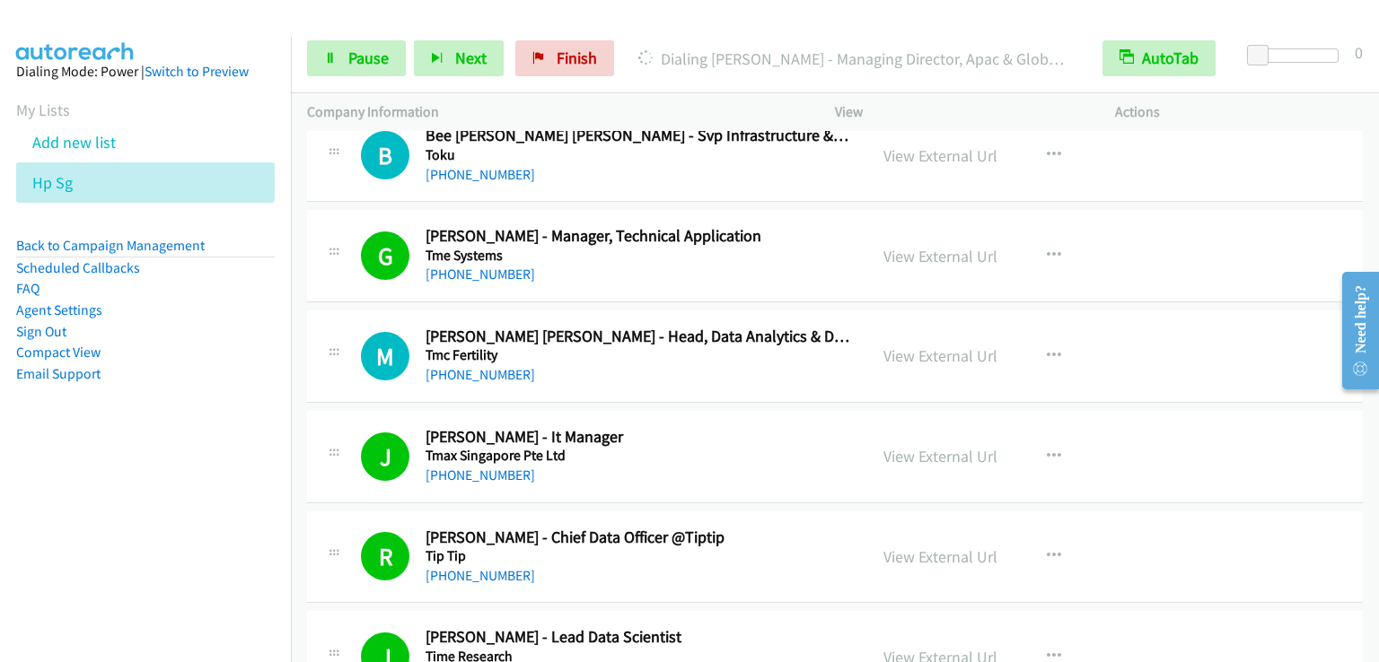
scroll to position [13014, 0]
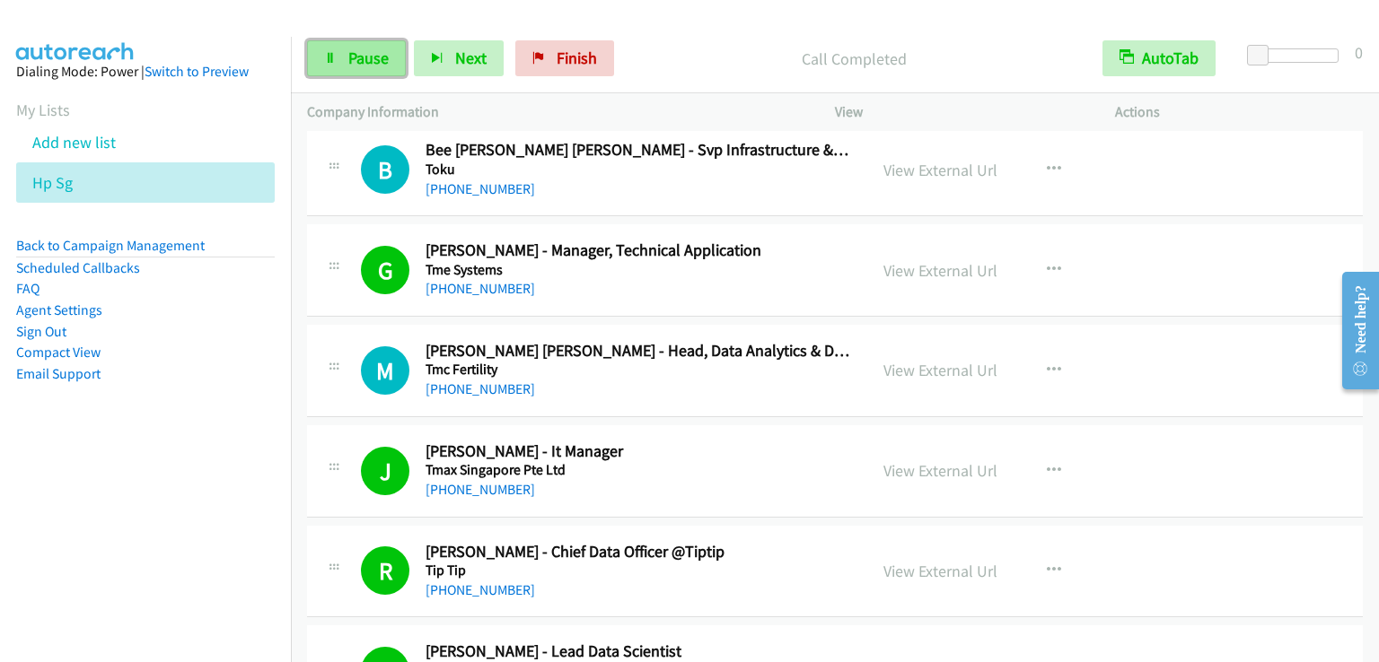
click at [337, 66] on link "Pause" at bounding box center [356, 58] width 99 height 36
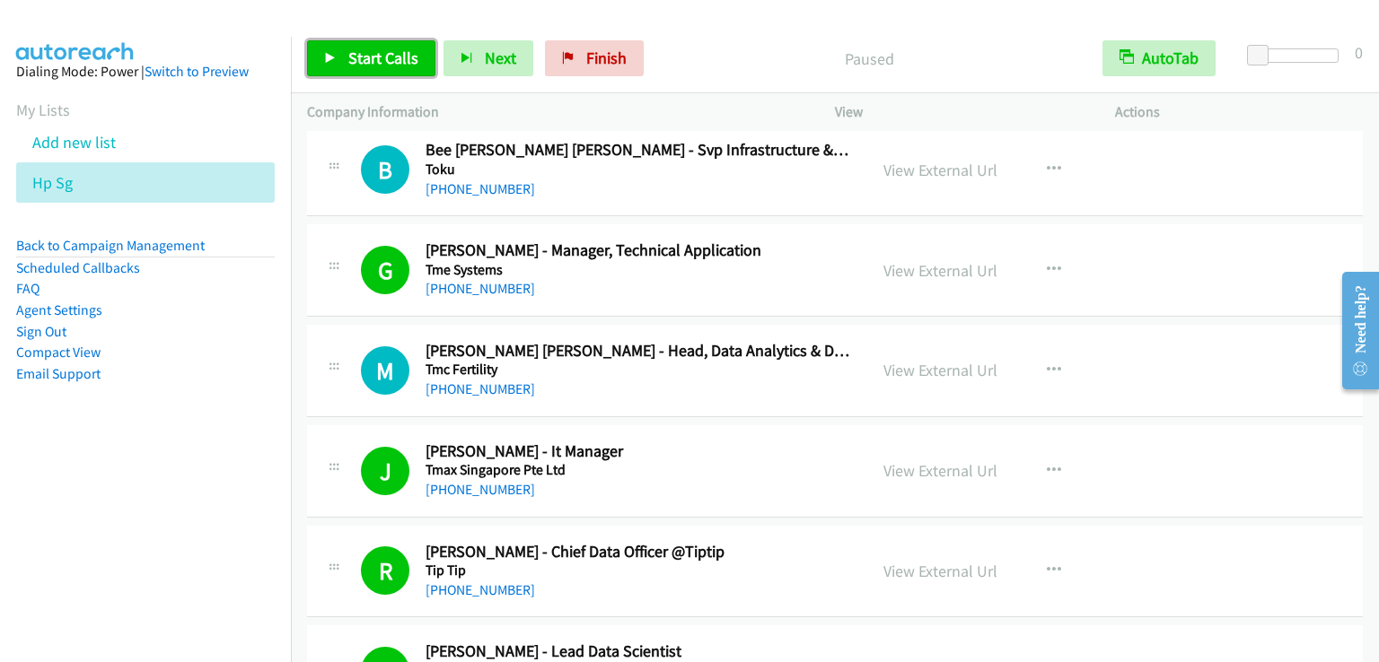
click at [337, 66] on link "Start Calls" at bounding box center [371, 58] width 128 height 36
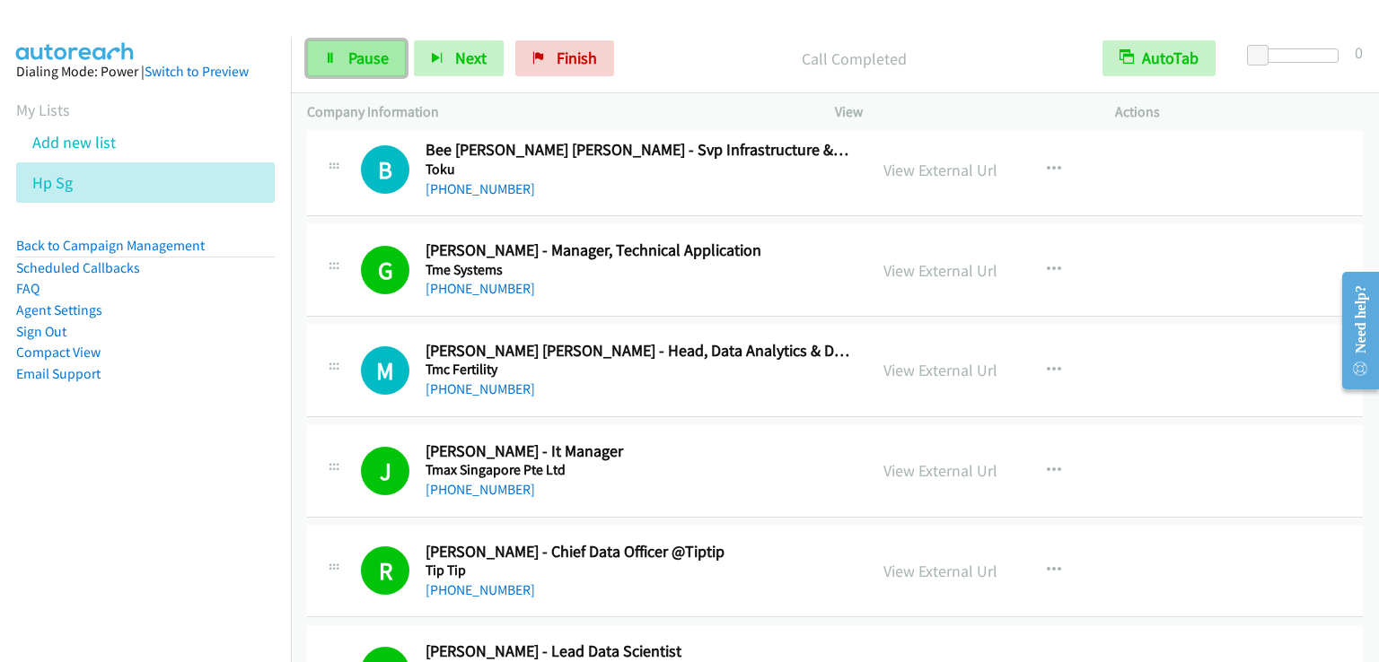
click at [356, 57] on span "Pause" at bounding box center [368, 58] width 40 height 21
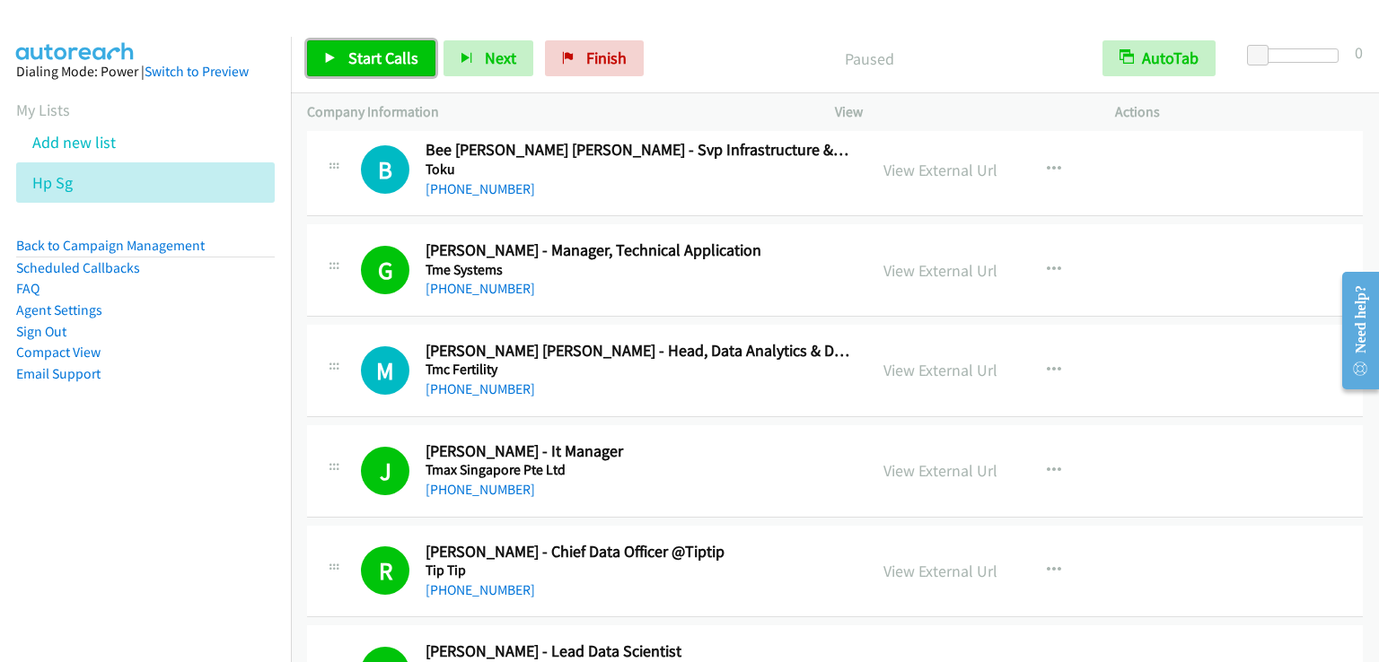
click at [356, 57] on span "Start Calls" at bounding box center [383, 58] width 70 height 21
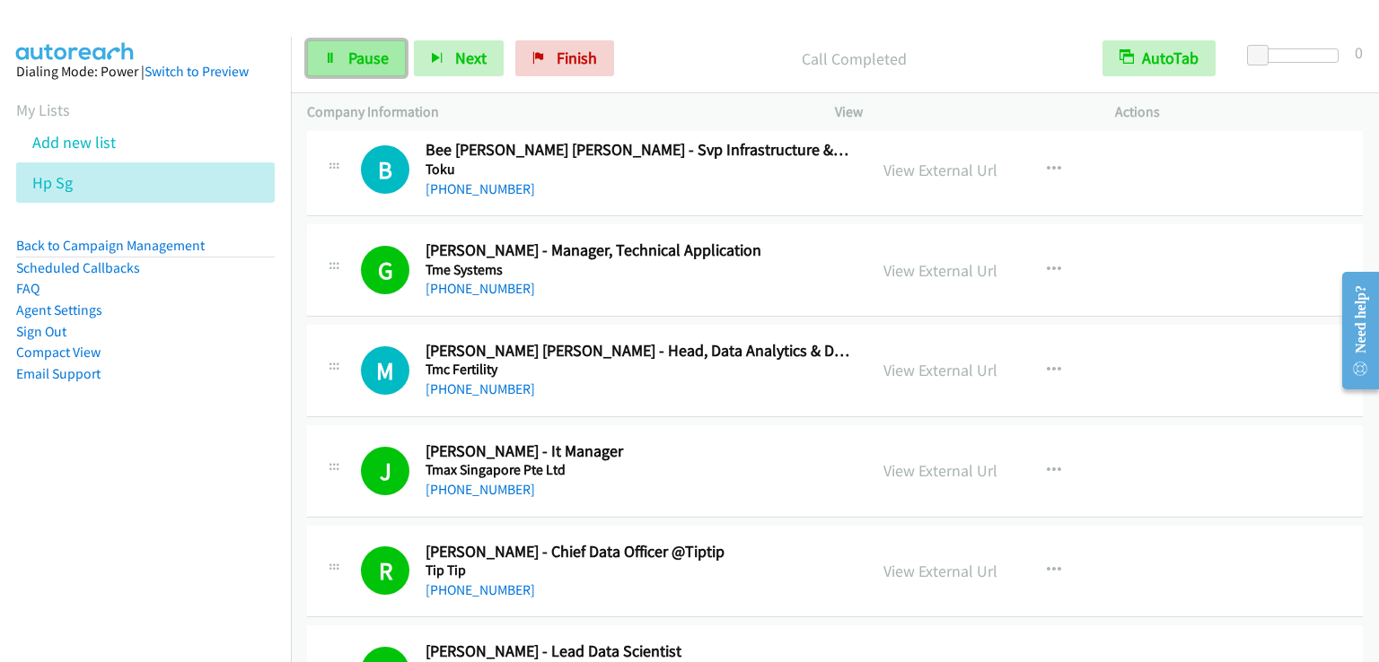
click at [370, 53] on span "Pause" at bounding box center [368, 58] width 40 height 21
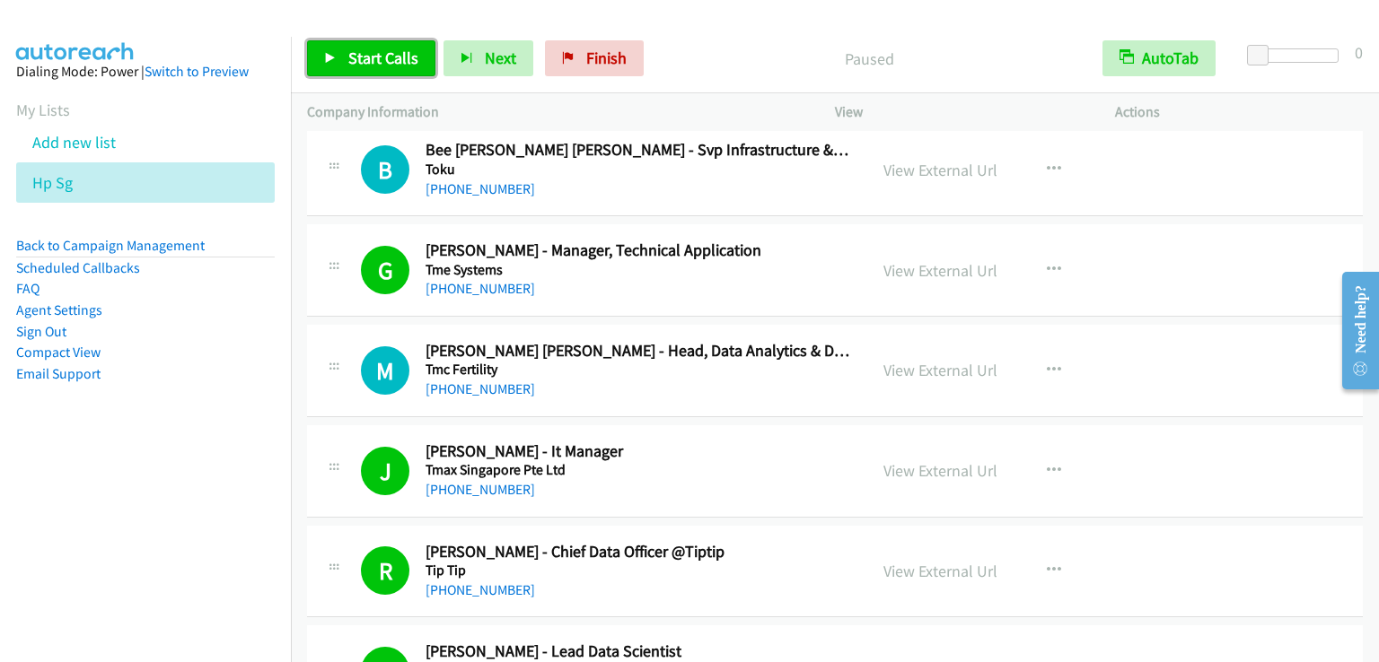
click at [370, 53] on span "Start Calls" at bounding box center [383, 58] width 70 height 21
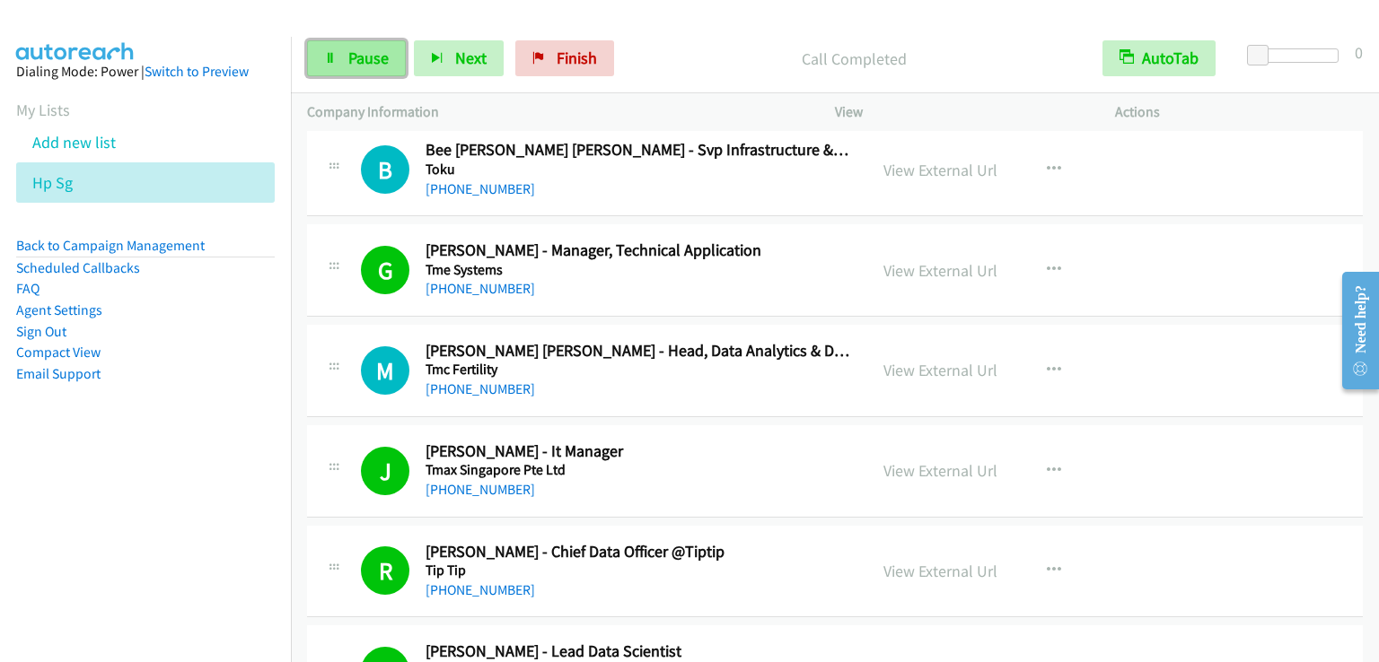
click at [370, 60] on span "Pause" at bounding box center [368, 58] width 40 height 21
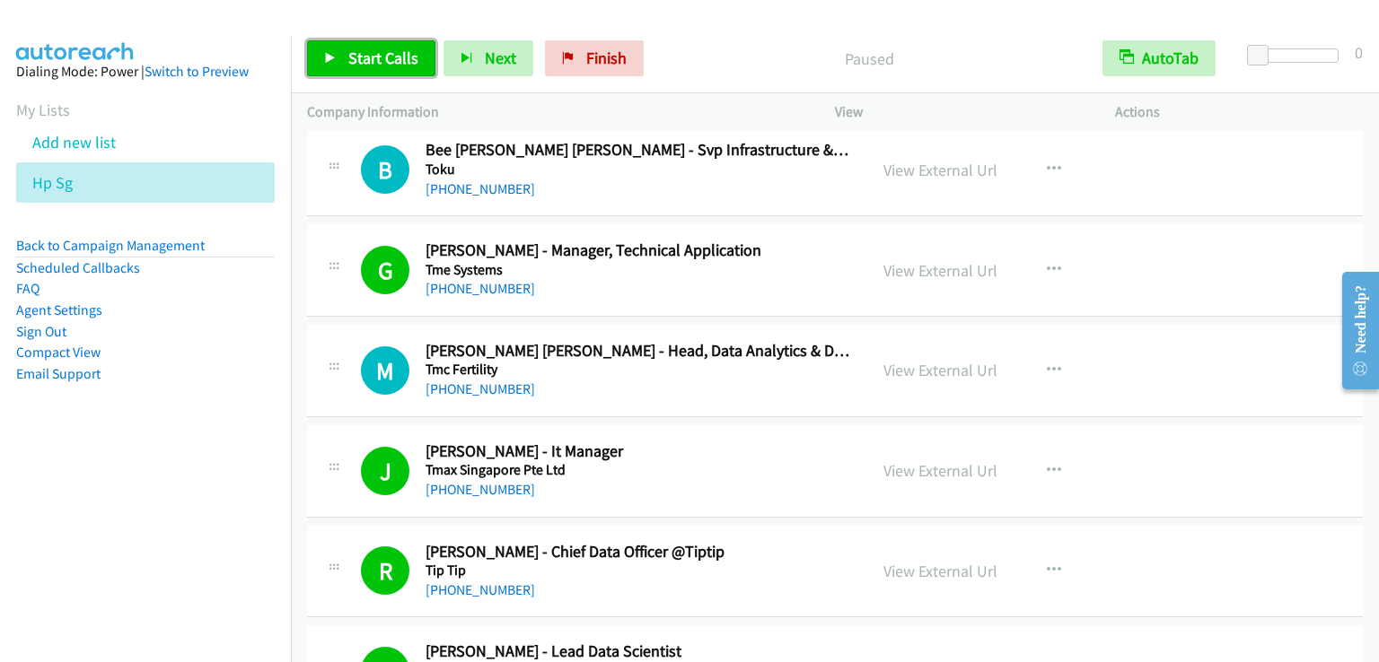
click at [370, 60] on span "Start Calls" at bounding box center [383, 58] width 70 height 21
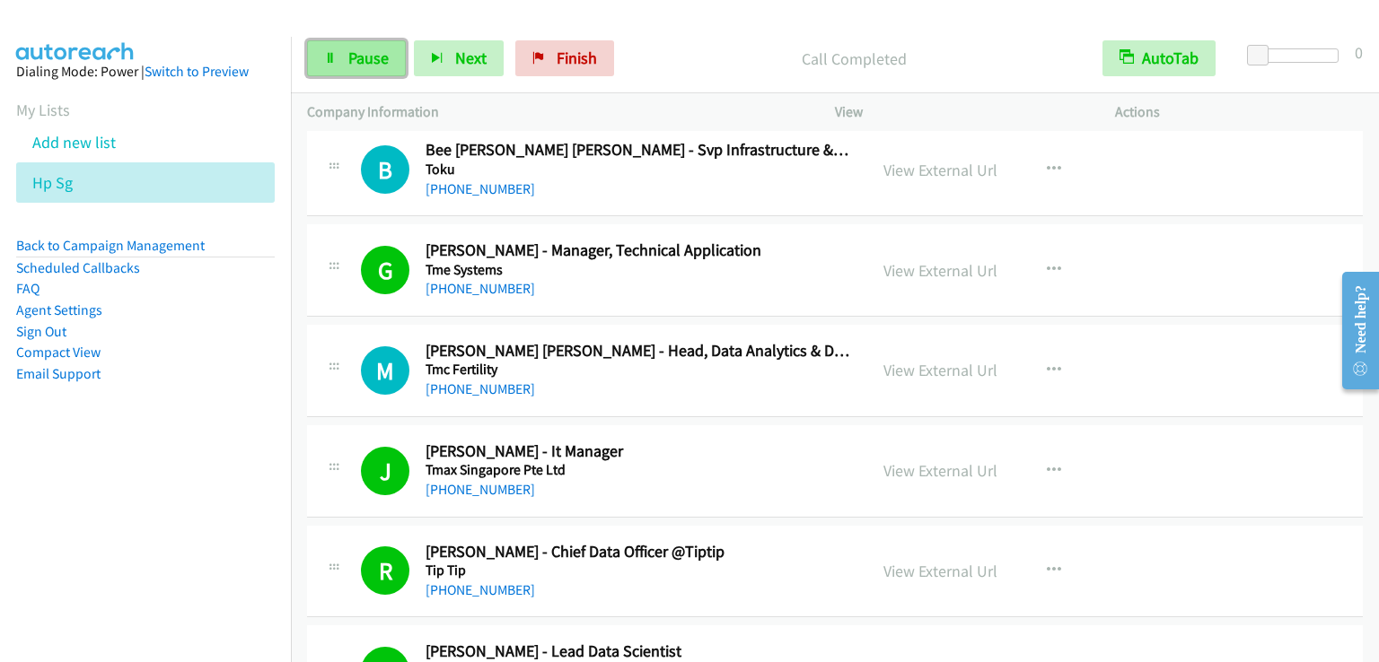
click at [363, 51] on span "Pause" at bounding box center [368, 58] width 40 height 21
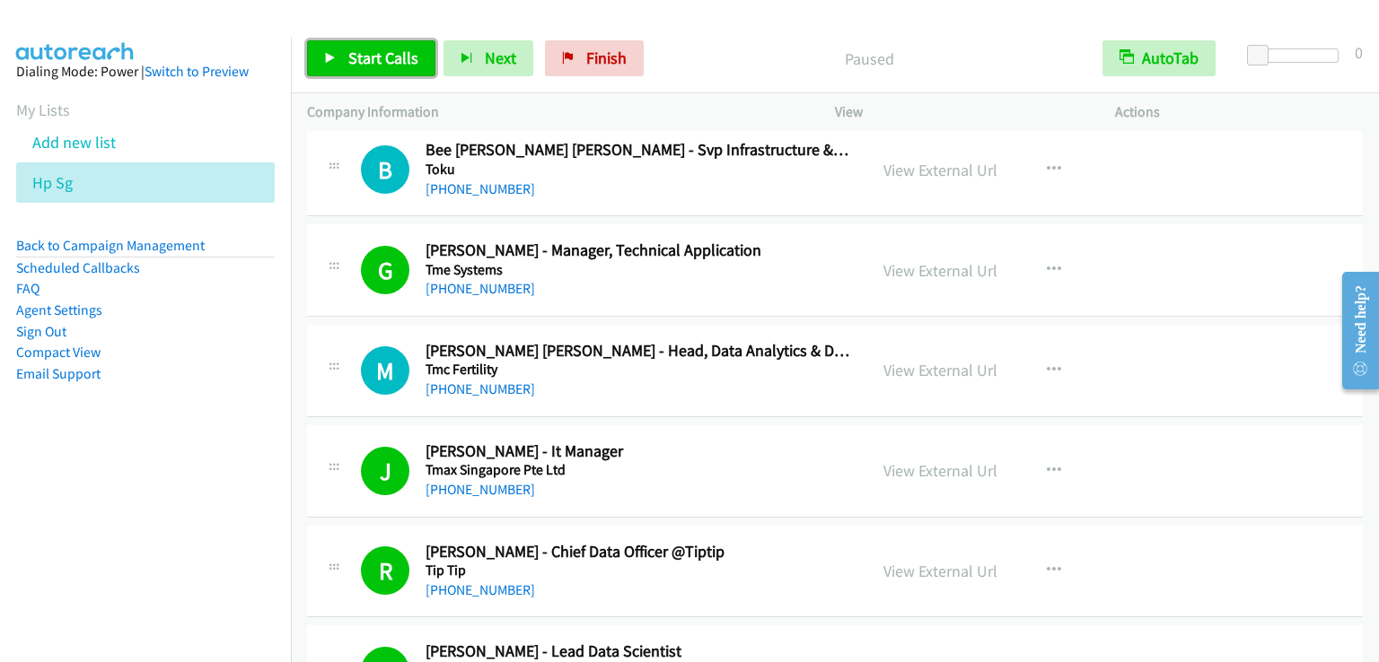
click at [363, 57] on span "Start Calls" at bounding box center [383, 58] width 70 height 21
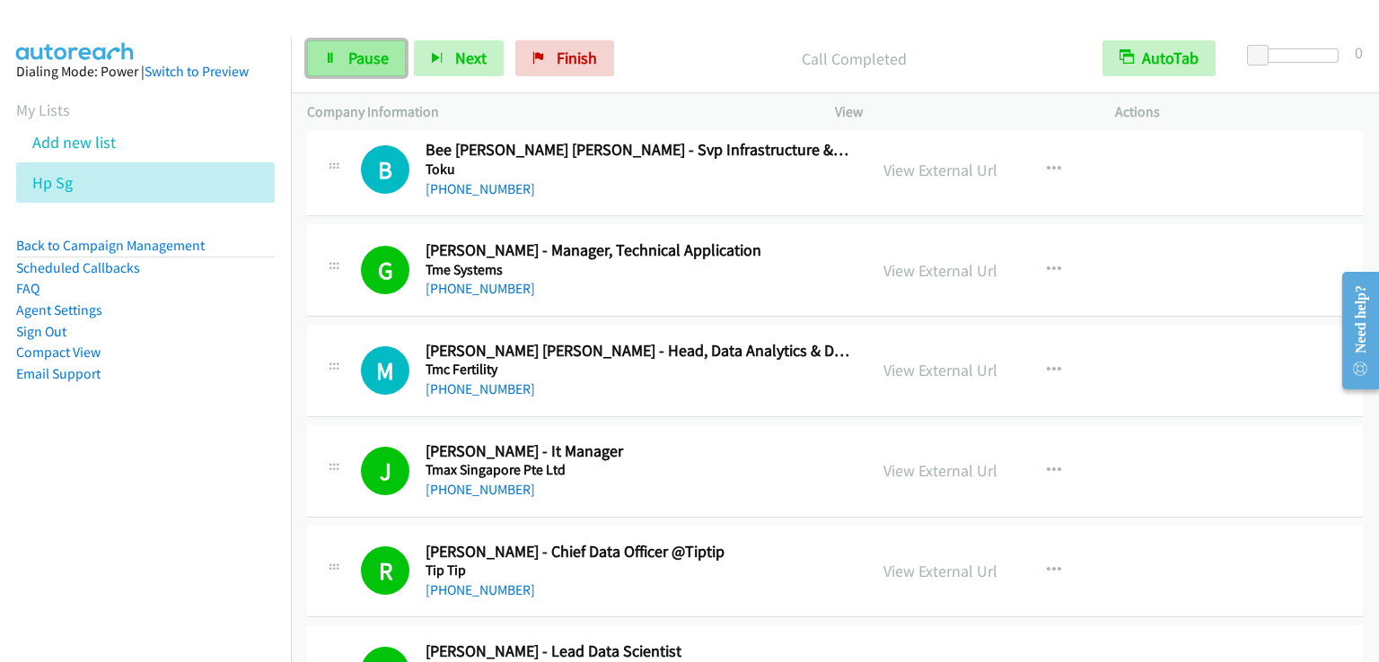
click at [323, 47] on link "Pause" at bounding box center [356, 58] width 99 height 36
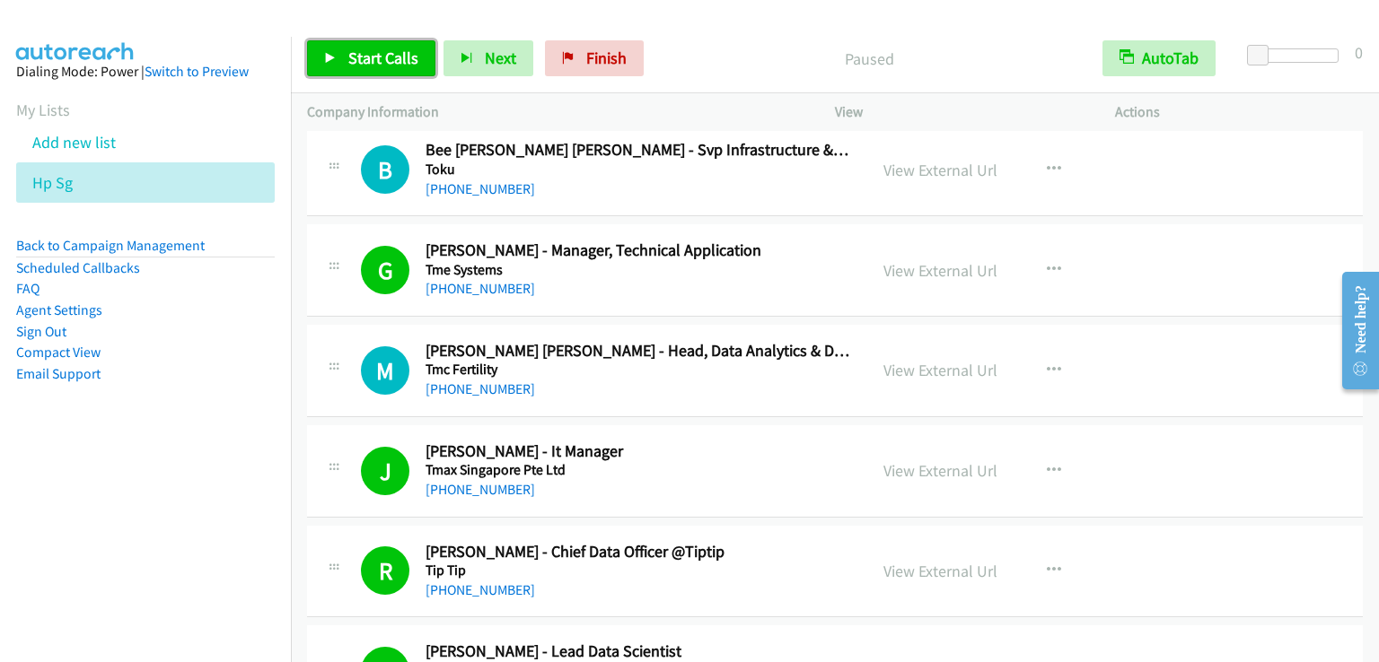
click at [372, 51] on span "Start Calls" at bounding box center [383, 58] width 70 height 21
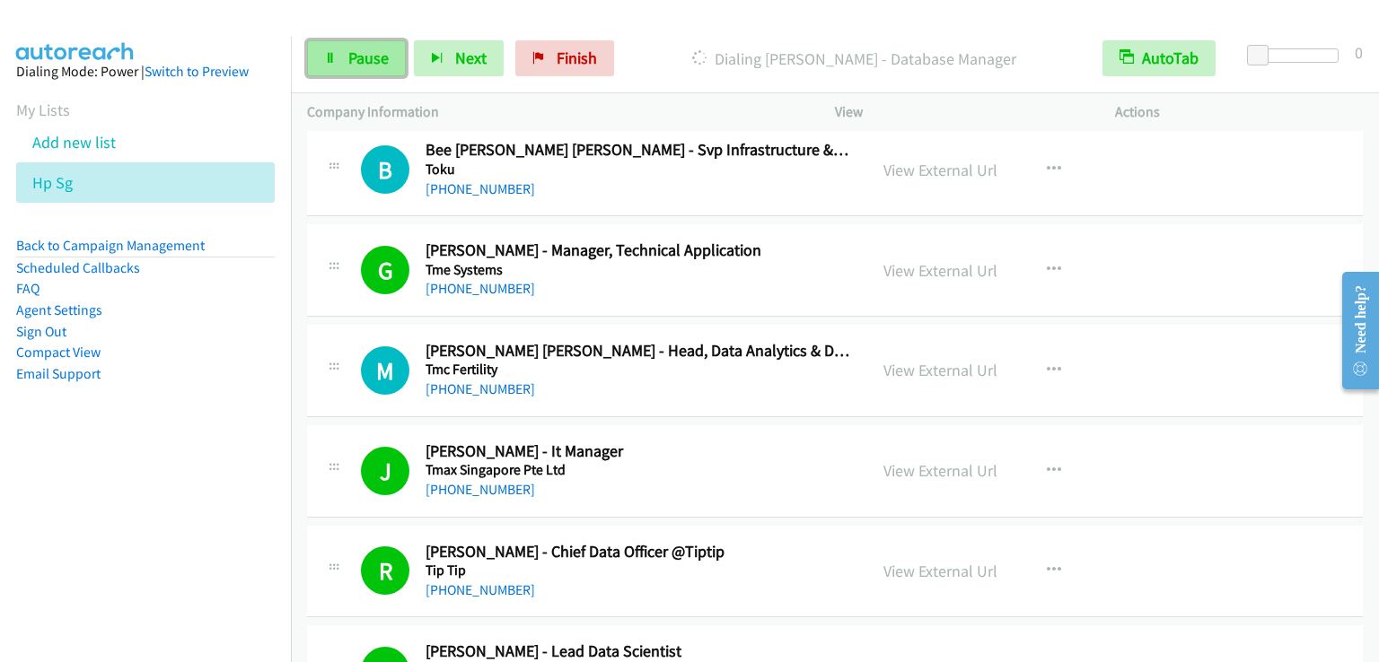
click at [384, 60] on span "Pause" at bounding box center [368, 58] width 40 height 21
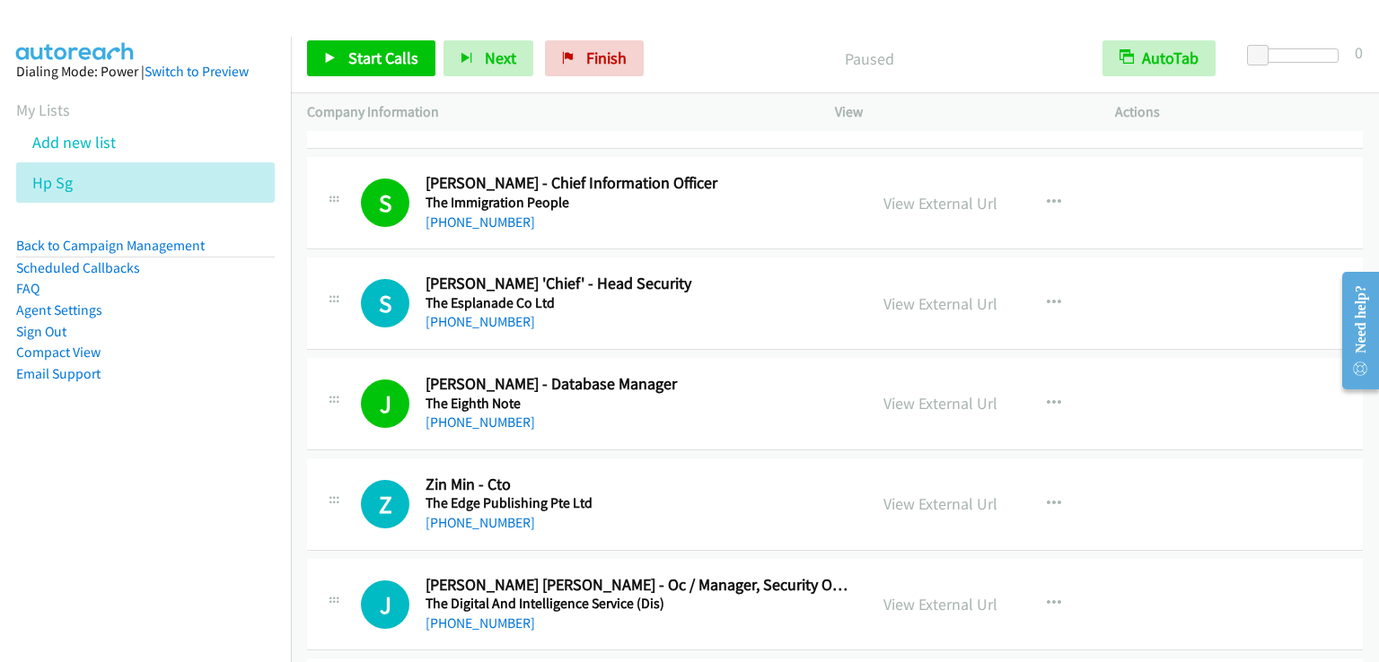
scroll to position [15078, 0]
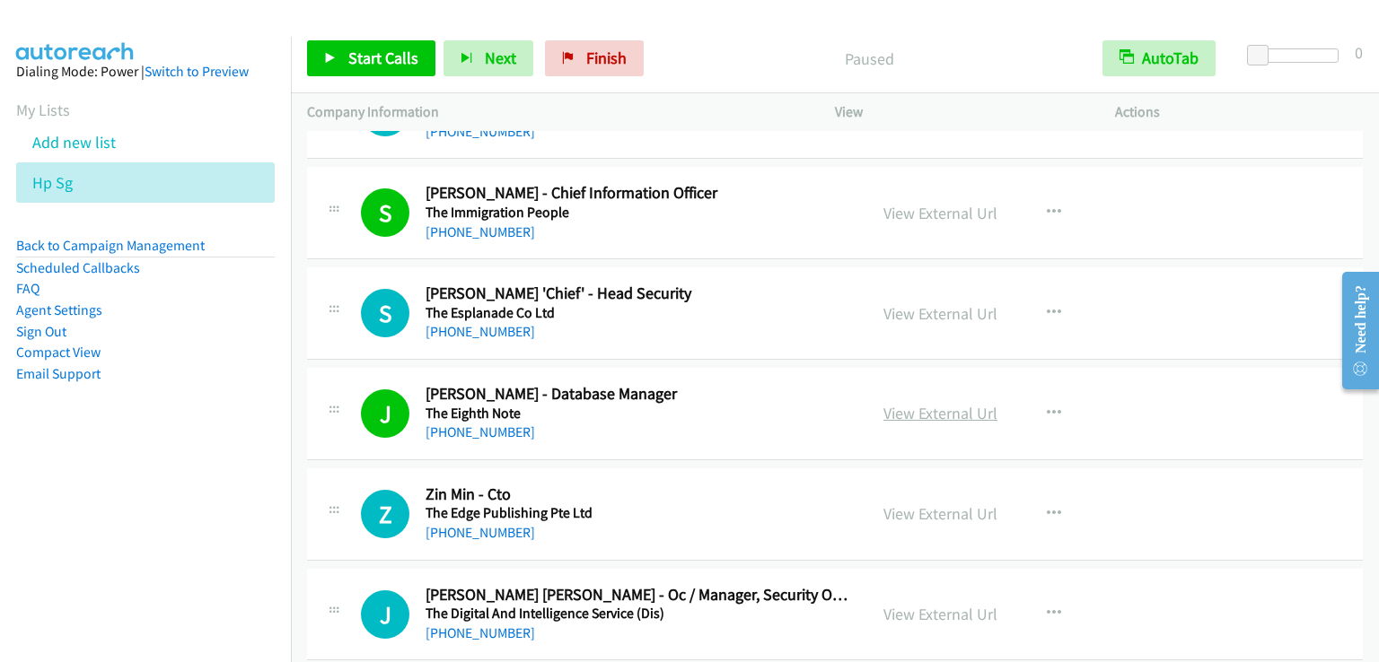
click at [933, 403] on link "View External Url" at bounding box center [940, 413] width 114 height 21
click at [372, 64] on span "Start Calls" at bounding box center [383, 58] width 70 height 21
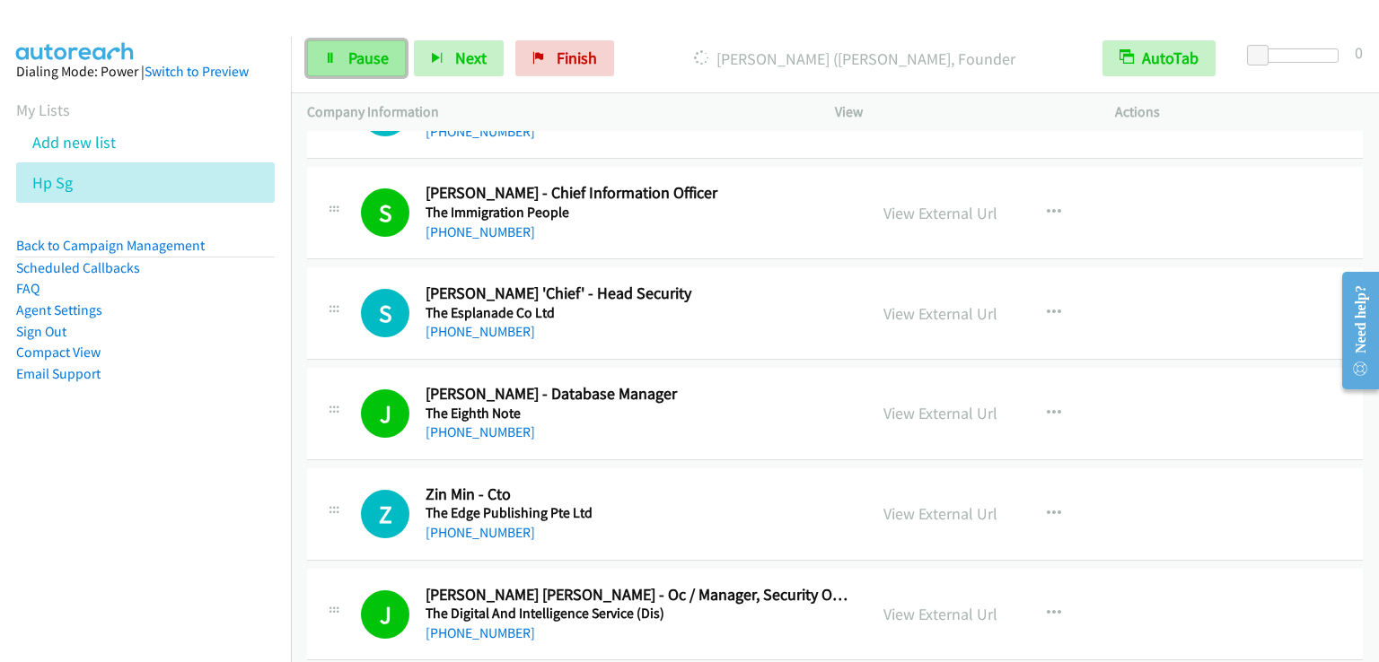
click at [369, 65] on span "Pause" at bounding box center [368, 58] width 40 height 21
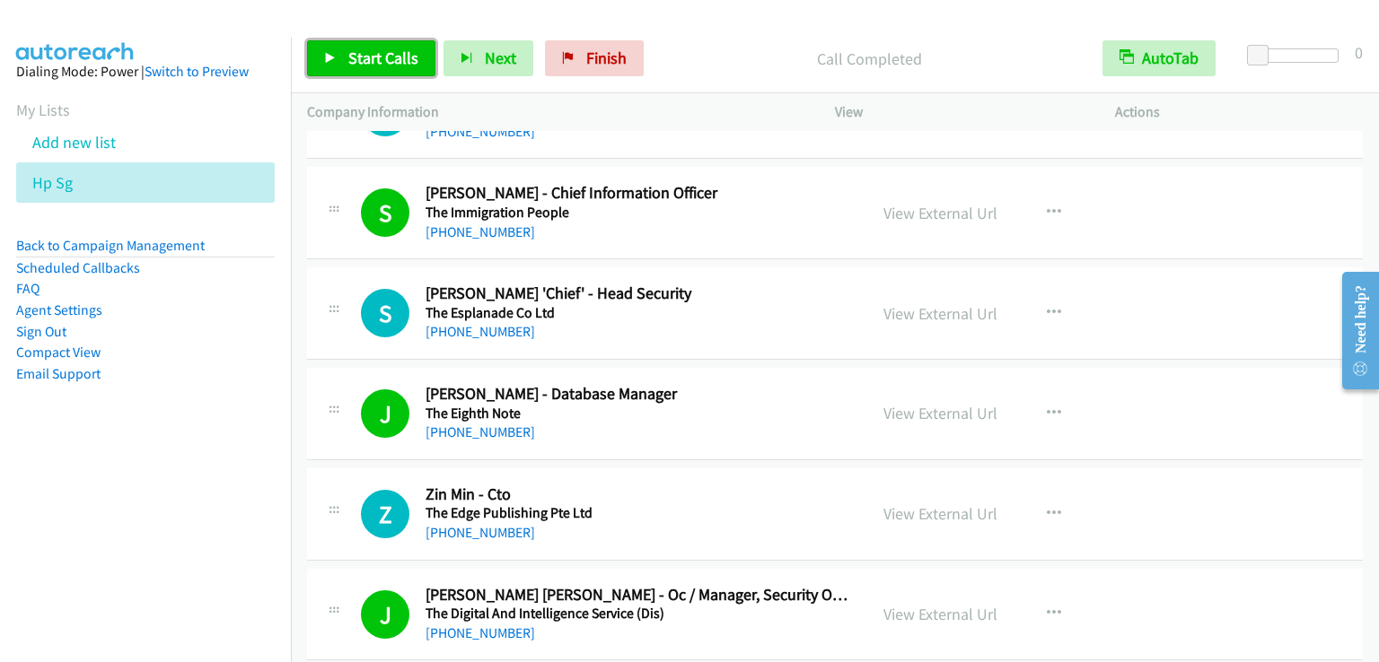
click at [392, 57] on span "Start Calls" at bounding box center [383, 58] width 70 height 21
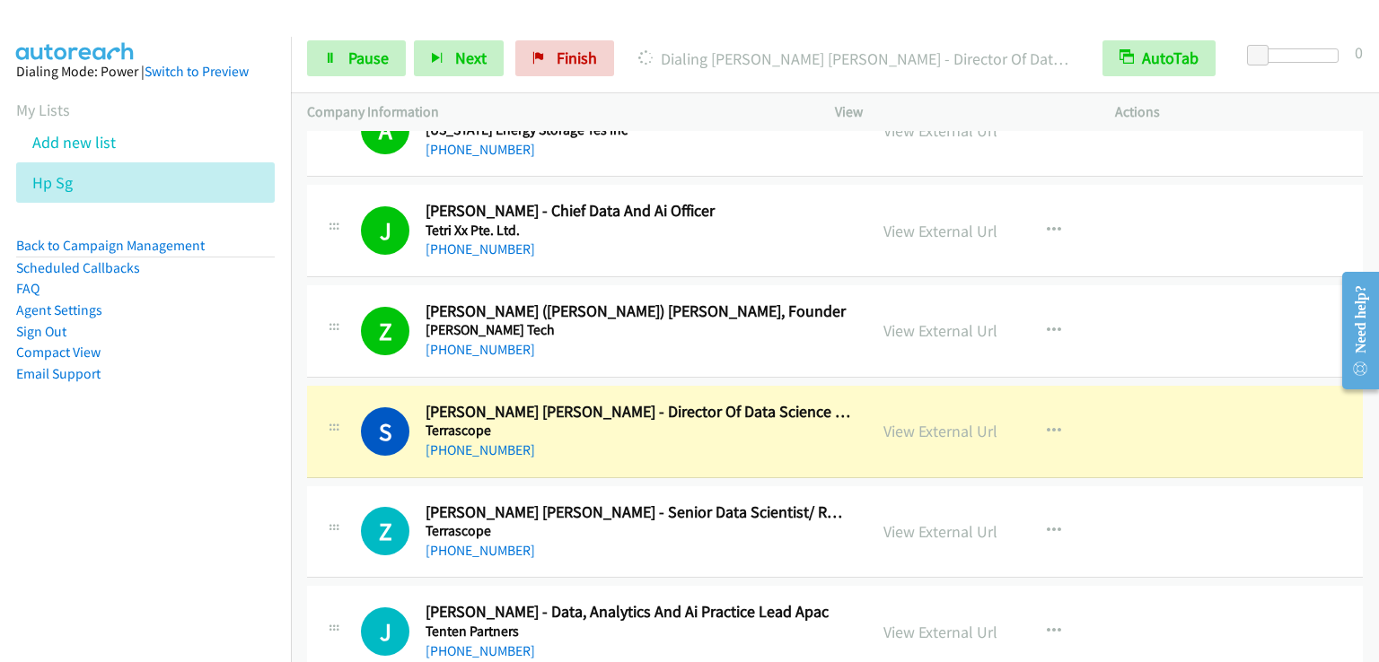
scroll to position [16245, 0]
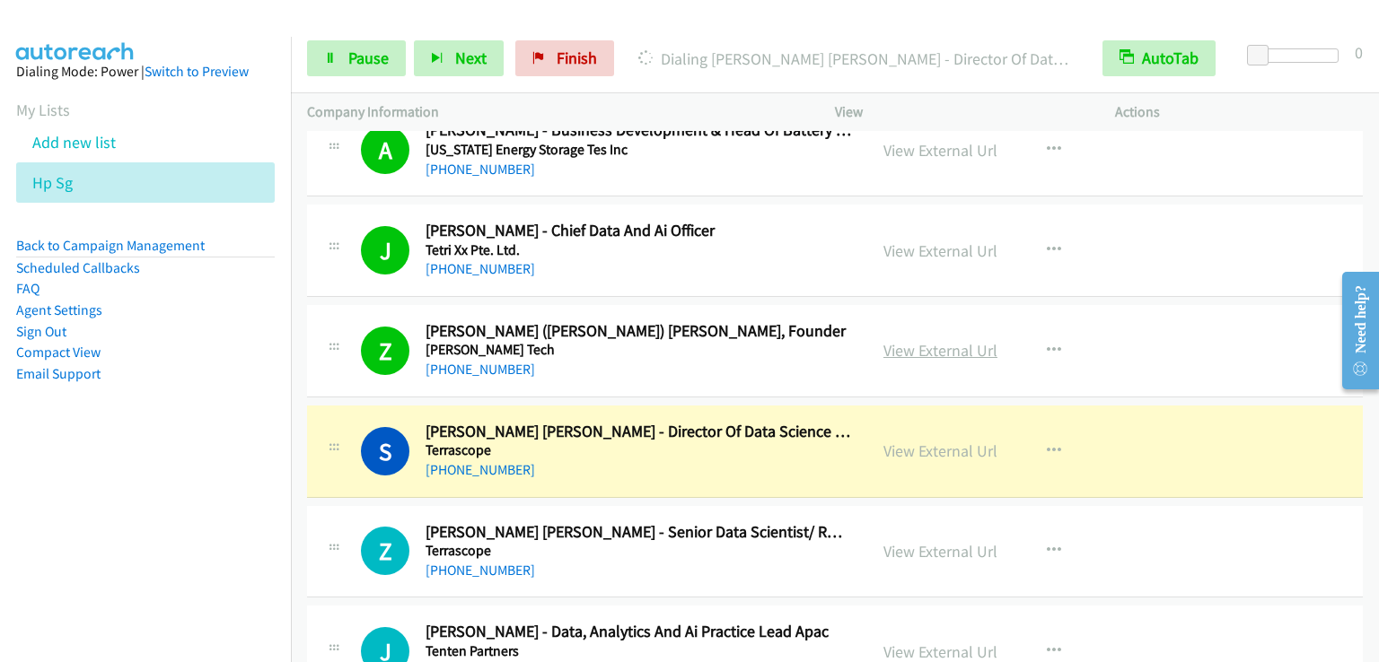
click at [915, 340] on link "View External Url" at bounding box center [940, 350] width 114 height 21
click at [368, 63] on span "Pause" at bounding box center [368, 58] width 40 height 21
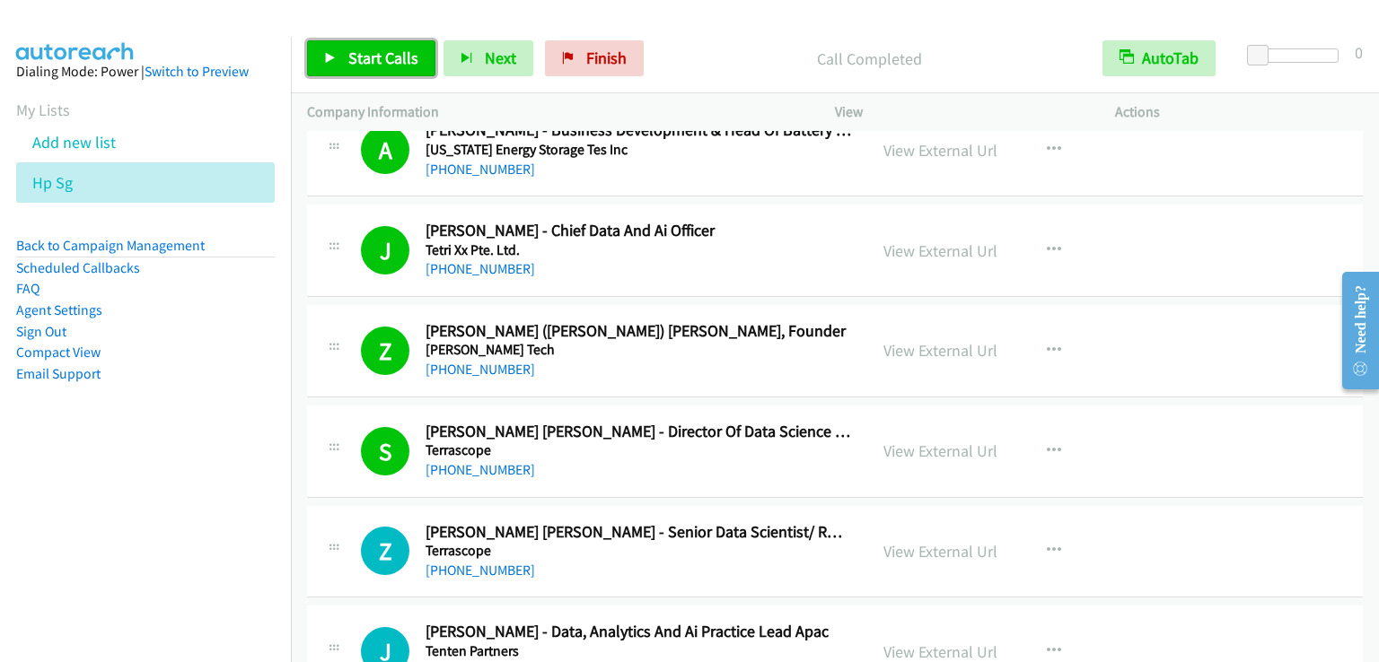
click at [391, 52] on span "Start Calls" at bounding box center [383, 58] width 70 height 21
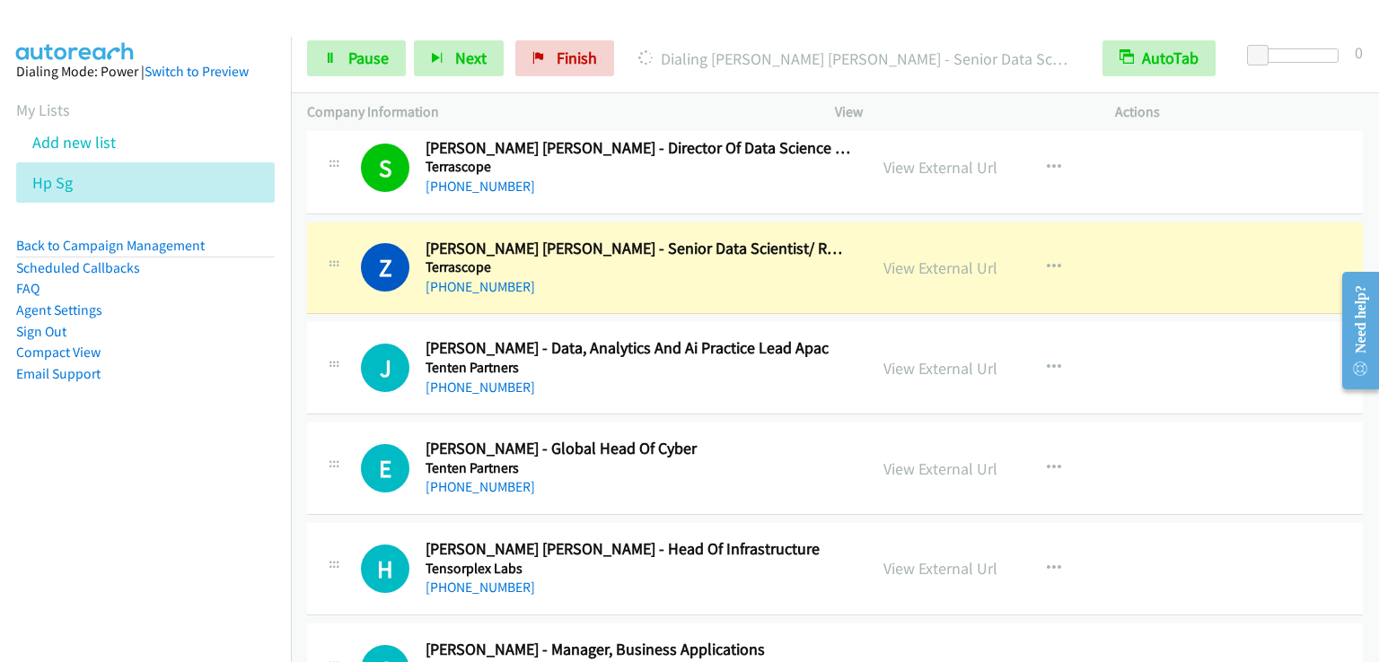
scroll to position [16514, 0]
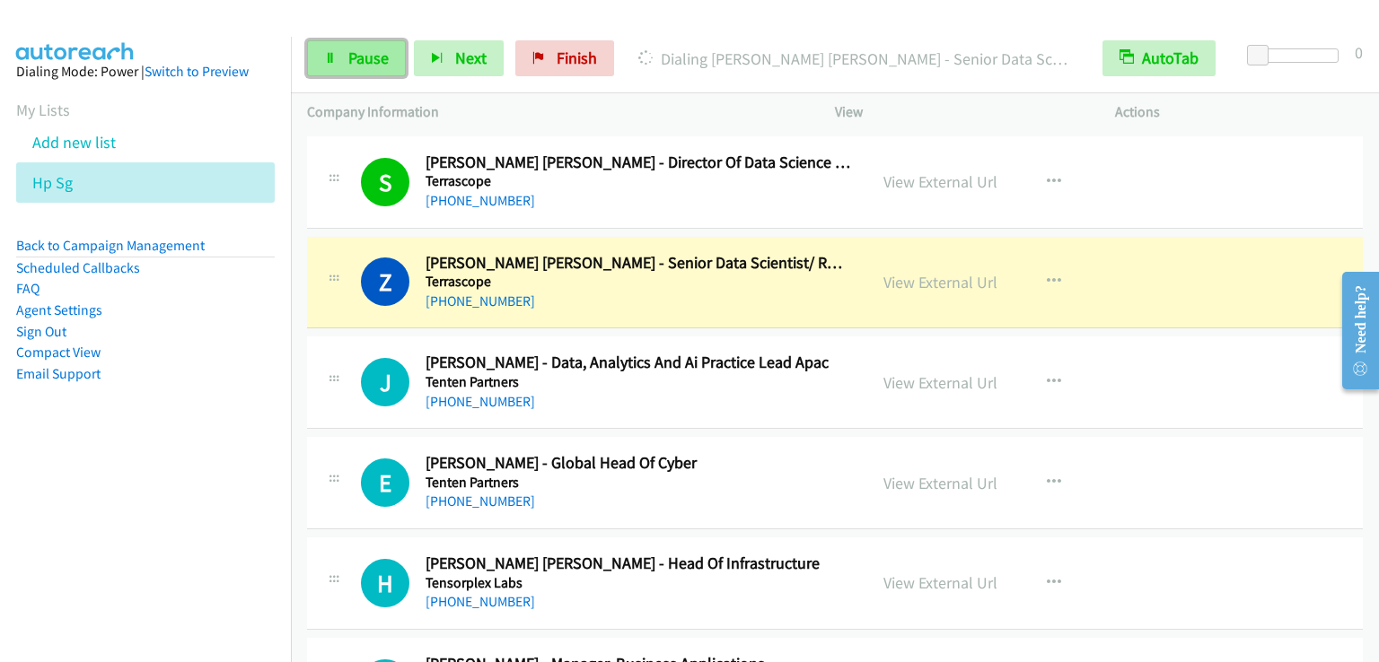
click at [348, 64] on span "Pause" at bounding box center [368, 58] width 40 height 21
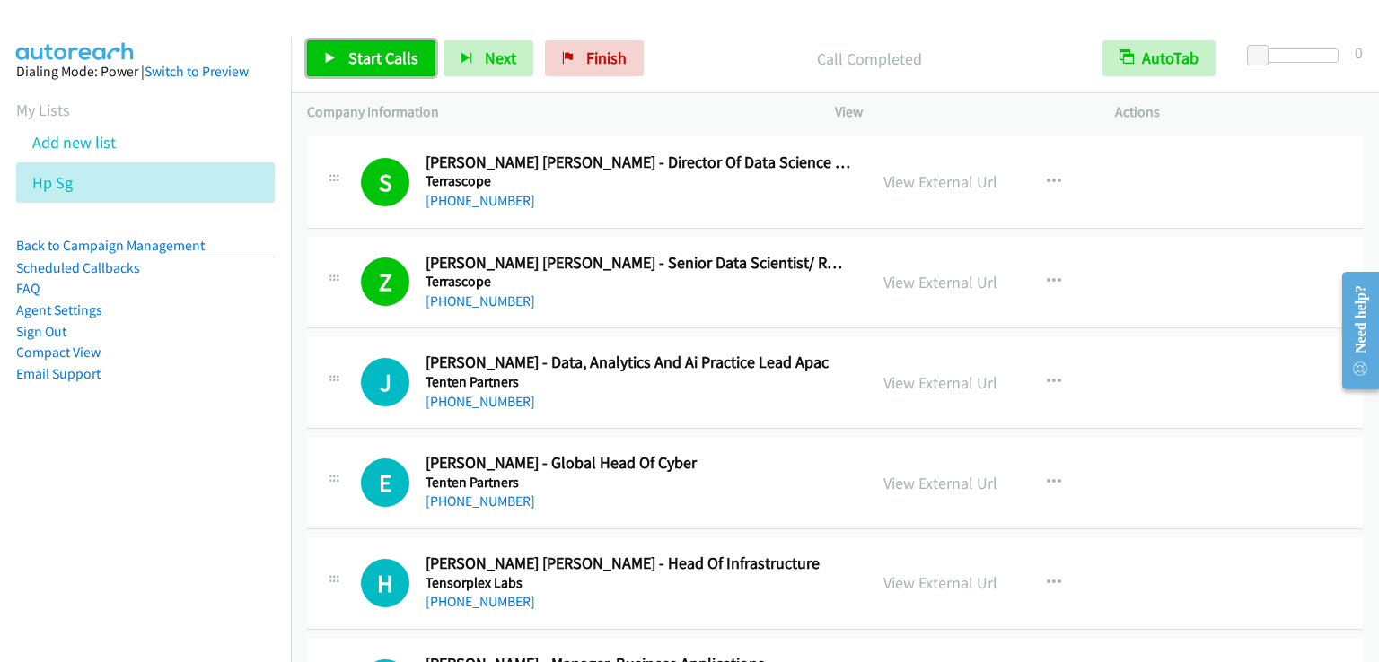
click at [390, 66] on span "Start Calls" at bounding box center [383, 58] width 70 height 21
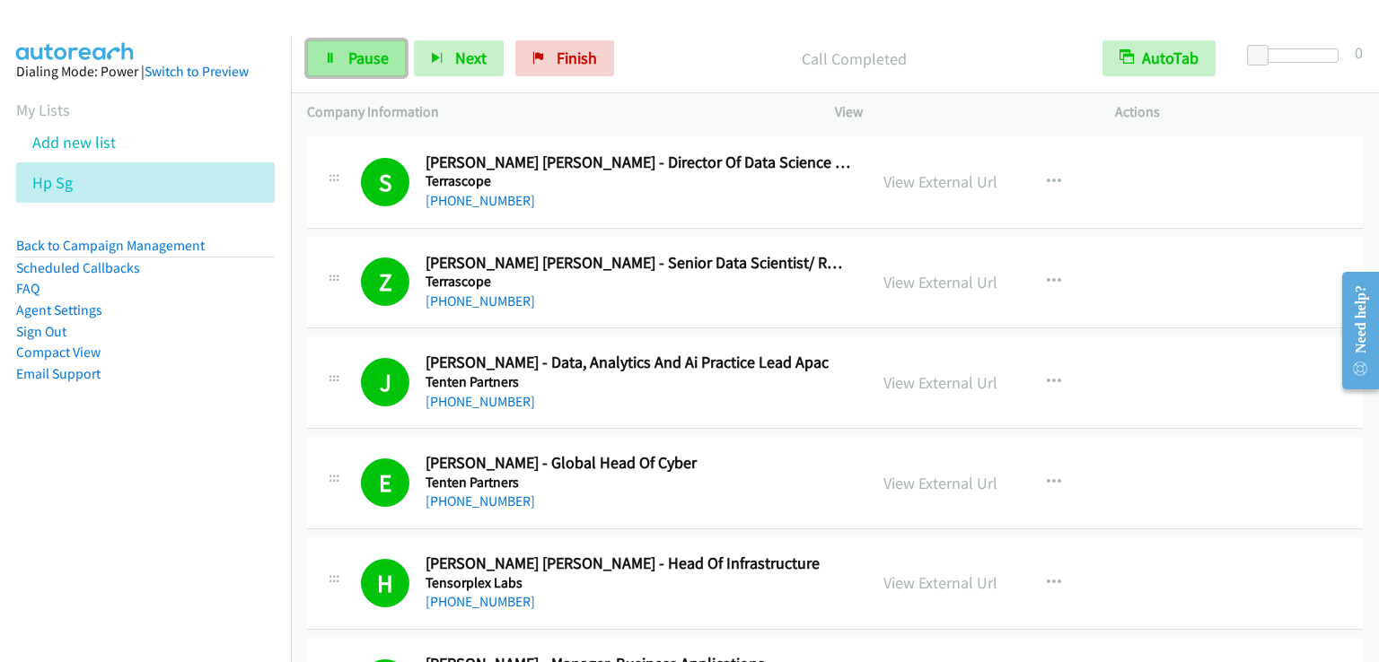
click at [358, 55] on span "Pause" at bounding box center [368, 58] width 40 height 21
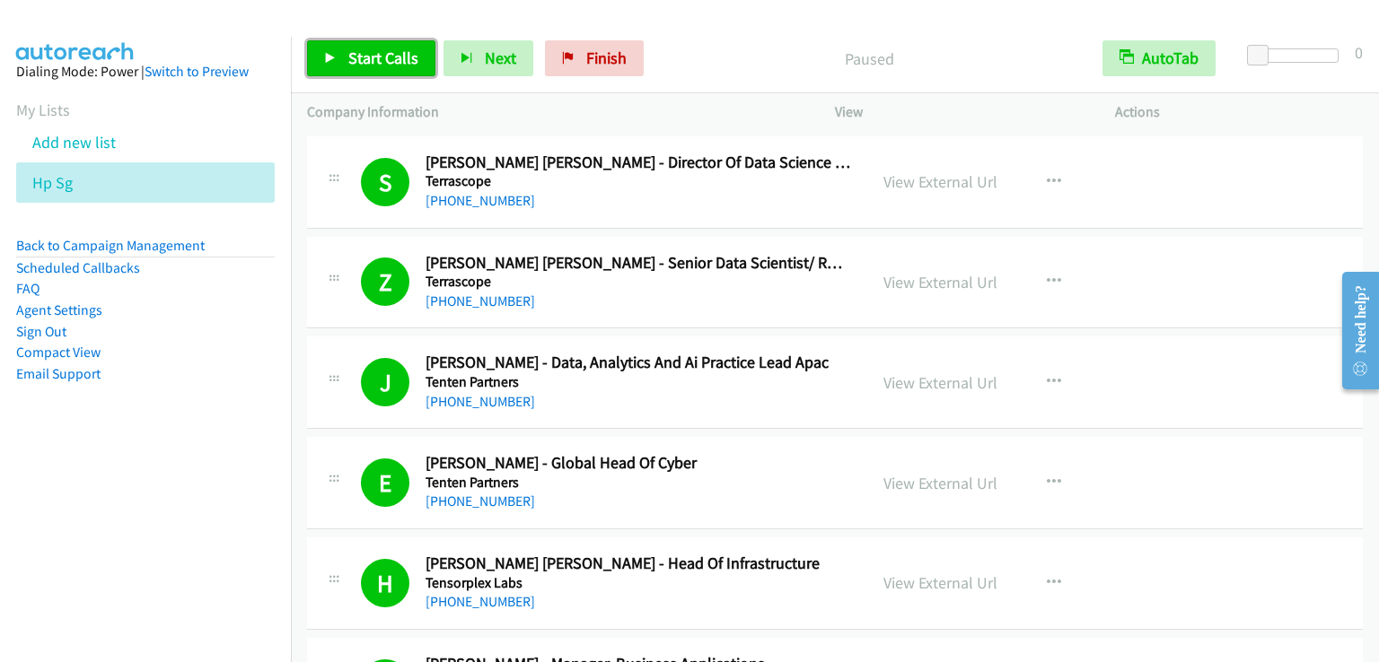
click at [358, 55] on span "Start Calls" at bounding box center [383, 58] width 70 height 21
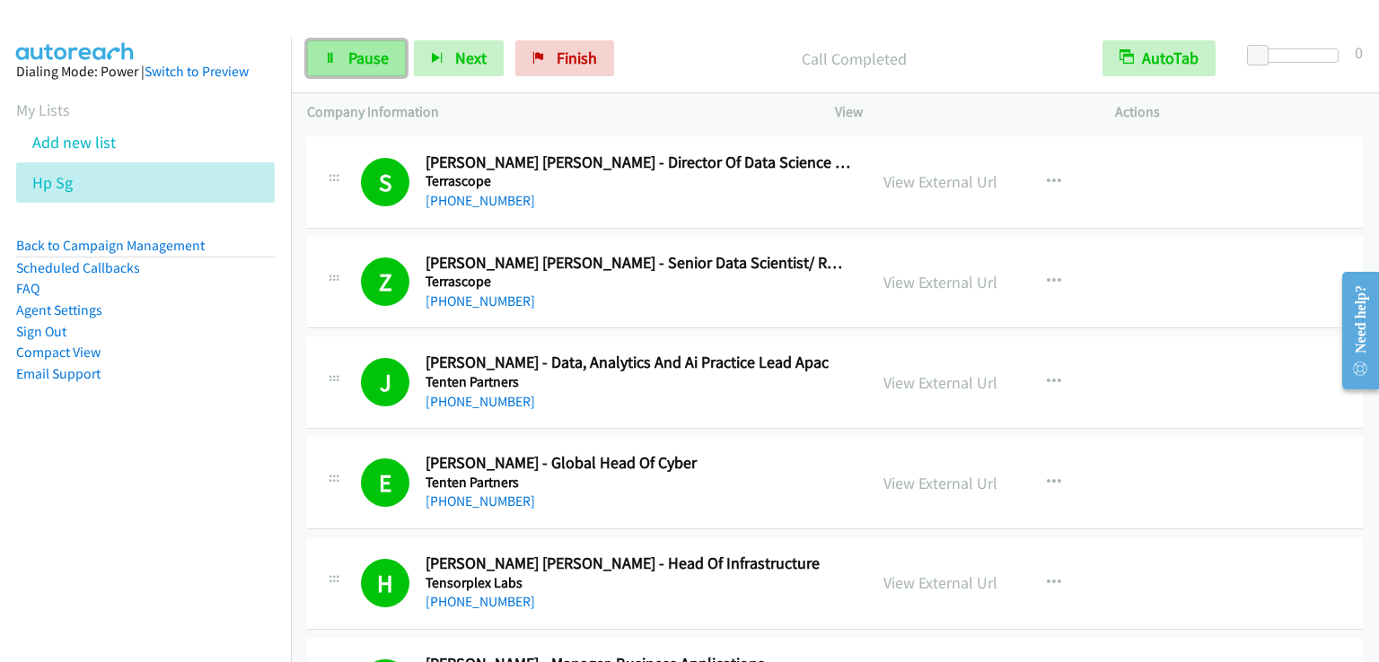
click at [371, 66] on span "Pause" at bounding box center [368, 58] width 40 height 21
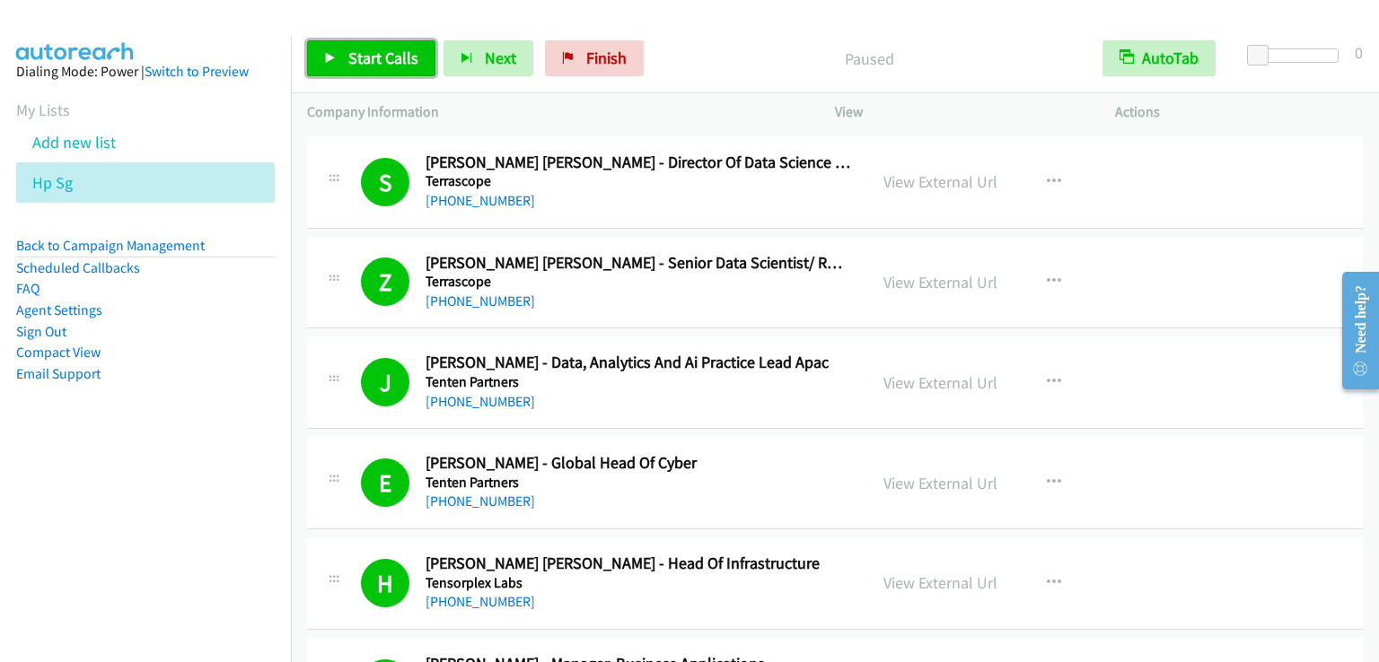
click at [371, 66] on span "Start Calls" at bounding box center [383, 58] width 70 height 21
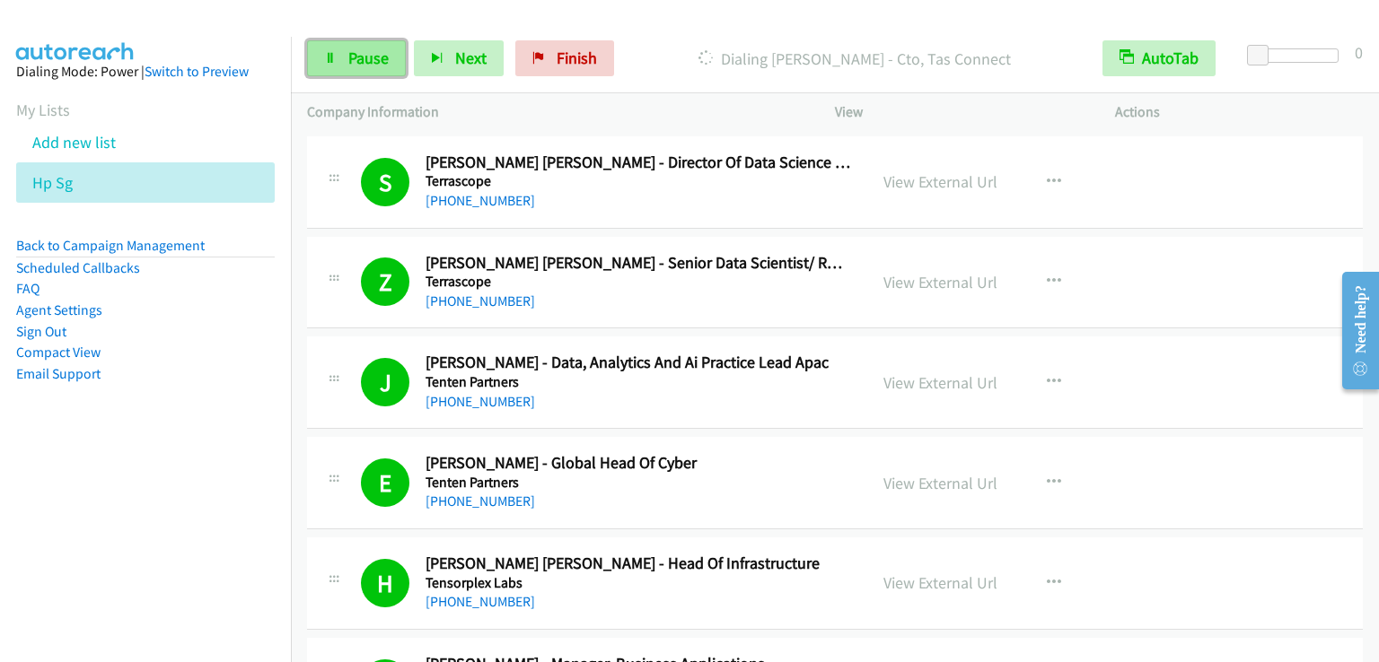
click at [364, 60] on span "Pause" at bounding box center [368, 58] width 40 height 21
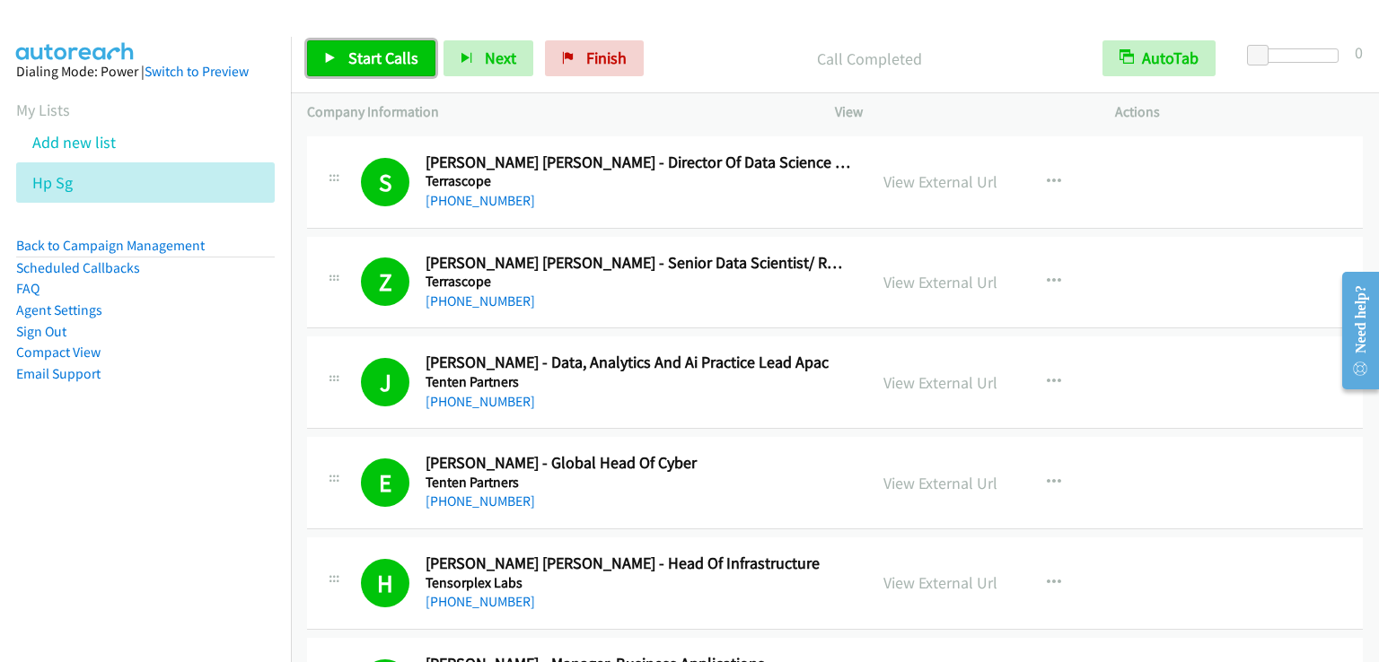
click at [403, 53] on span "Start Calls" at bounding box center [383, 58] width 70 height 21
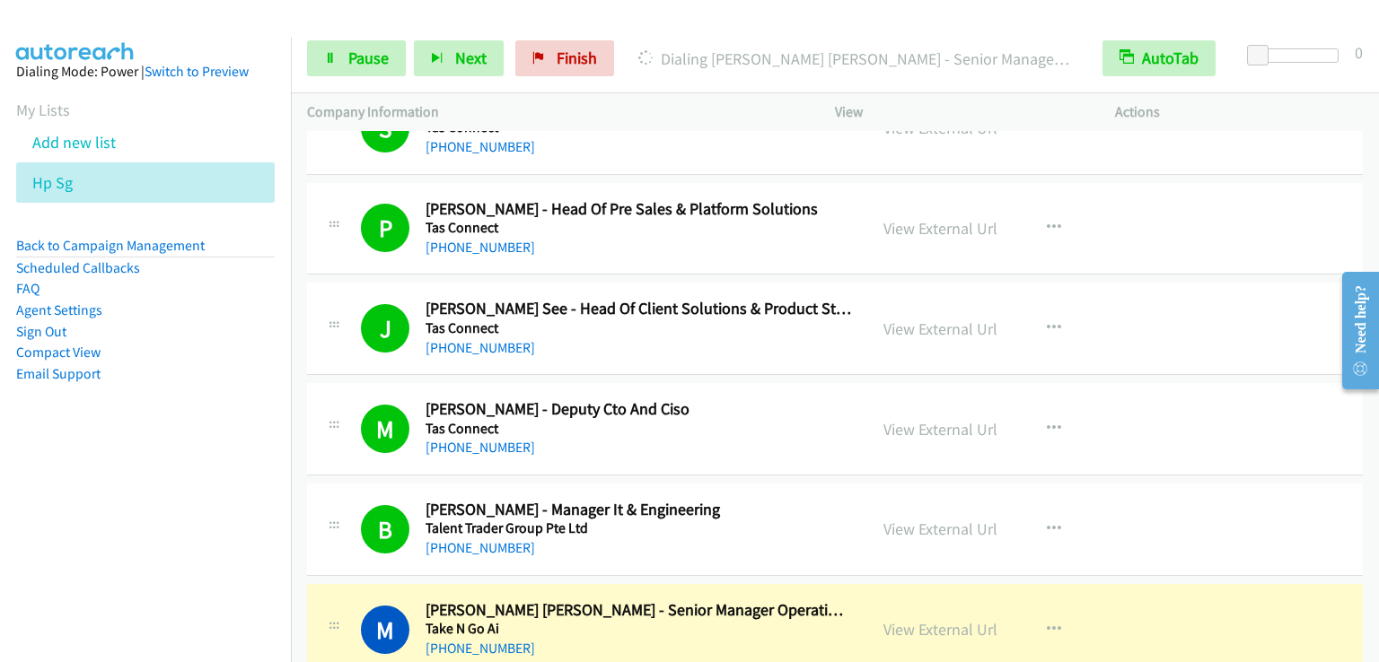
scroll to position [19386, 0]
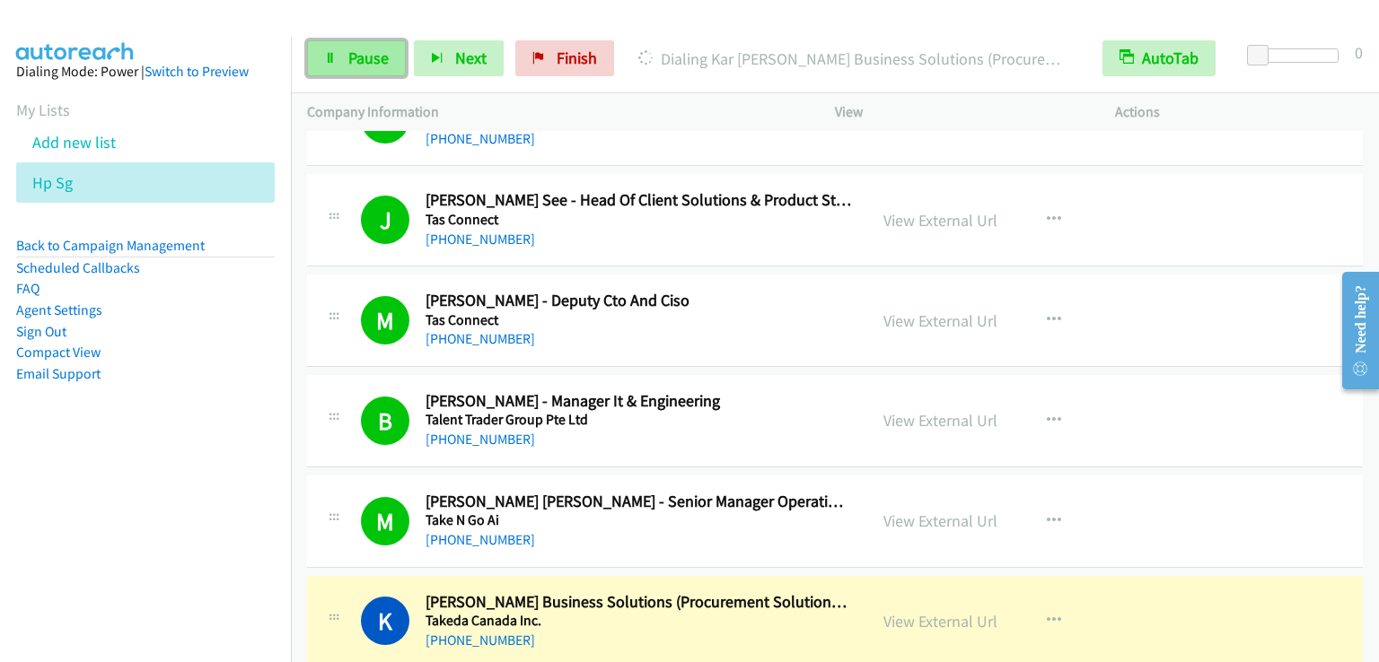
click at [360, 65] on span "Pause" at bounding box center [368, 58] width 40 height 21
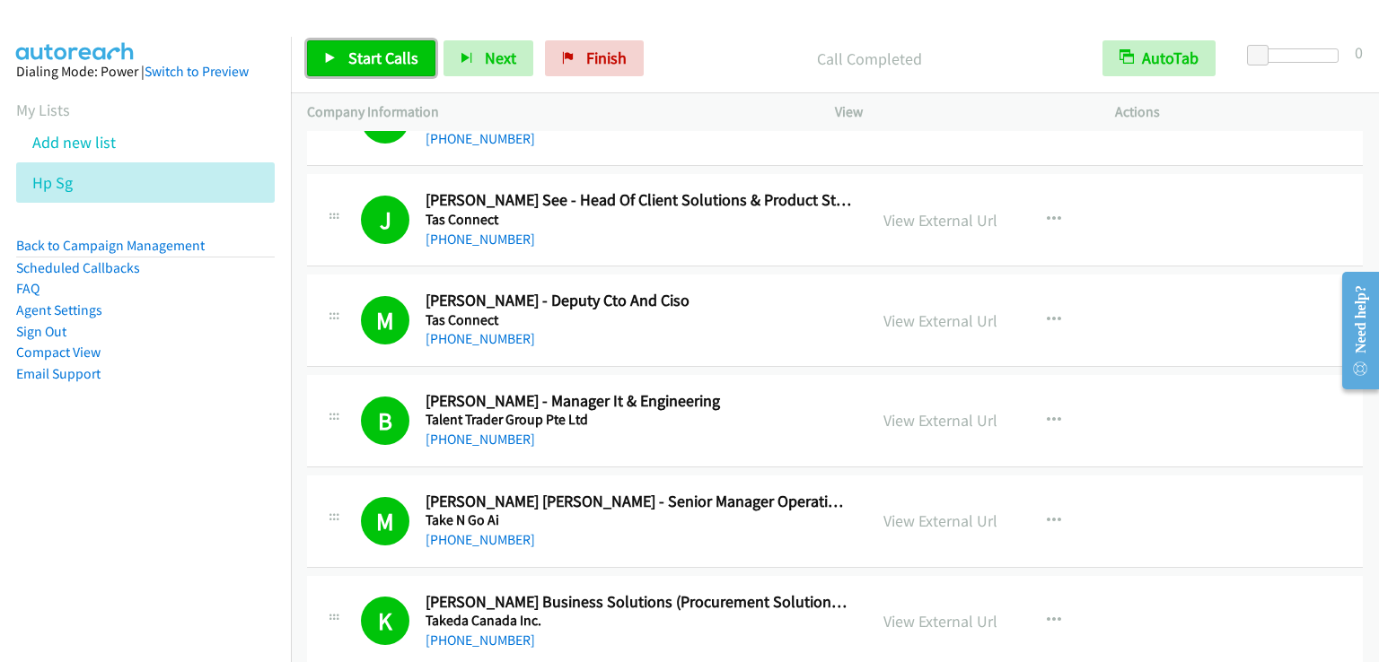
click at [398, 57] on span "Start Calls" at bounding box center [383, 58] width 70 height 21
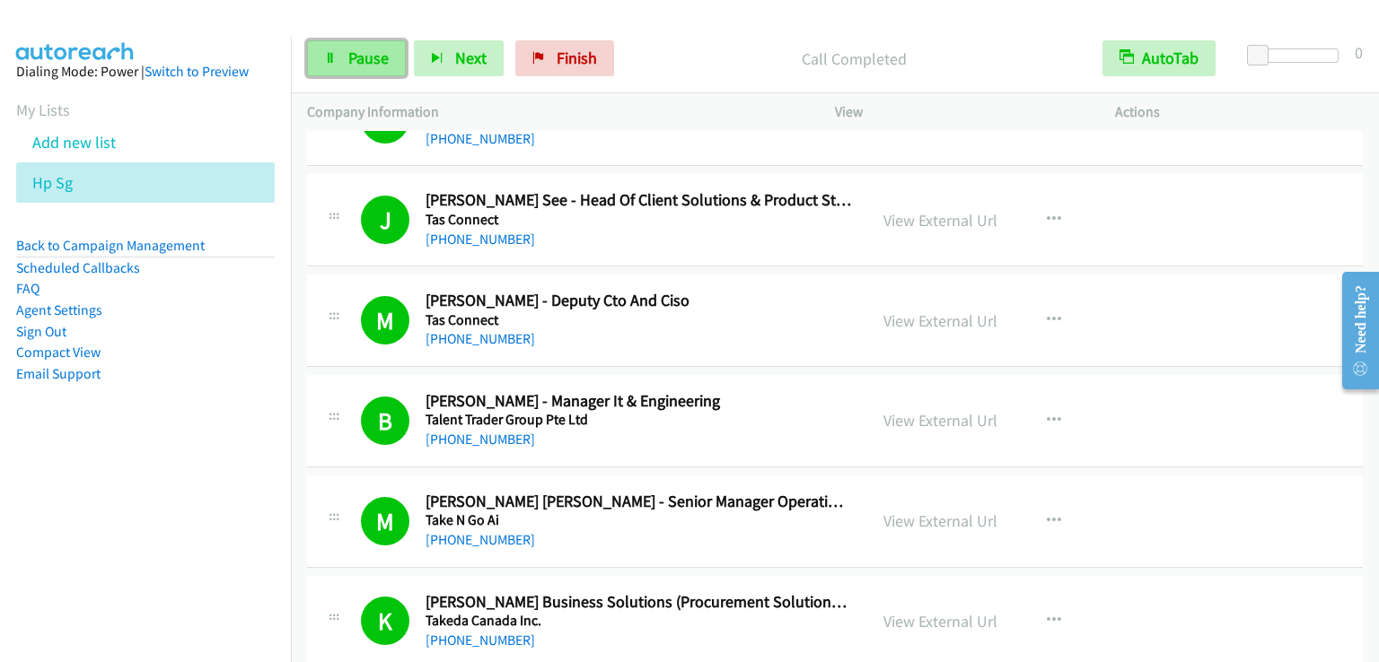
click at [372, 64] on span "Pause" at bounding box center [368, 58] width 40 height 21
click at [372, 64] on div "Start Calls Pause Next Finish" at bounding box center [464, 58] width 315 height 36
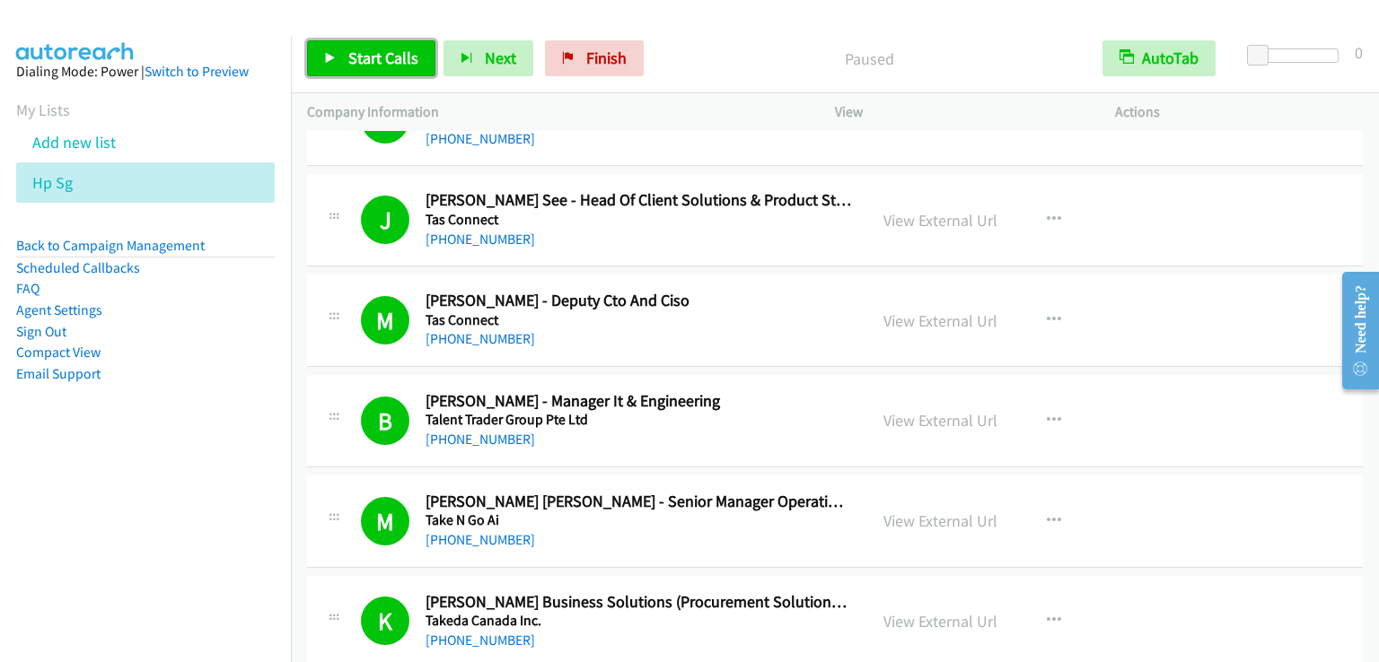
click at [372, 64] on span "Start Calls" at bounding box center [383, 58] width 70 height 21
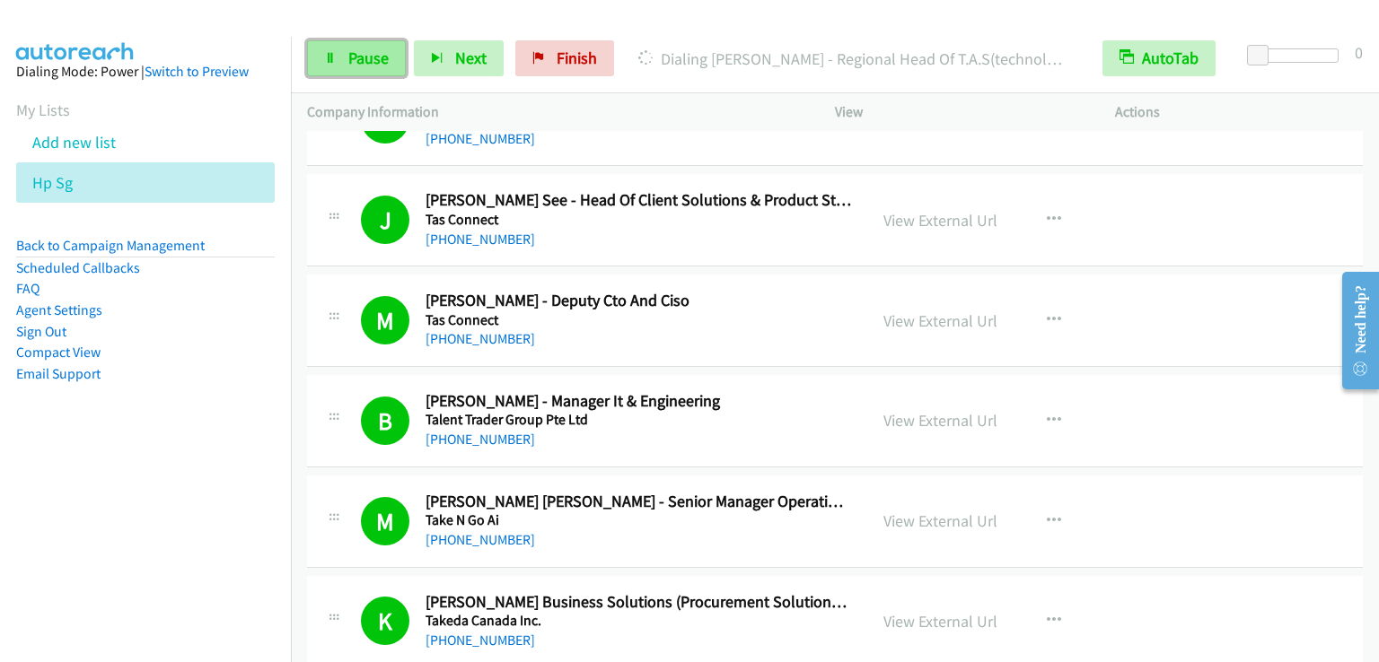
click at [352, 63] on span "Pause" at bounding box center [368, 58] width 40 height 21
